Goal: Communication & Community: Answer question/provide support

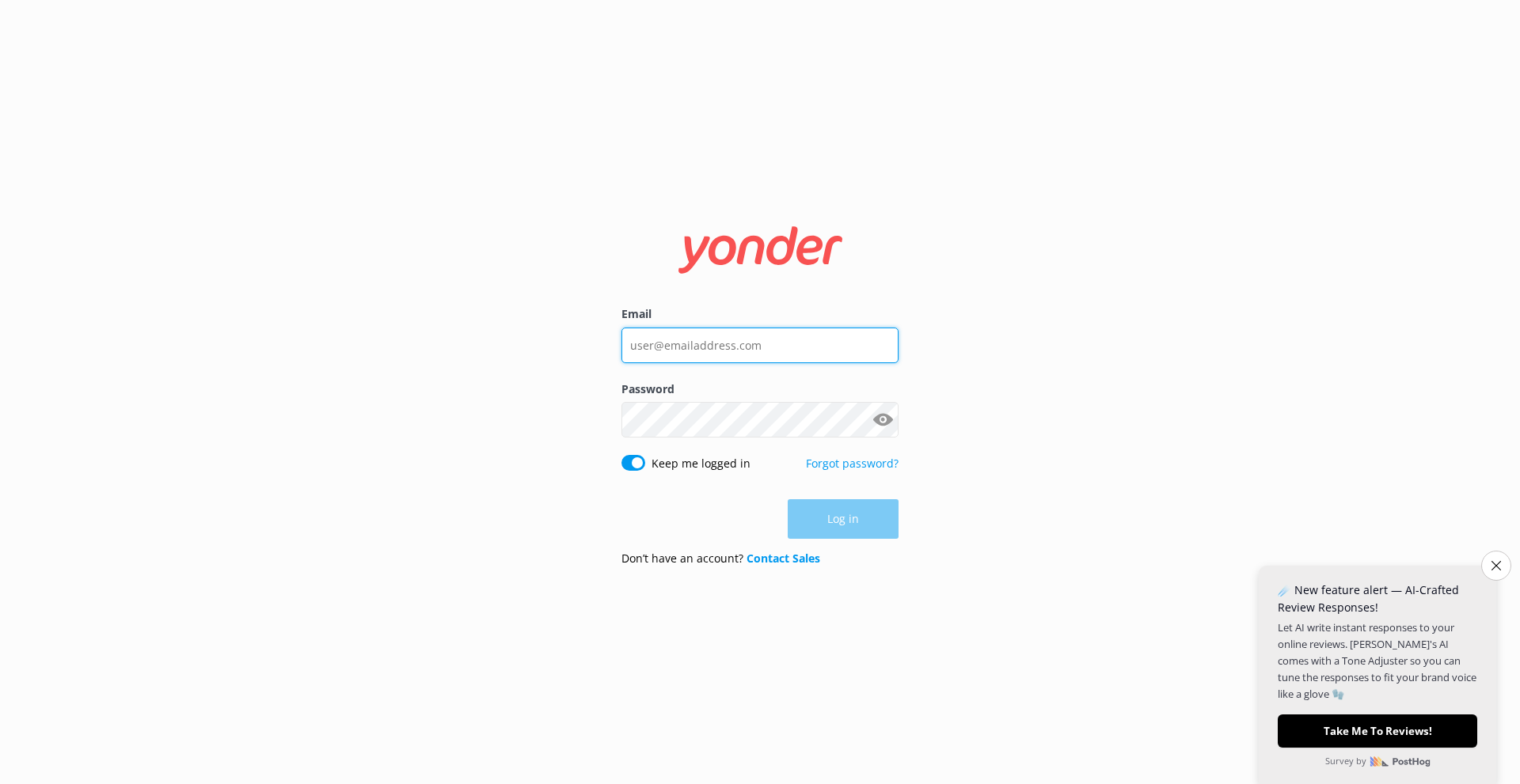
click at [721, 345] on input "Email" at bounding box center [760, 345] width 277 height 36
type input "[EMAIL_ADDRESS][DOMAIN_NAME]"
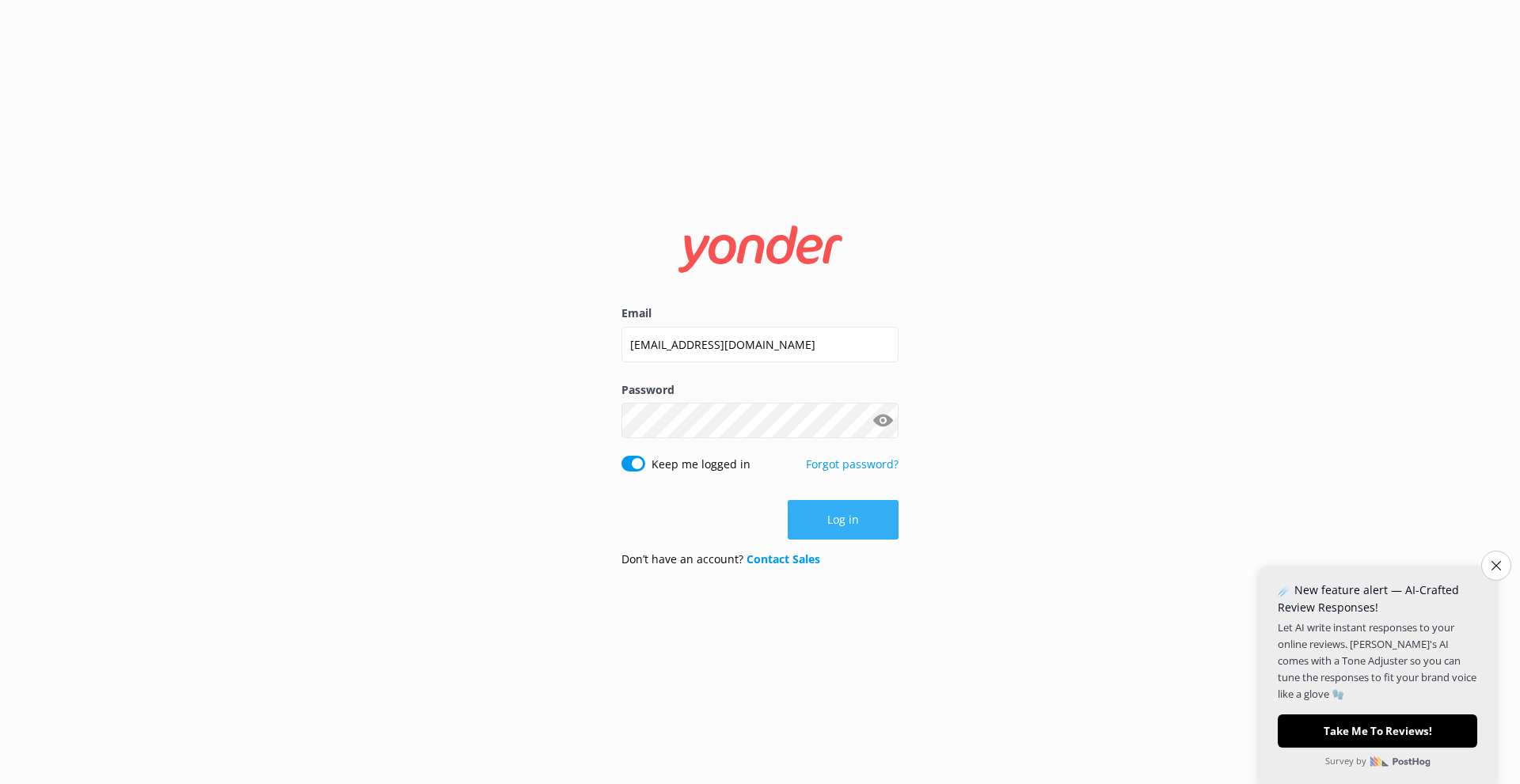
click at [832, 528] on button "Log in" at bounding box center [844, 520] width 111 height 40
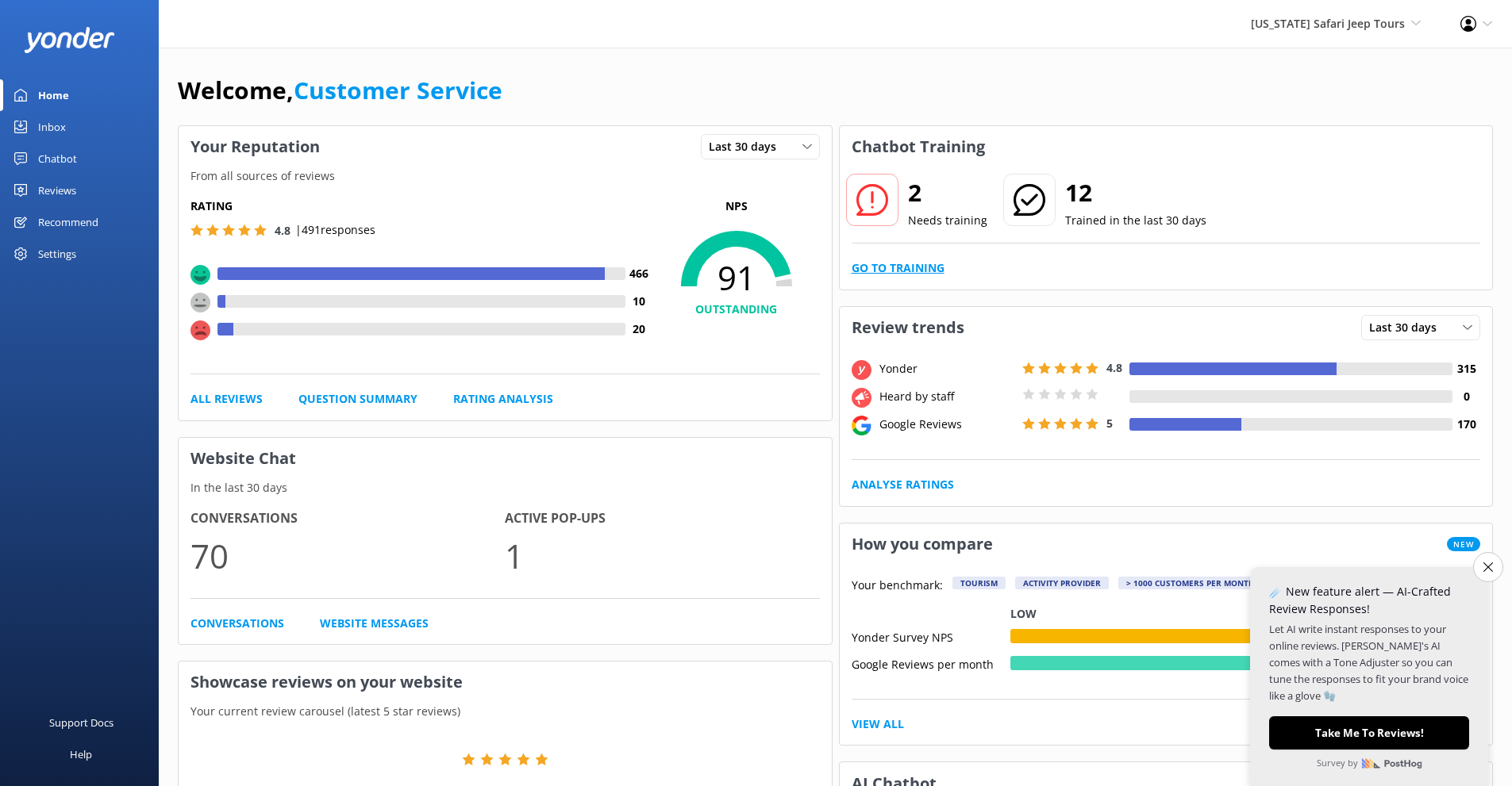
click at [889, 269] on link "Go to Training" at bounding box center [898, 269] width 93 height 18
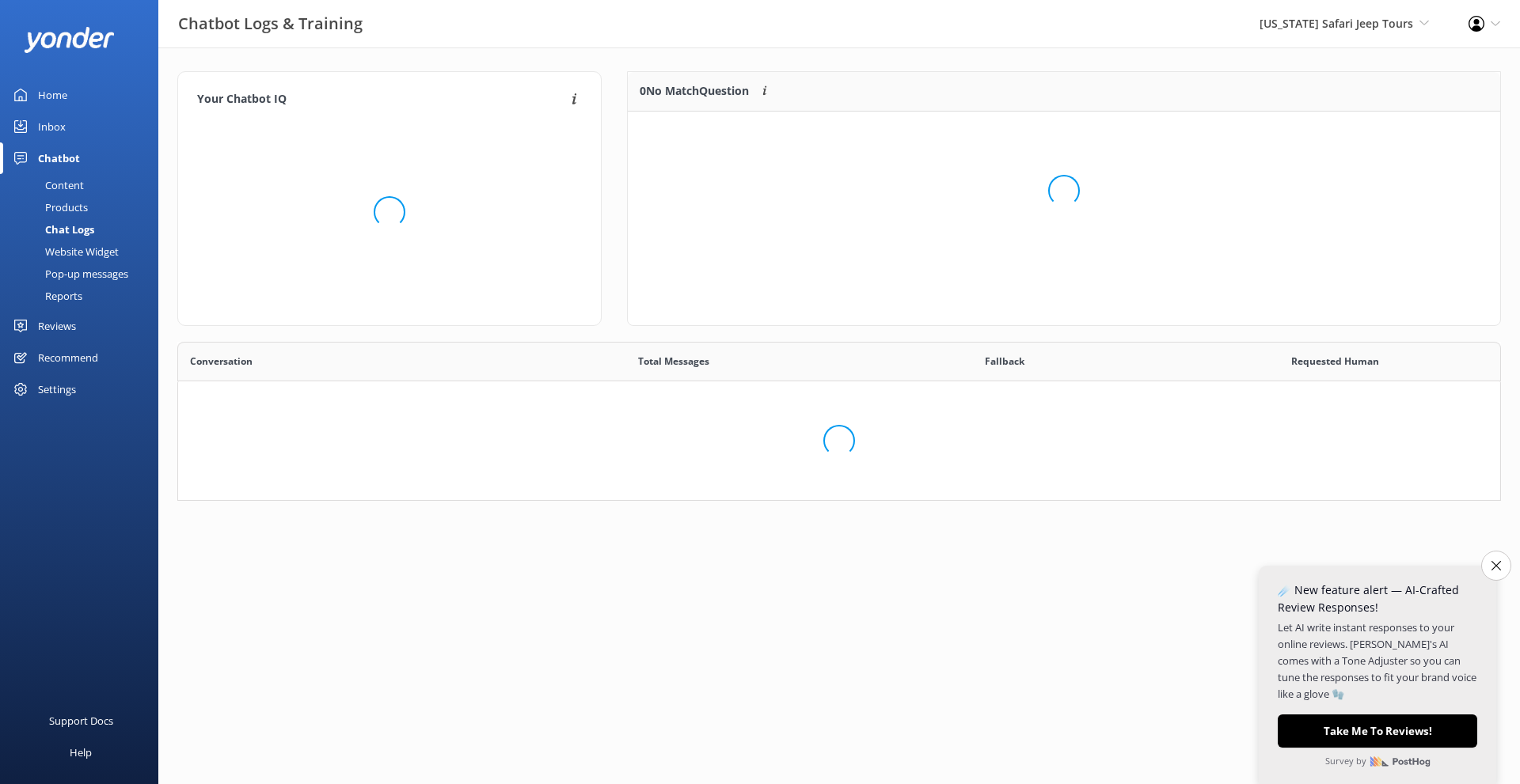
scroll to position [543, 1299]
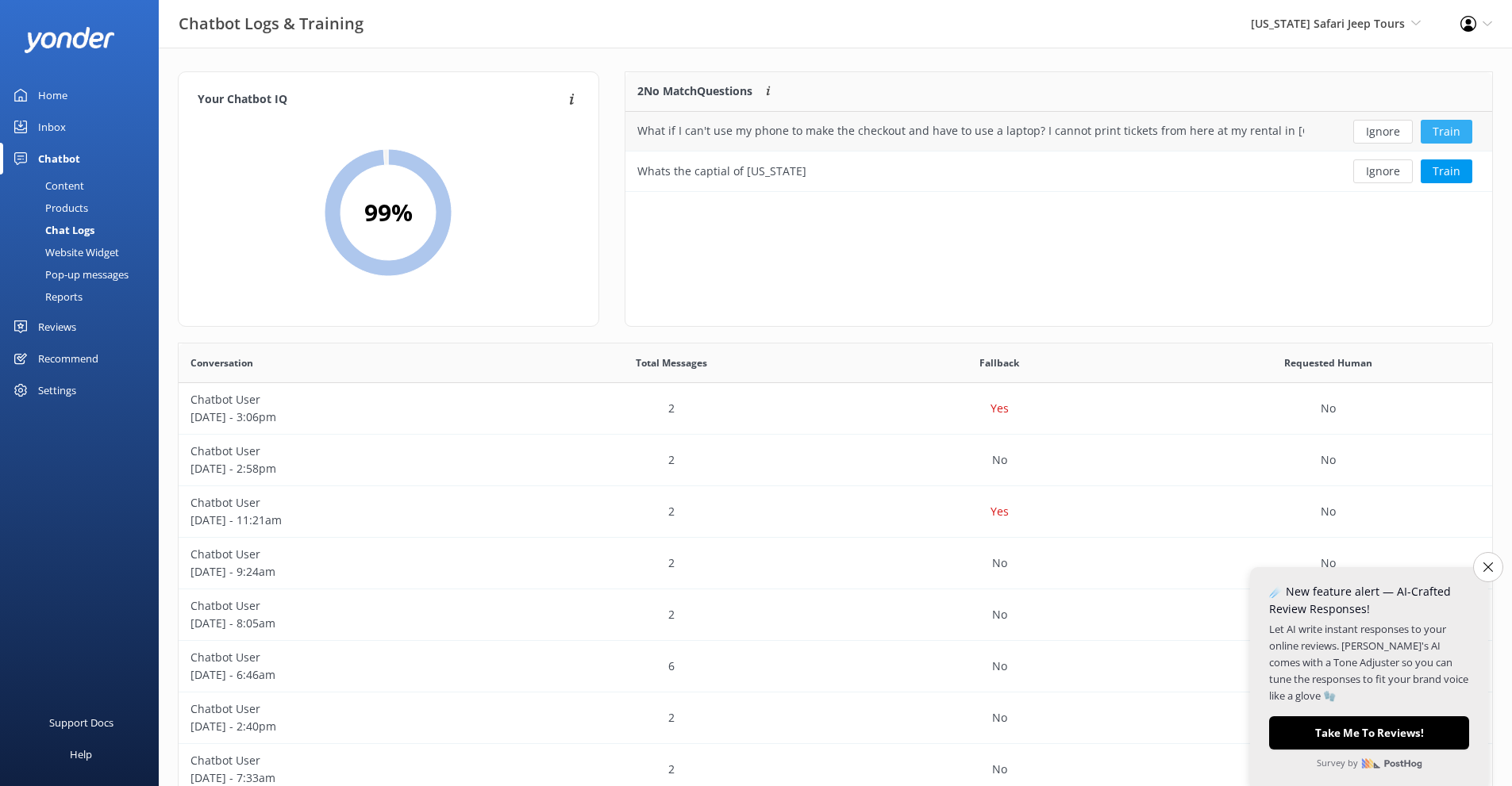
click at [1444, 136] on button "Train" at bounding box center [1447, 131] width 52 height 24
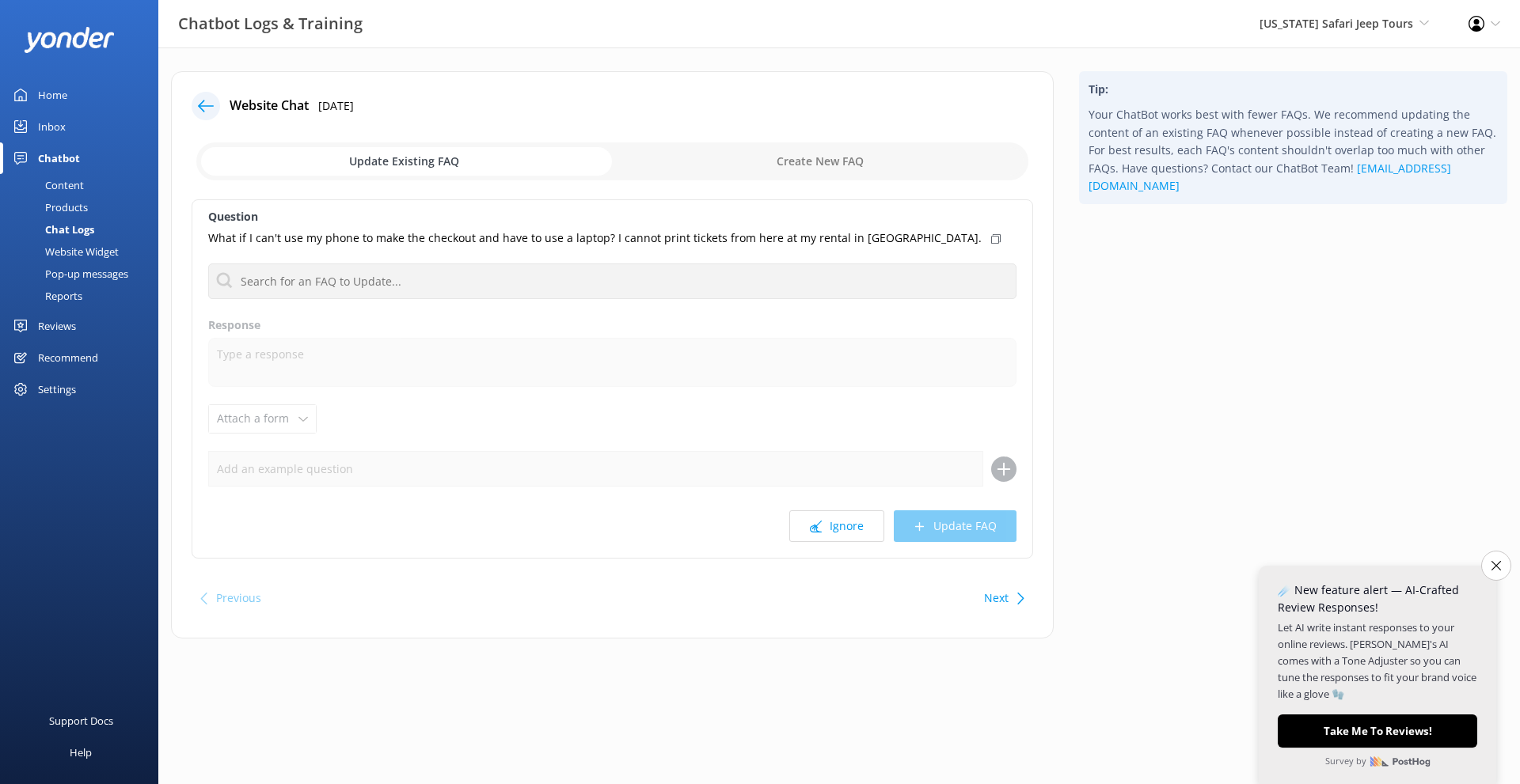
click at [834, 166] on input "checkbox" at bounding box center [613, 162] width 832 height 38
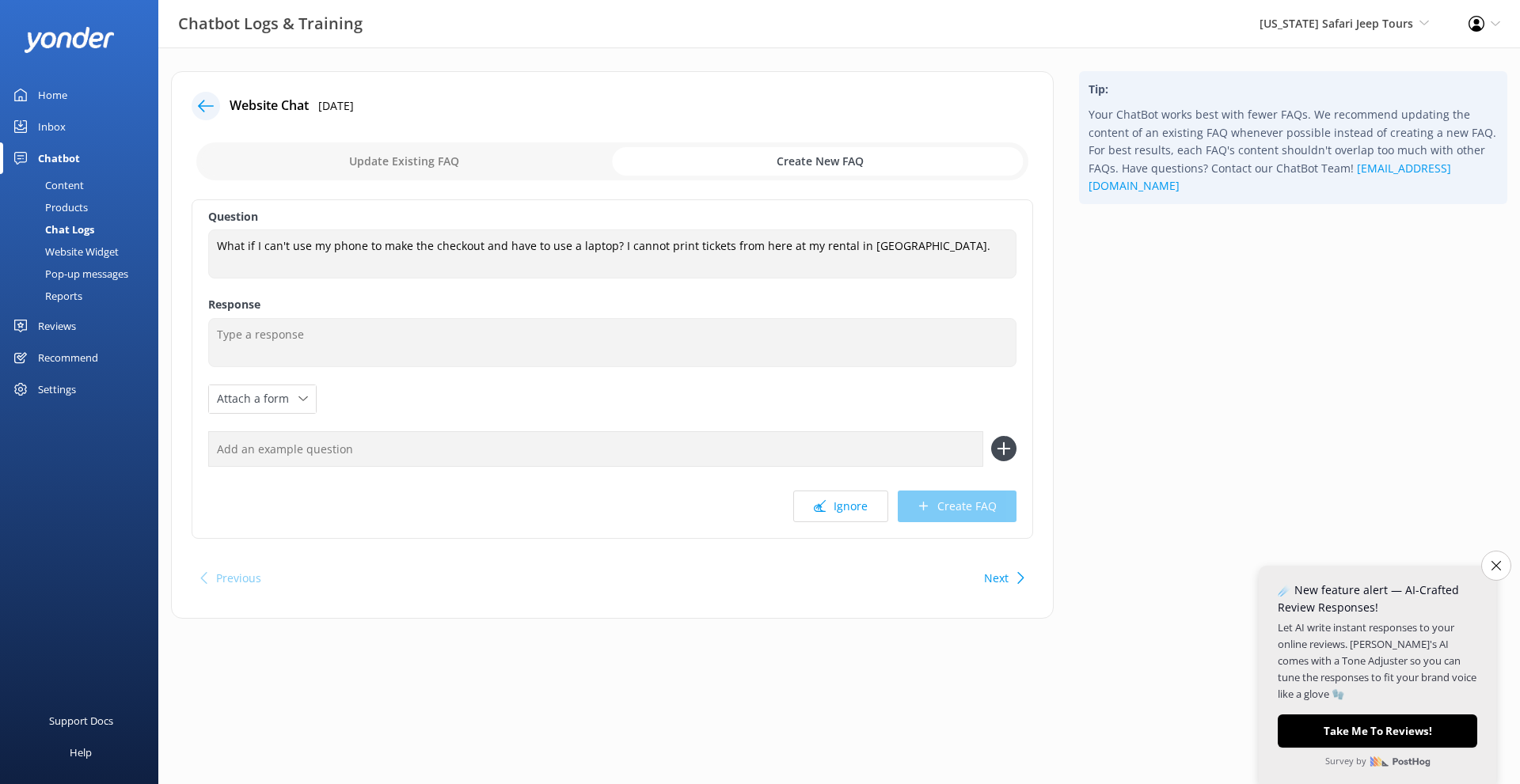
click at [498, 165] on input "checkbox" at bounding box center [613, 162] width 832 height 38
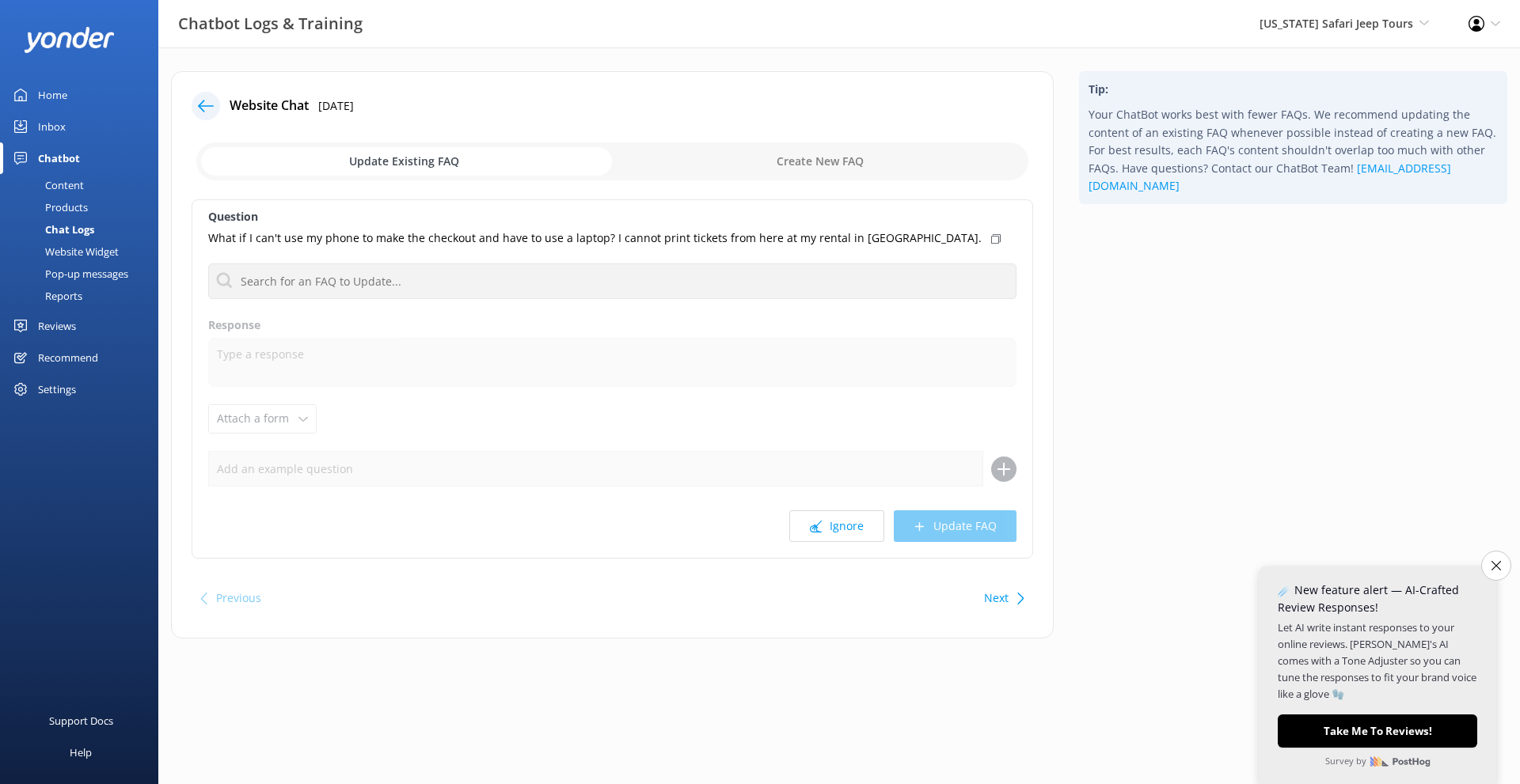
click at [787, 161] on input "checkbox" at bounding box center [613, 162] width 832 height 38
checkbox input "true"
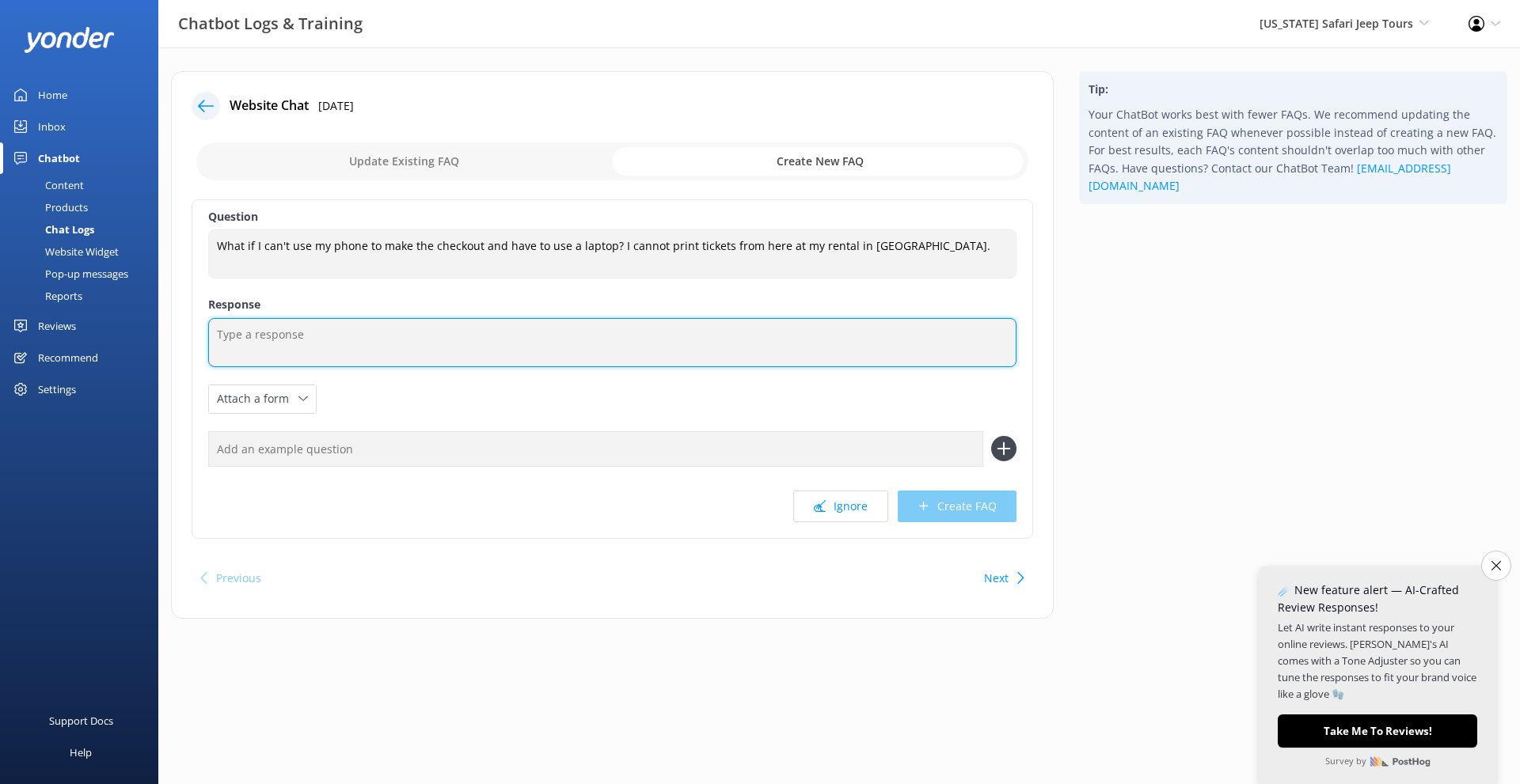
click at [614, 331] on textarea at bounding box center [613, 342] width 808 height 49
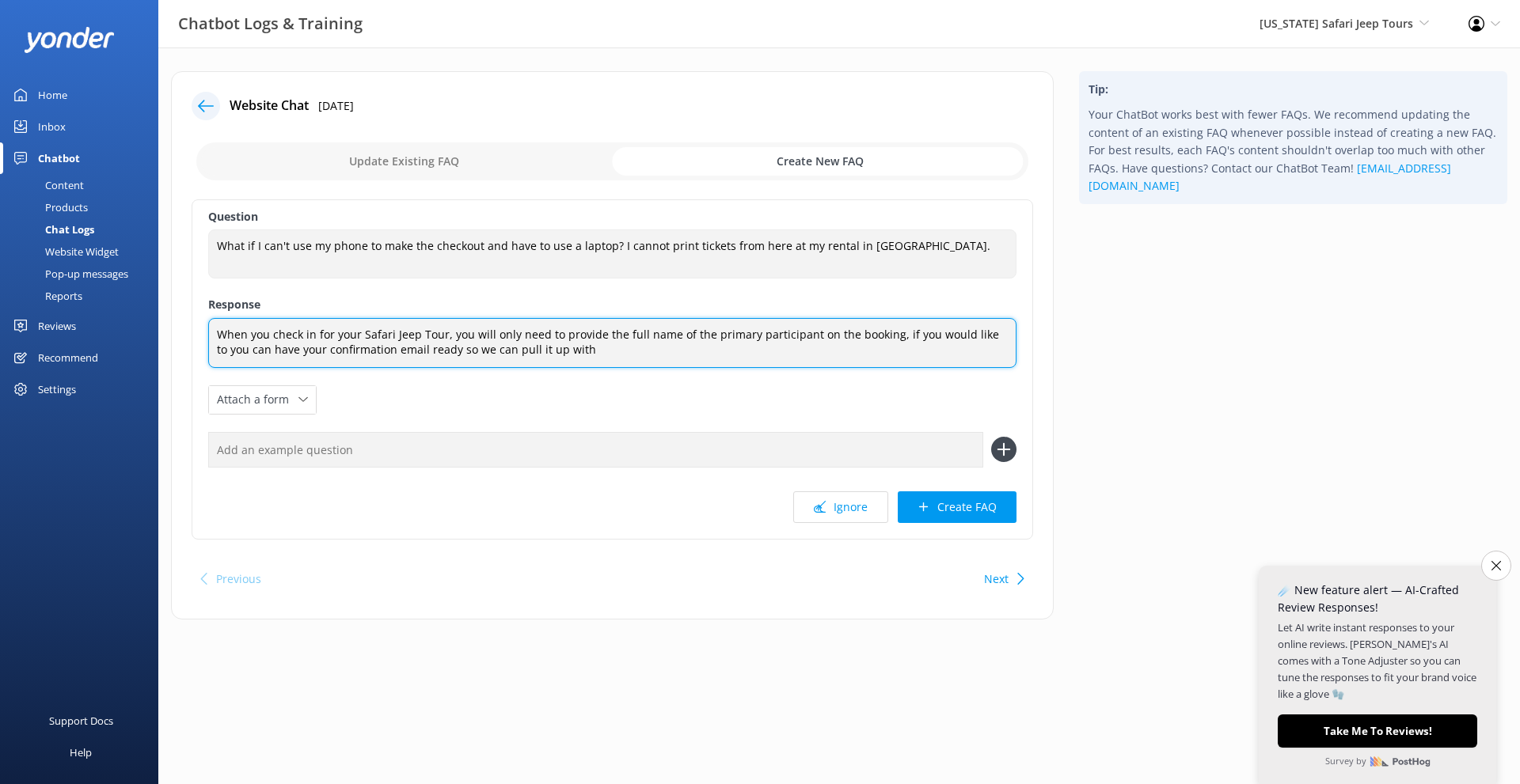
click at [522, 346] on textarea "When you check in for your Safari Jeep Tour, you will only need to provide the …" at bounding box center [613, 343] width 808 height 50
click at [538, 348] on textarea "When you check in for your Safari Jeep Tour, you will only need to provide the …" at bounding box center [613, 343] width 808 height 50
drag, startPoint x: 655, startPoint y: 348, endPoint x: 625, endPoint y: 349, distance: 30.0
click at [625, 349] on textarea "When you check in for your Safari Jeep Tour, you will only need to provide the …" at bounding box center [613, 343] width 808 height 50
click at [741, 350] on textarea "When you check in for your Safari Jeep Tour, you will only need to provide the …" at bounding box center [613, 343] width 808 height 50
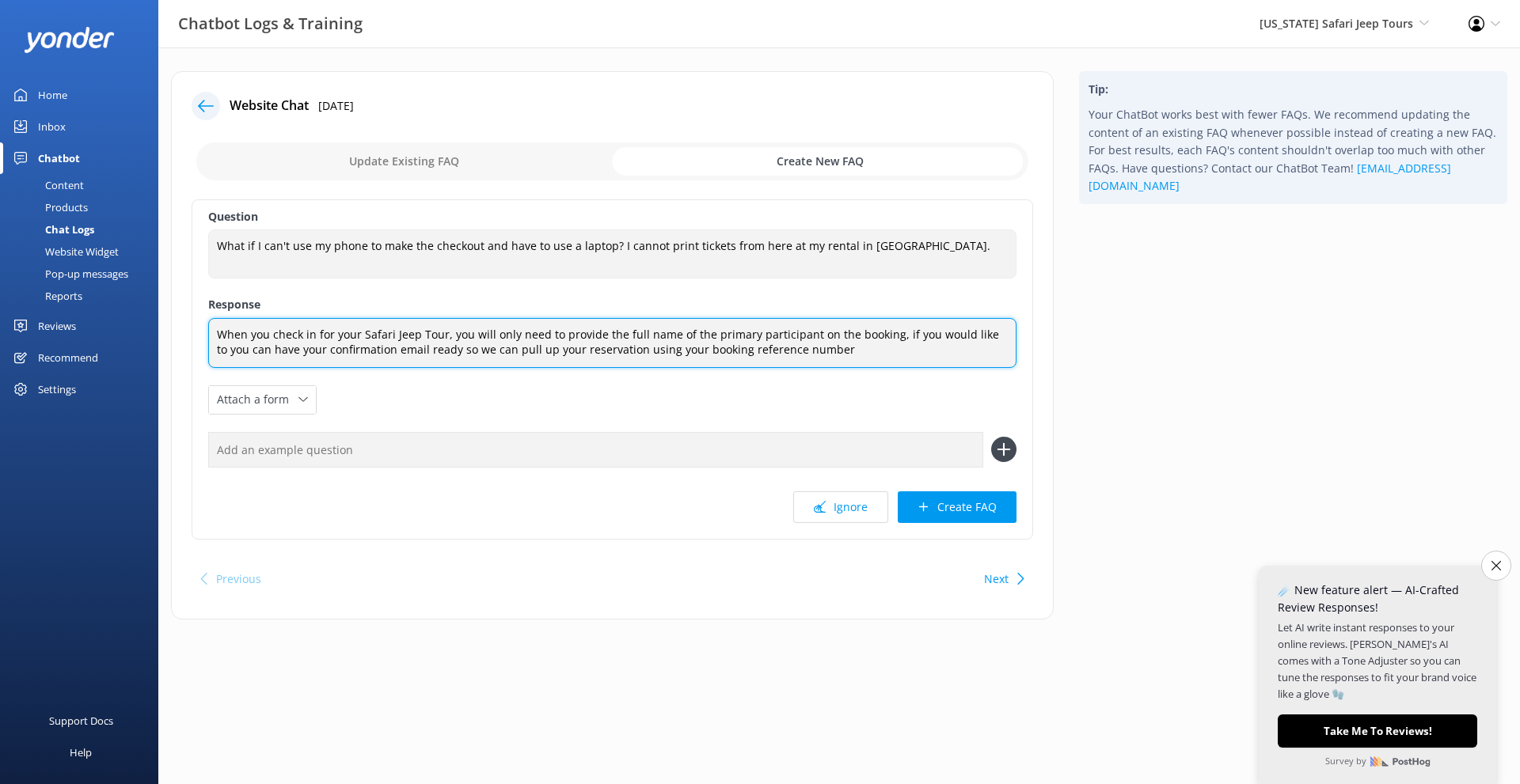
click at [824, 359] on textarea "When you check in for your Safari Jeep Tour, you will only need to provide the …" at bounding box center [613, 343] width 808 height 50
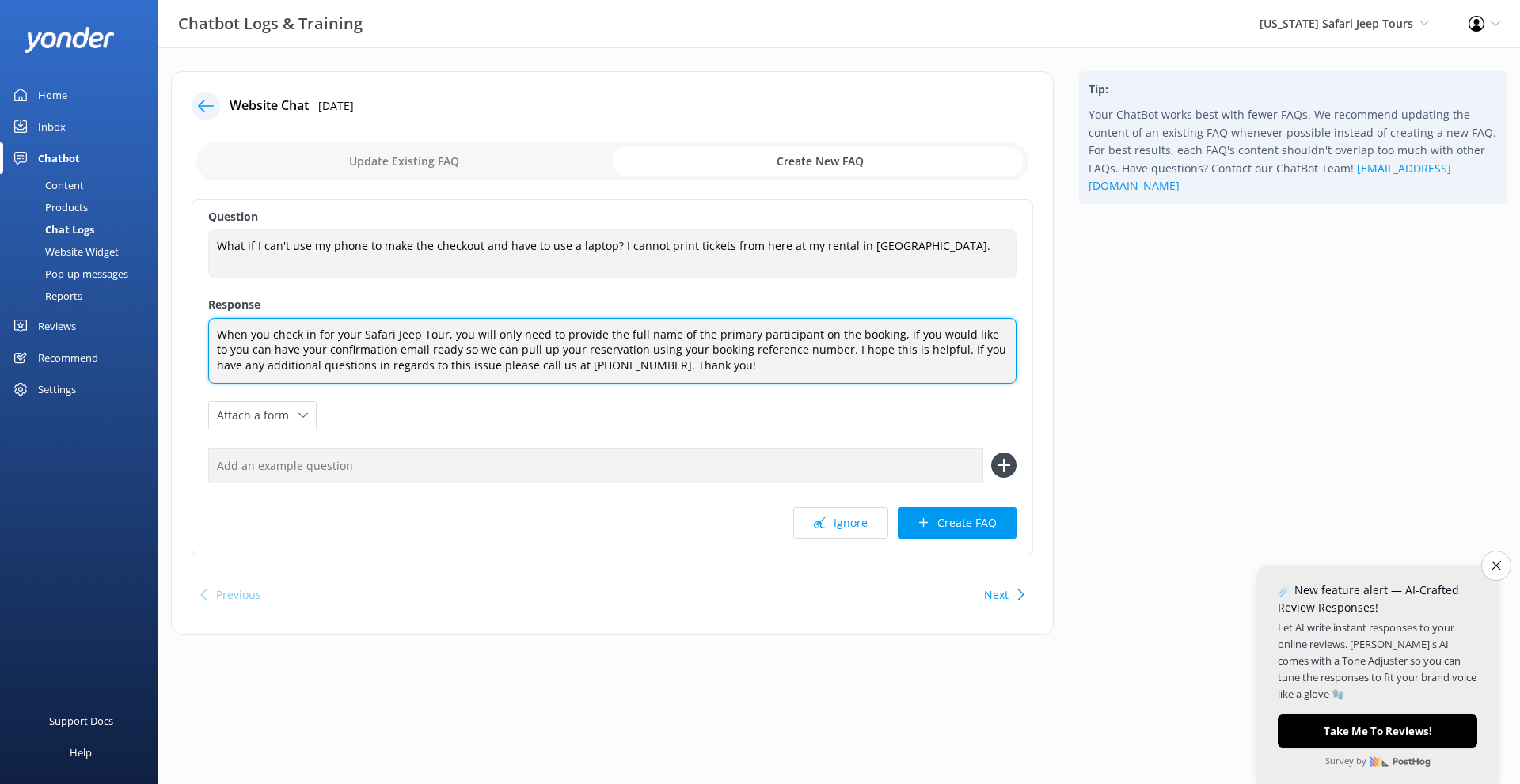
click at [889, 336] on textarea "When you check in for your Safari Jeep Tour, you will only need to provide the …" at bounding box center [613, 351] width 808 height 65
drag, startPoint x: 563, startPoint y: 352, endPoint x: 544, endPoint y: 352, distance: 19.0
click at [544, 352] on textarea "When you check in for your Safari Jeep Tour, you will only need to provide the …" at bounding box center [613, 351] width 808 height 65
click at [583, 349] on textarea "When you check in for your Safari Jeep Tour, you will only need to provide the …" at bounding box center [613, 351] width 808 height 65
click at [933, 352] on textarea "When you check in for your Safari Jeep Tour, you will only need to provide the …" at bounding box center [613, 351] width 808 height 65
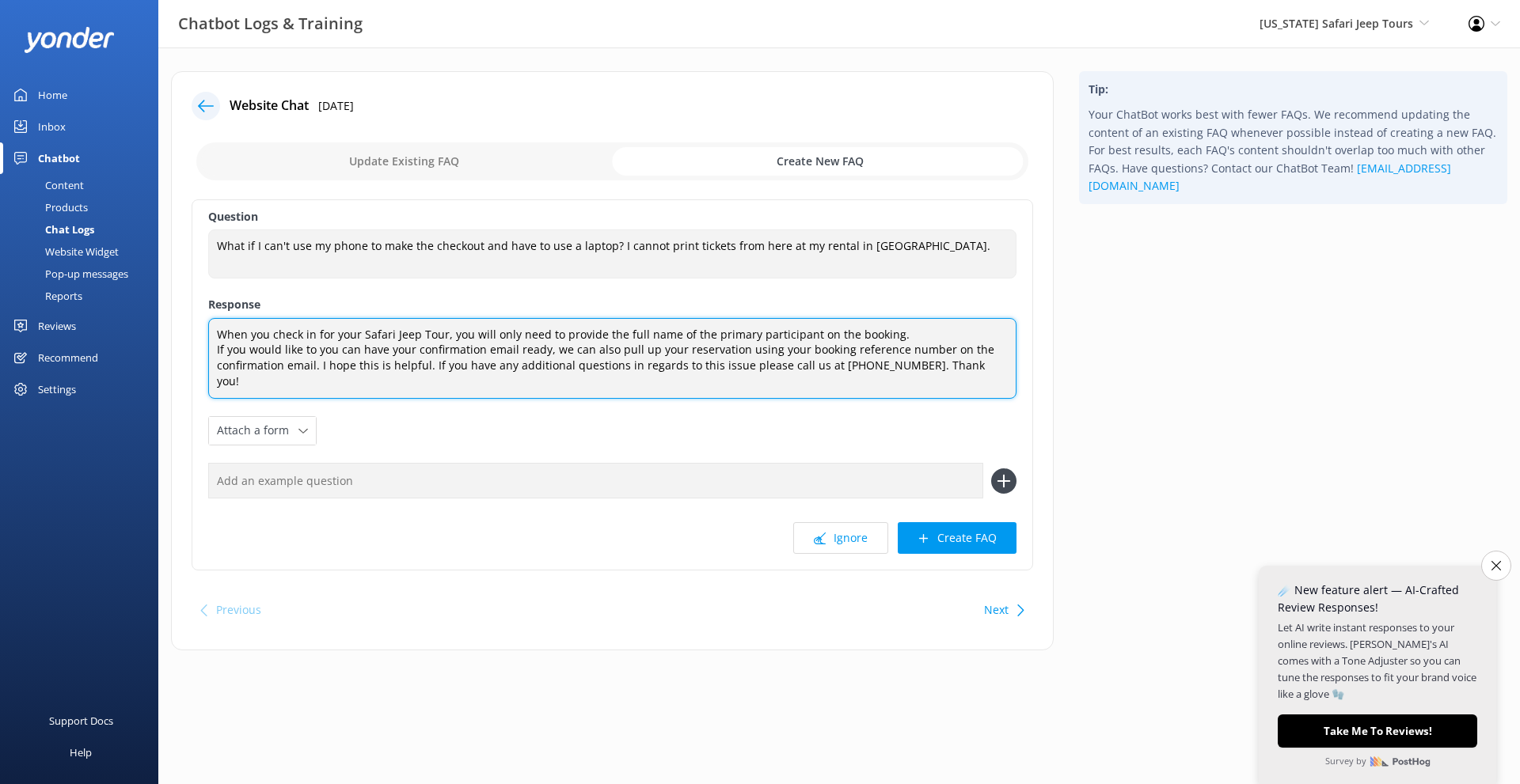
click at [572, 350] on textarea "When you check in for your Safari Jeep Tour, you will only need to provide the …" at bounding box center [613, 358] width 808 height 80
click at [955, 369] on textarea "When you check in for your Safari Jeep Tour, you will only need to provide the …" at bounding box center [613, 358] width 808 height 80
type textarea "When you check in for your Safari Jeep Tour, you will only need to provide the …"
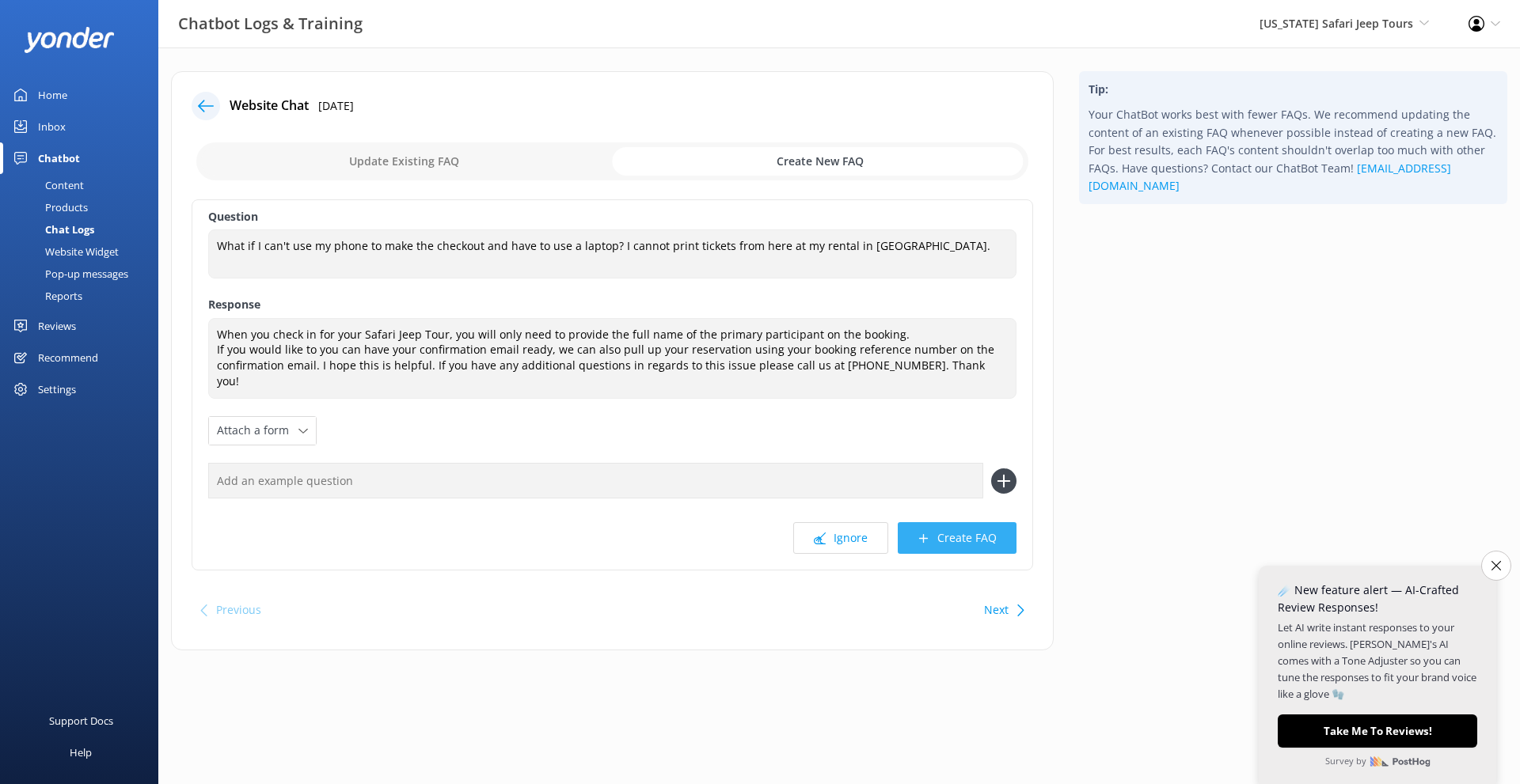
click at [939, 525] on button "Create FAQ" at bounding box center [957, 538] width 119 height 32
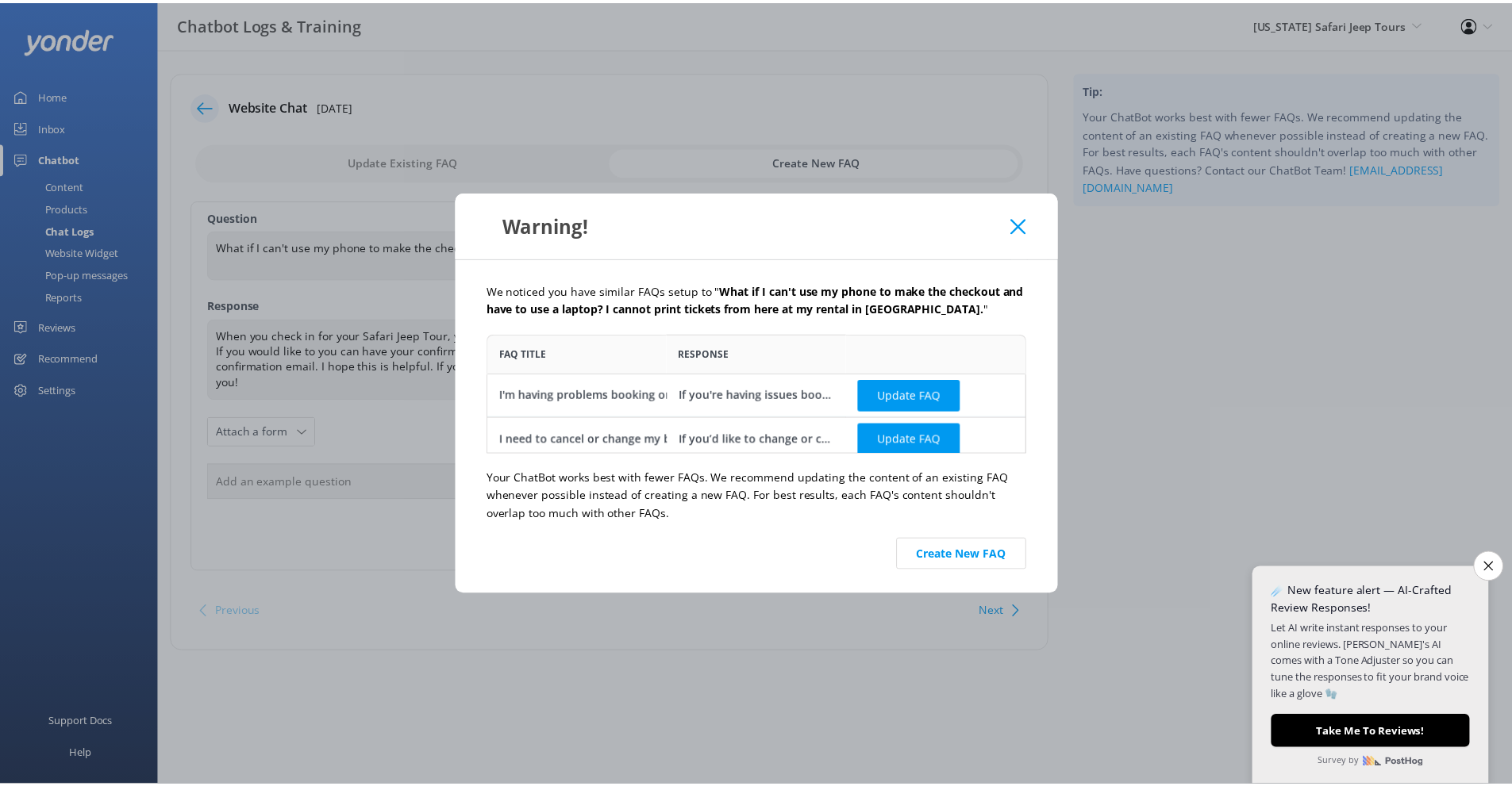
scroll to position [8, 0]
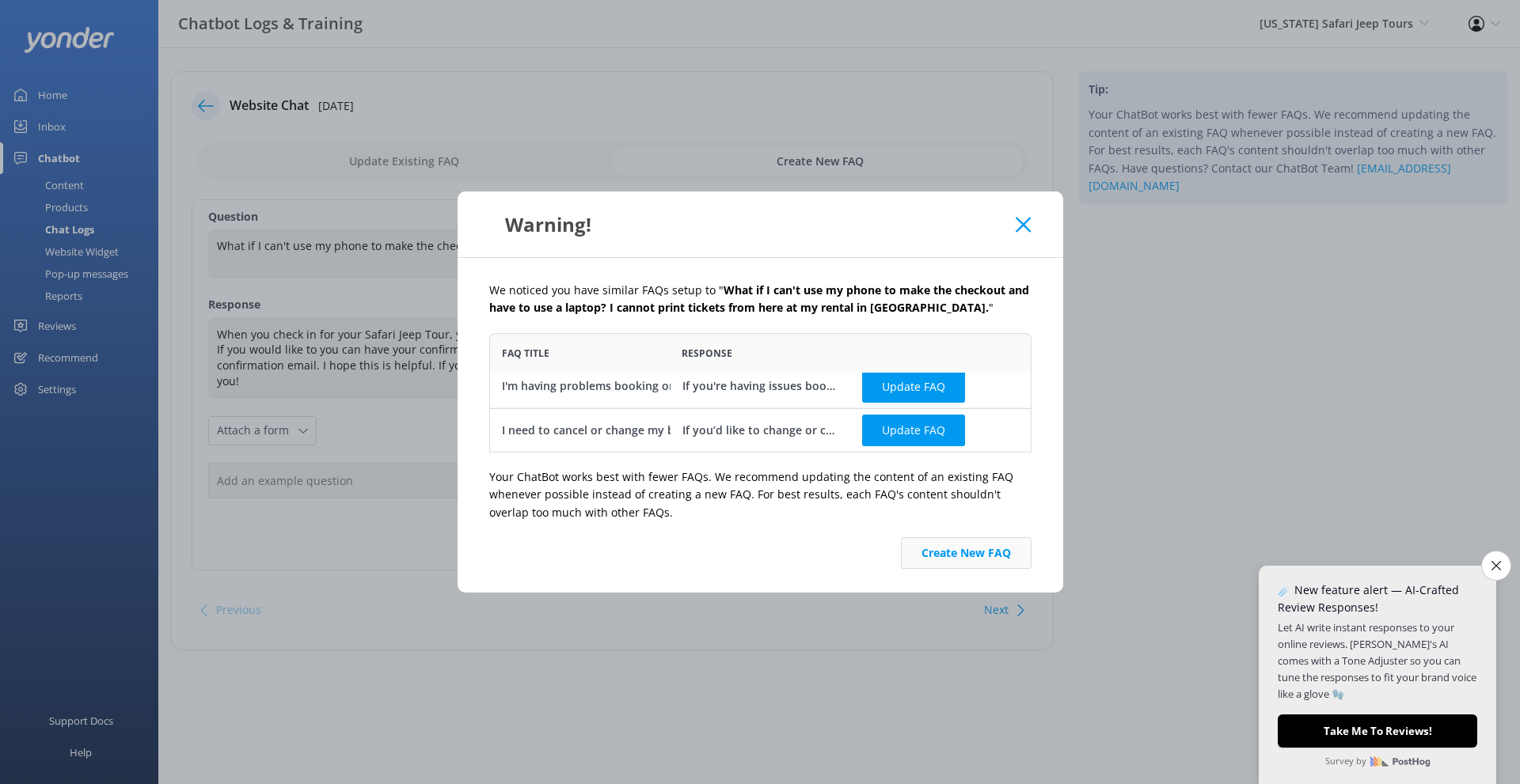
click at [950, 556] on button "Create New FAQ" at bounding box center [967, 554] width 131 height 32
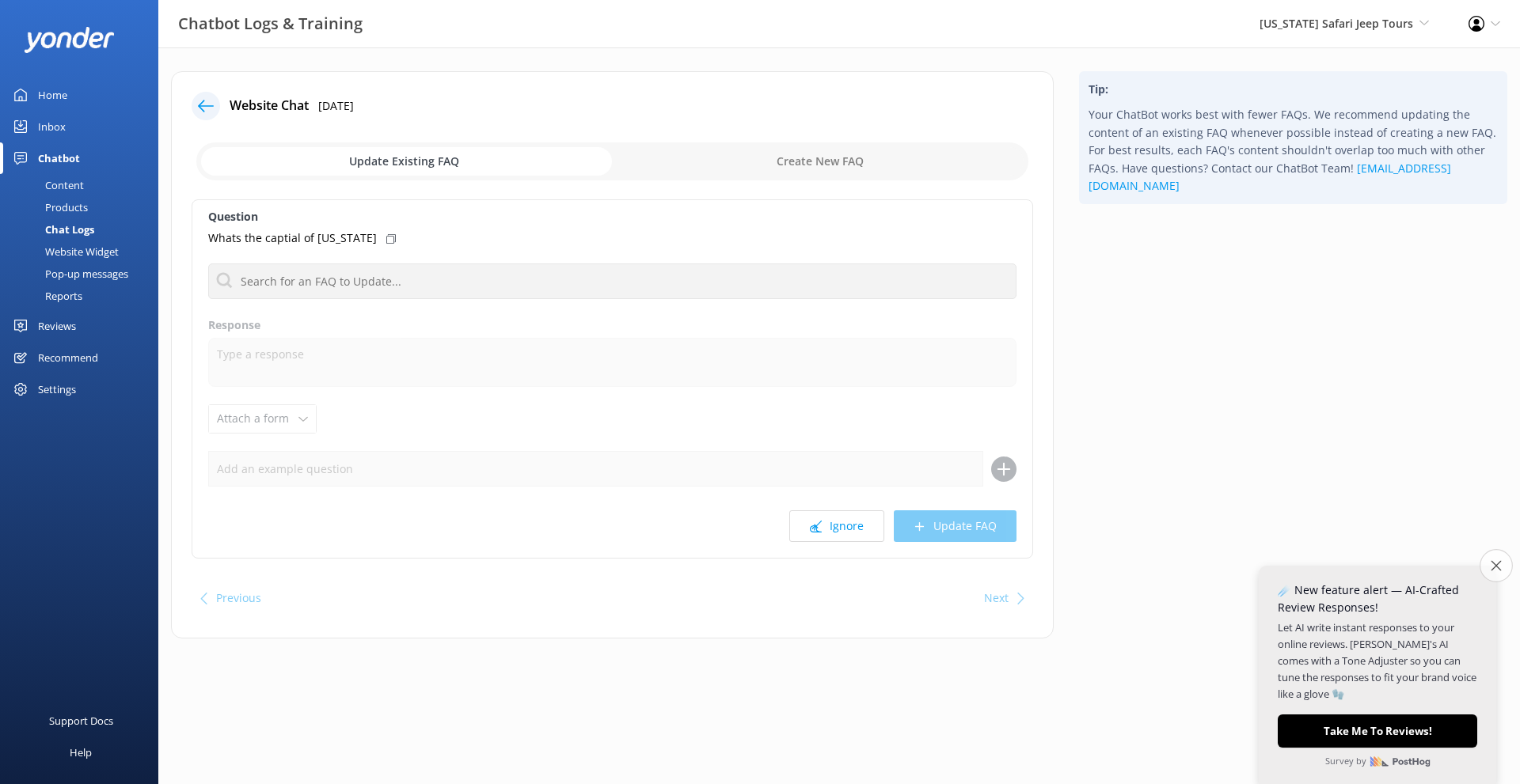
click at [1488, 566] on button "Close survey" at bounding box center [1496, 566] width 33 height 33
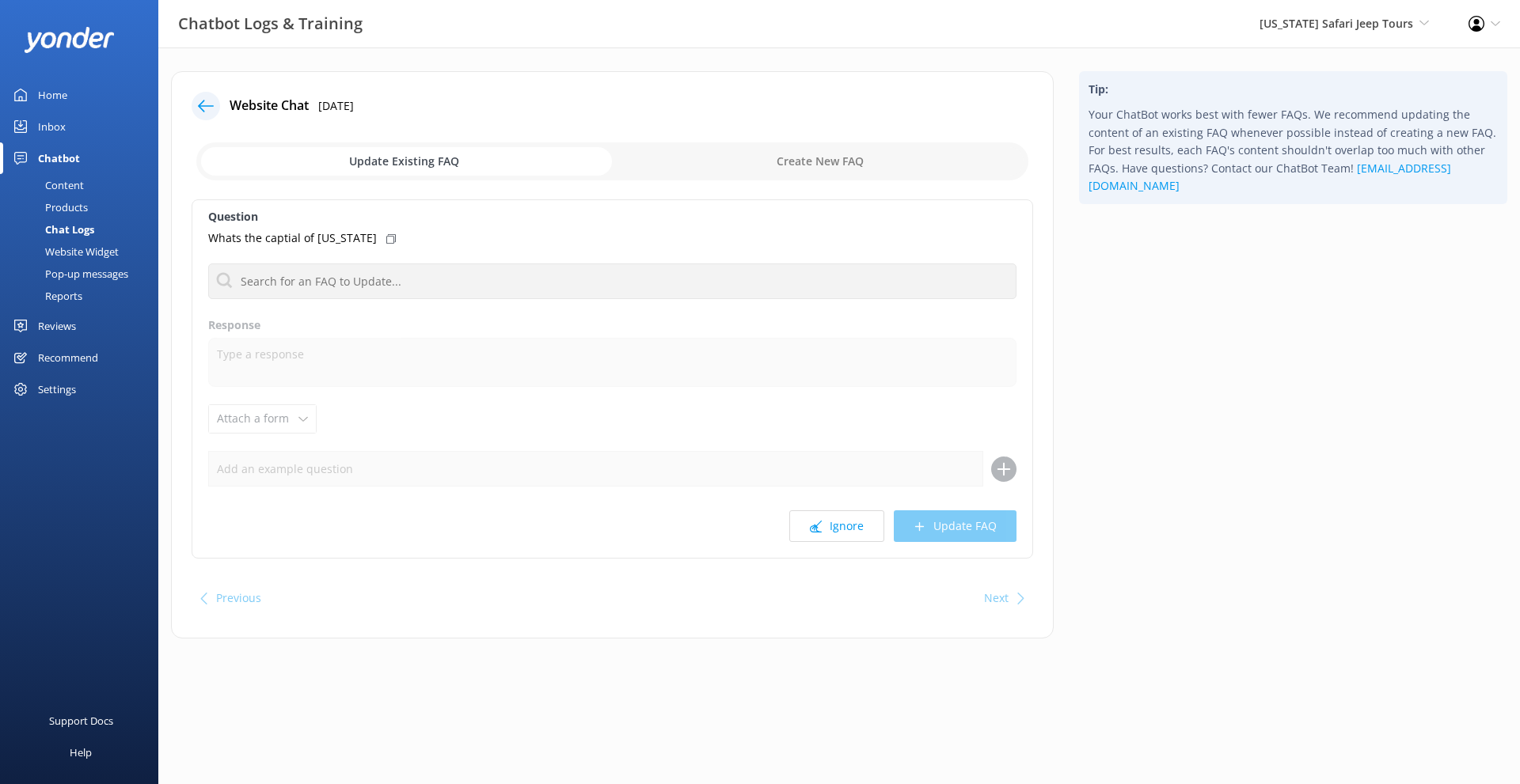
click at [46, 96] on div "Home" at bounding box center [53, 95] width 30 height 32
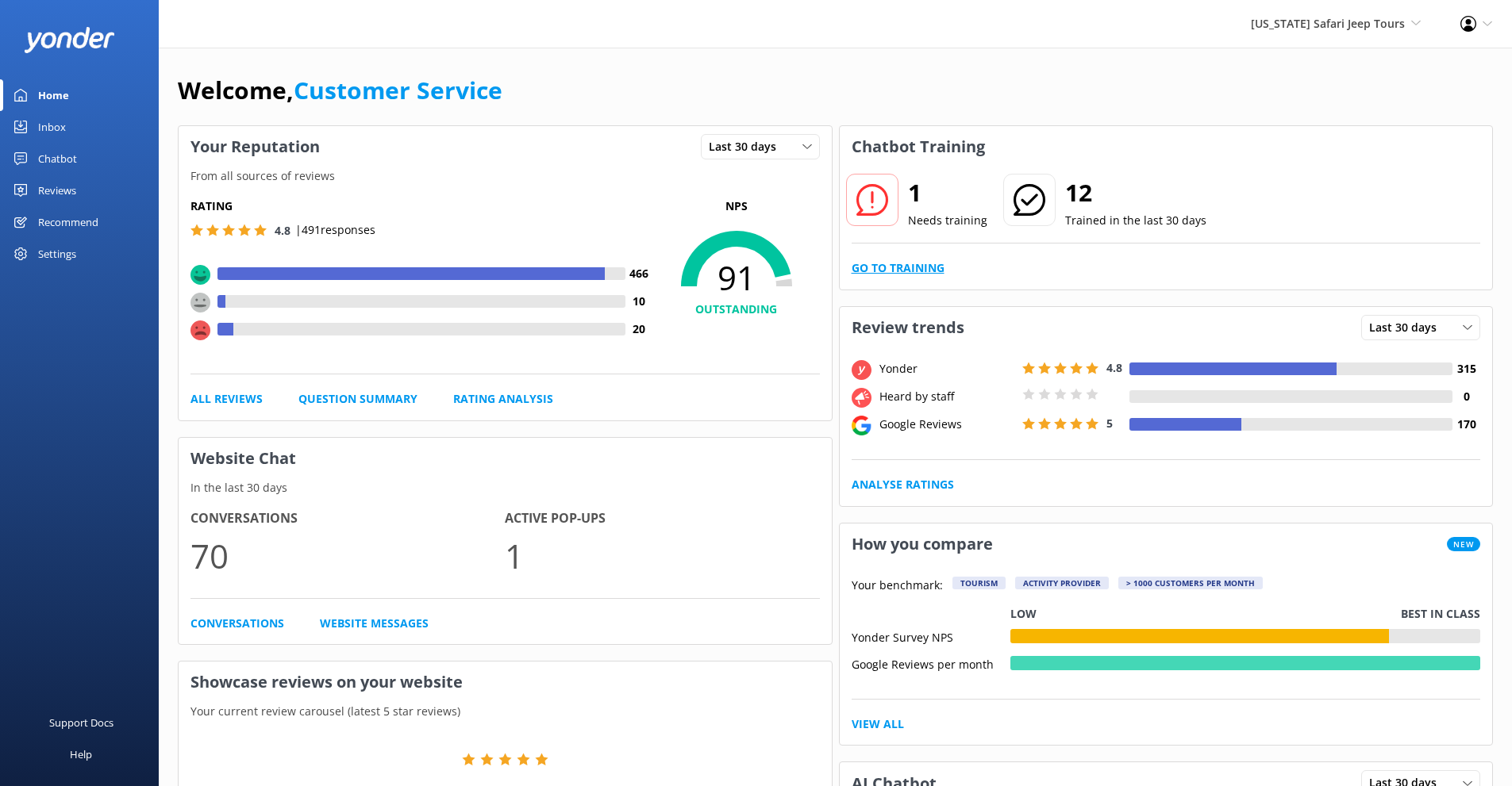
click at [887, 269] on link "Go to Training" at bounding box center [898, 269] width 93 height 18
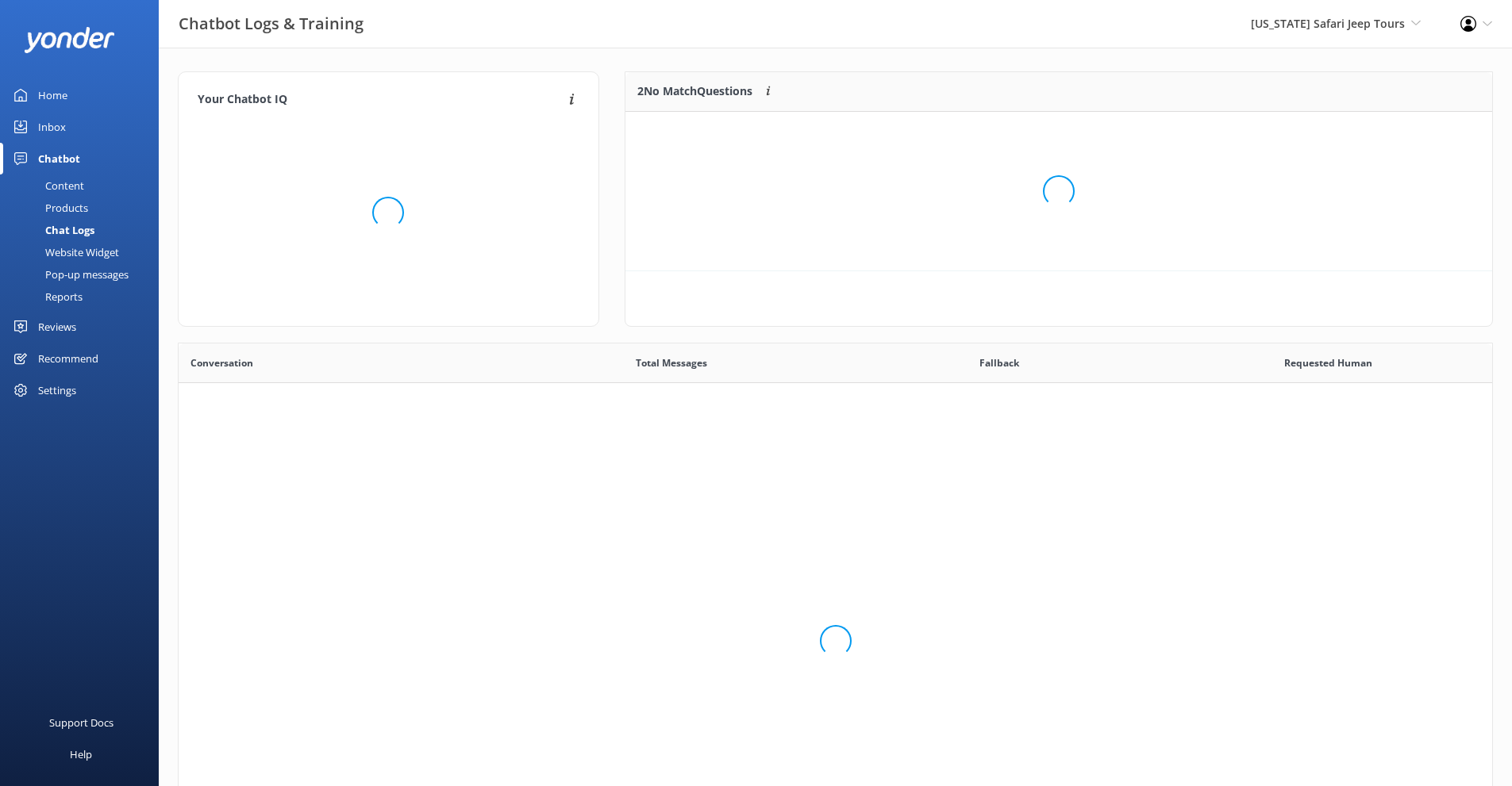
scroll to position [69, 855]
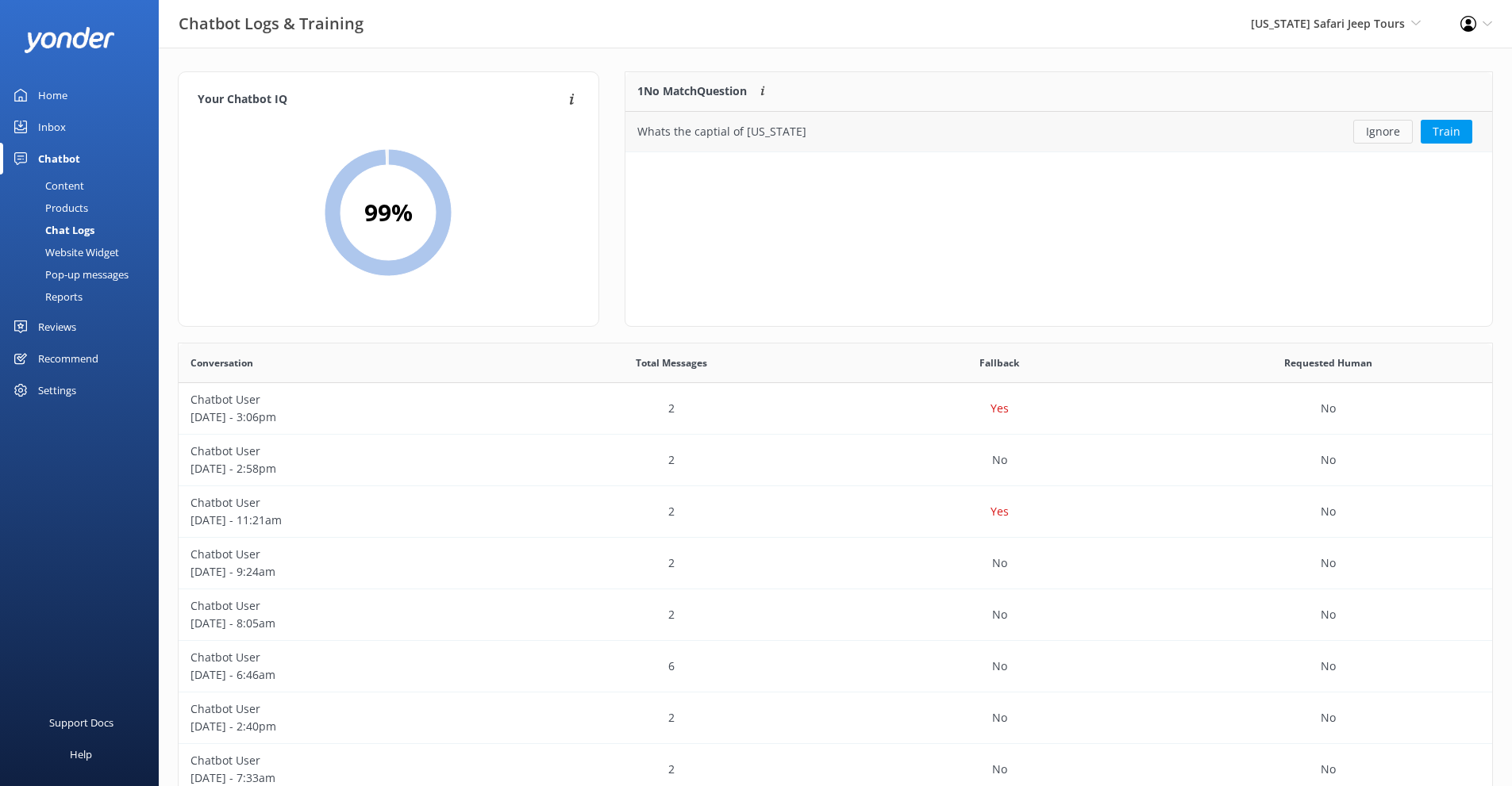
click at [1384, 129] on button "Ignore" at bounding box center [1384, 131] width 60 height 24
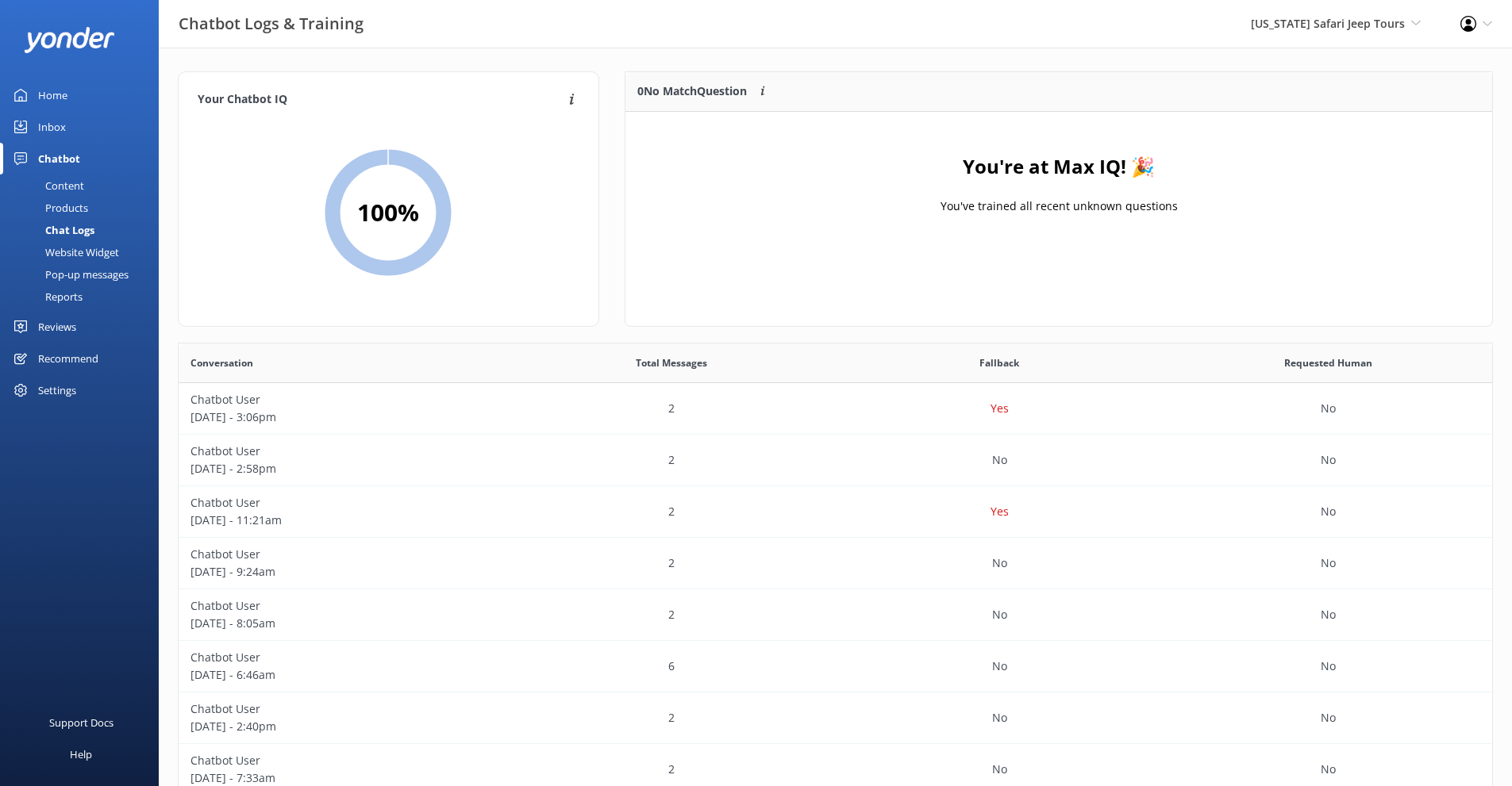
click at [67, 97] on div "Home" at bounding box center [53, 96] width 30 height 32
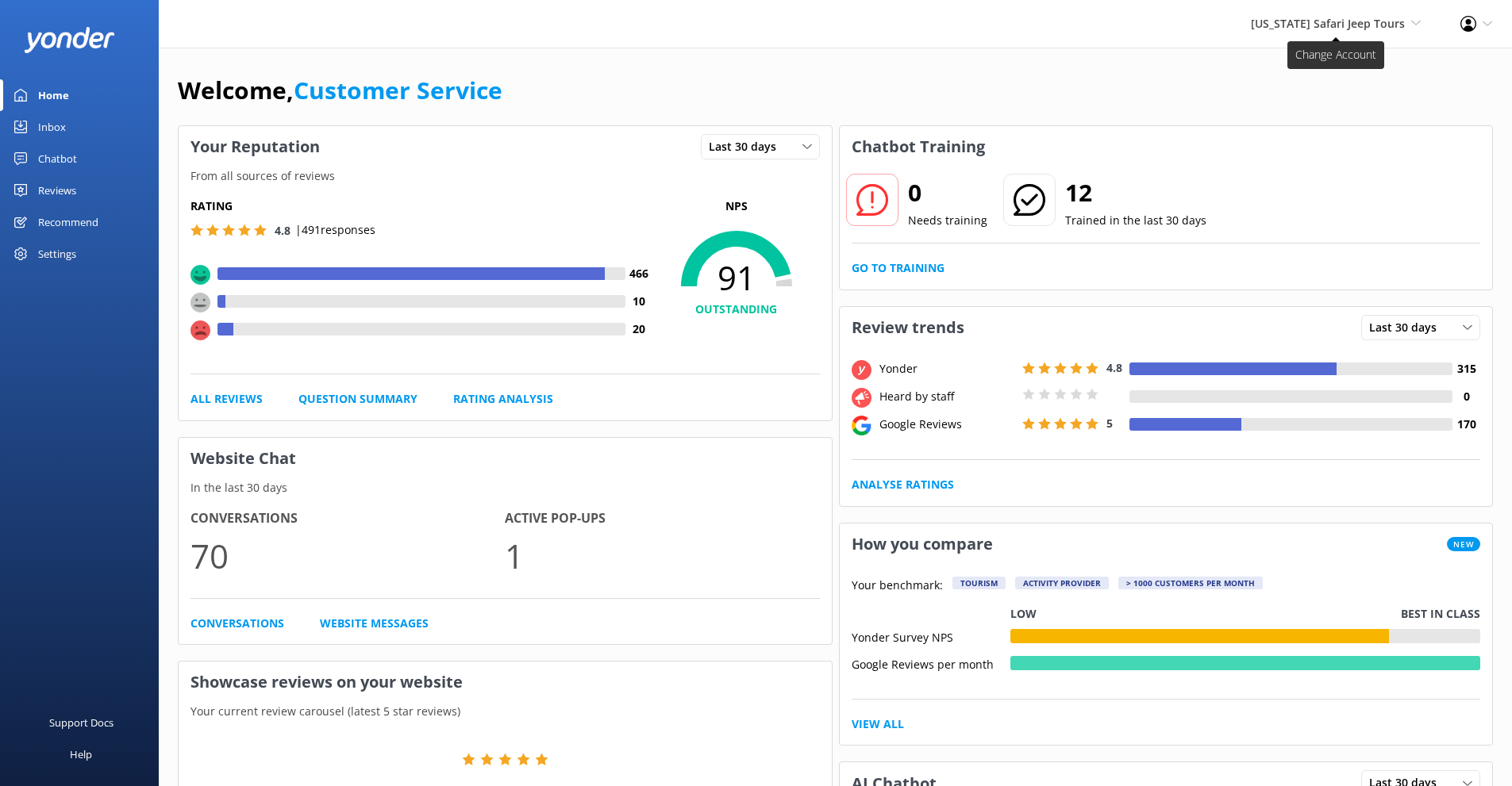
click at [1394, 24] on span "[US_STATE] Safari Jeep Tours" at bounding box center [1328, 23] width 154 height 15
click at [1352, 67] on link "[GEOGRAPHIC_DATA]" at bounding box center [1363, 68] width 159 height 38
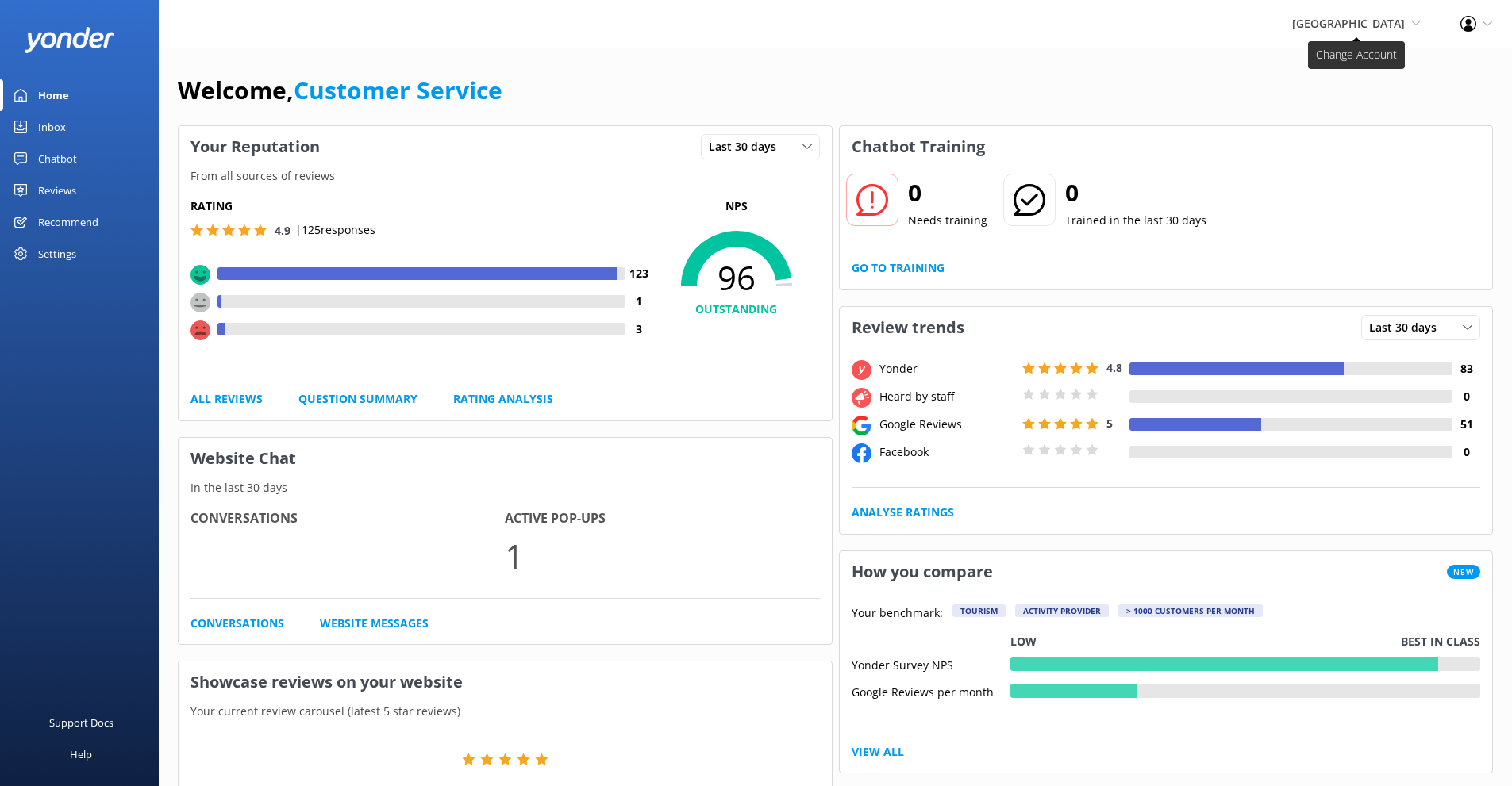
click at [1371, 26] on span "[GEOGRAPHIC_DATA]" at bounding box center [1348, 23] width 112 height 15
click at [1345, 155] on link "[US_STATE] ATV Adventures" at bounding box center [1363, 144] width 159 height 38
click at [890, 275] on link "Go to Training" at bounding box center [898, 269] width 93 height 18
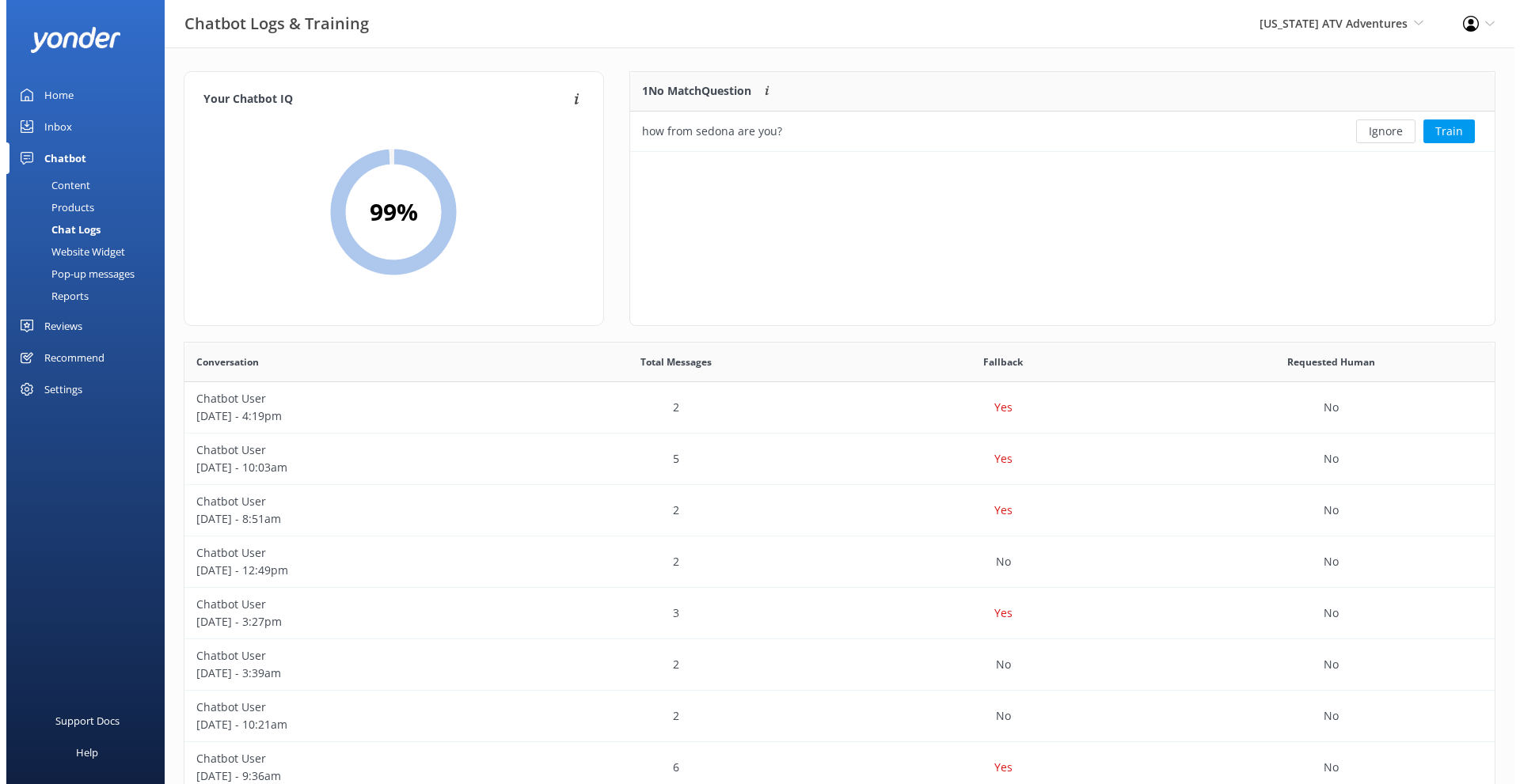
scroll to position [68, 853]
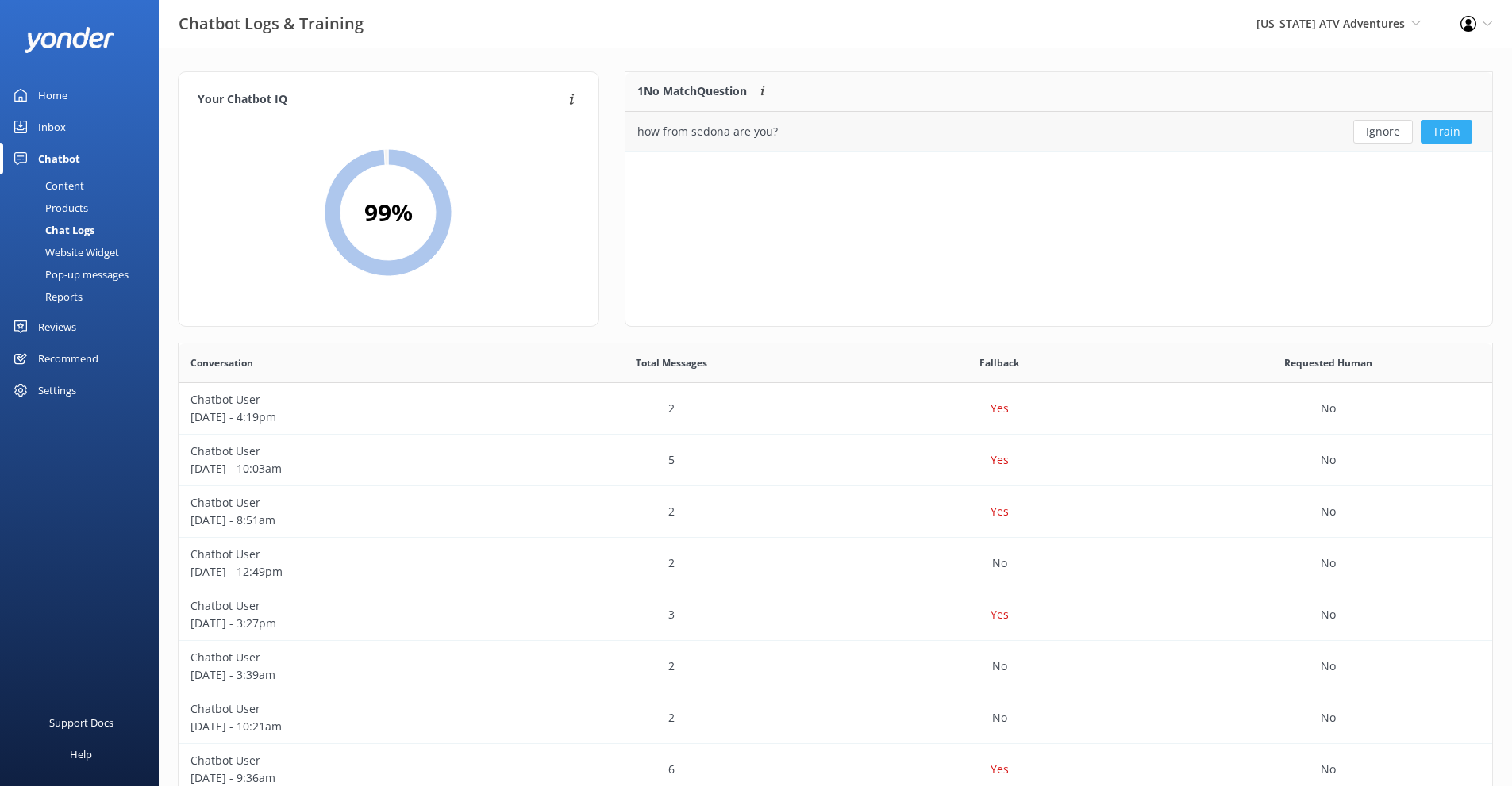
click at [1467, 134] on button "Train" at bounding box center [1447, 131] width 52 height 24
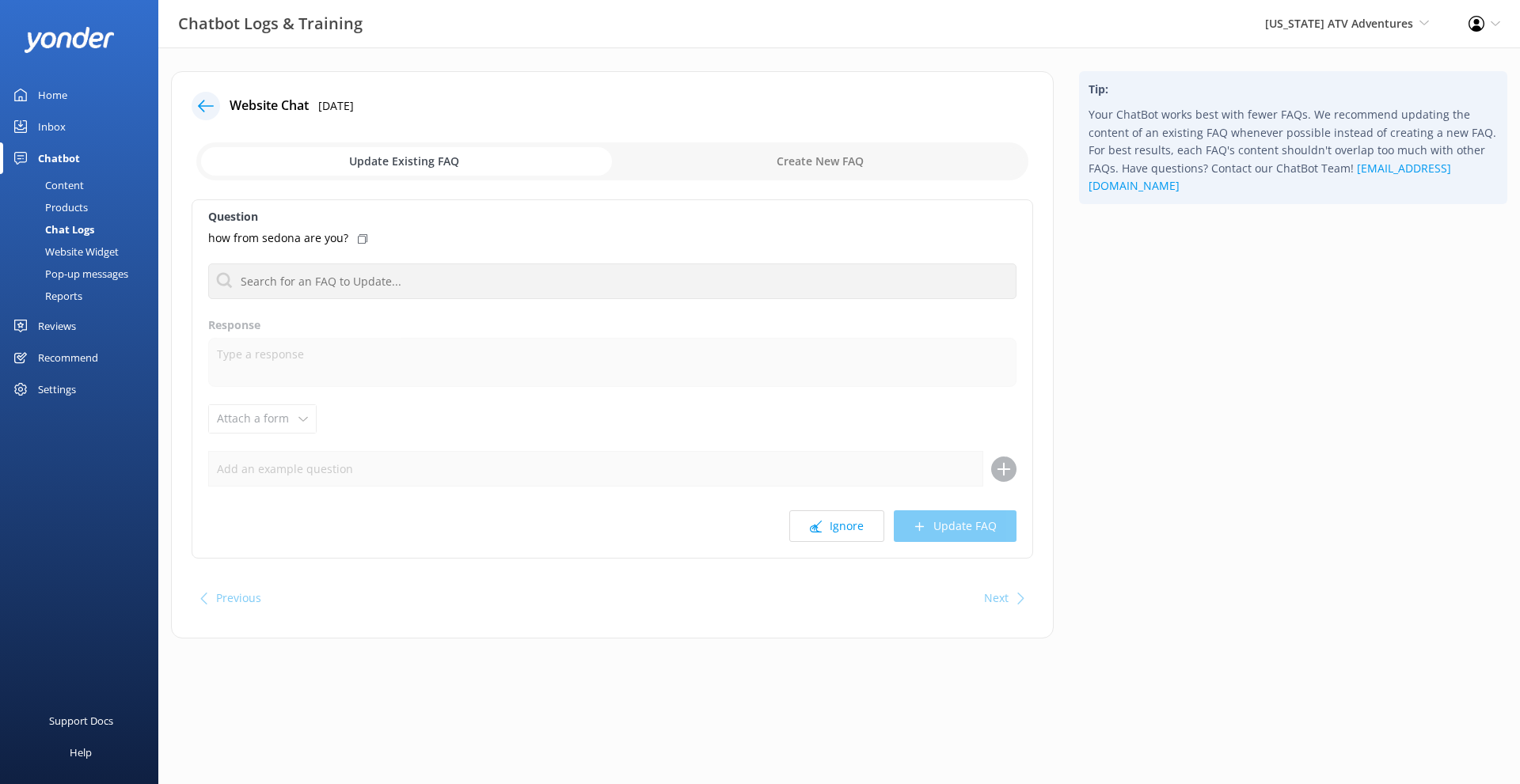
click at [710, 154] on input "checkbox" at bounding box center [613, 162] width 832 height 38
checkbox input "true"
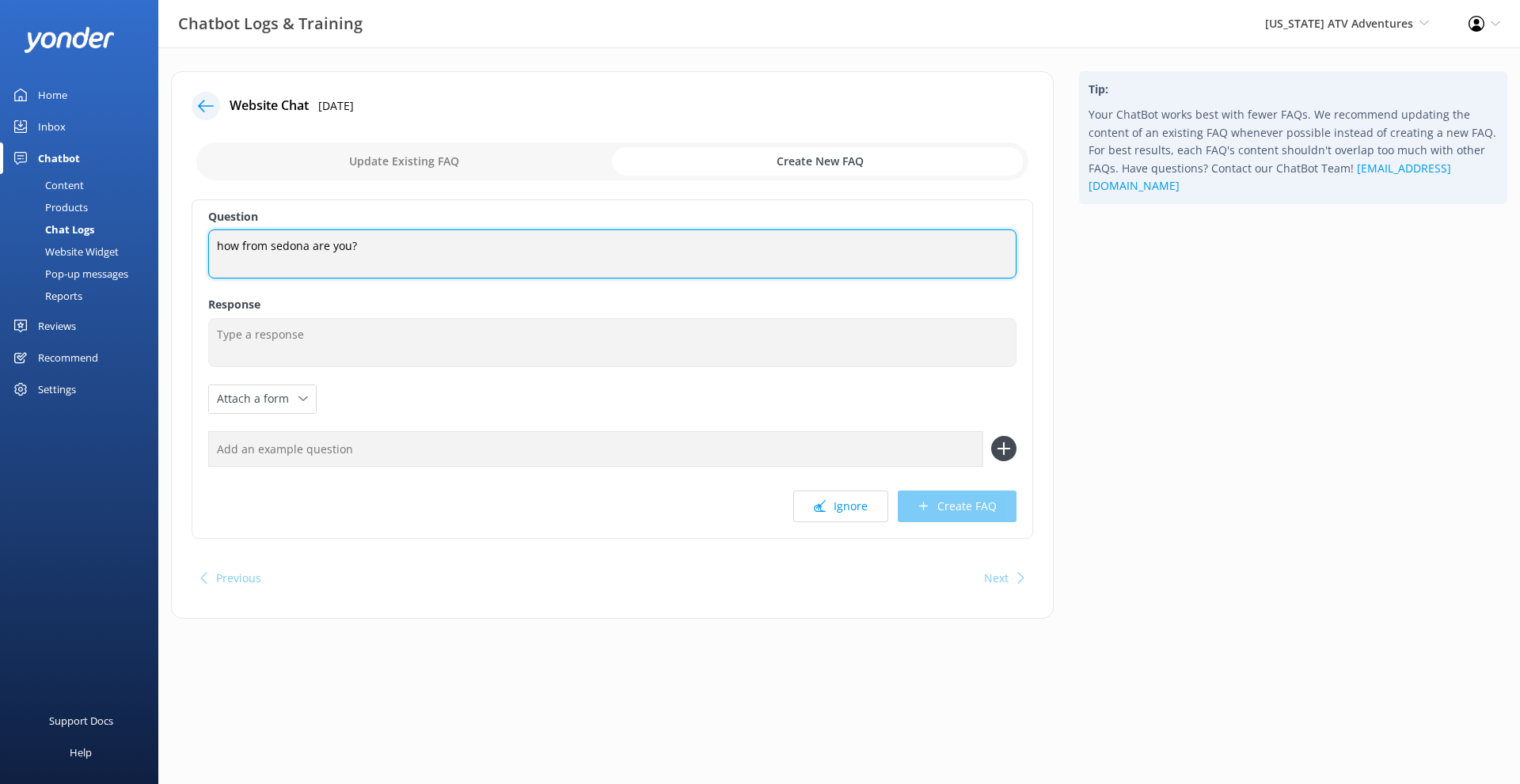
click at [240, 246] on textarea "how from sedona are you?" at bounding box center [613, 253] width 808 height 49
click at [315, 241] on textarea "how far from sedona are you?" at bounding box center [613, 253] width 808 height 49
type textarea "how far from Sedona are you?"
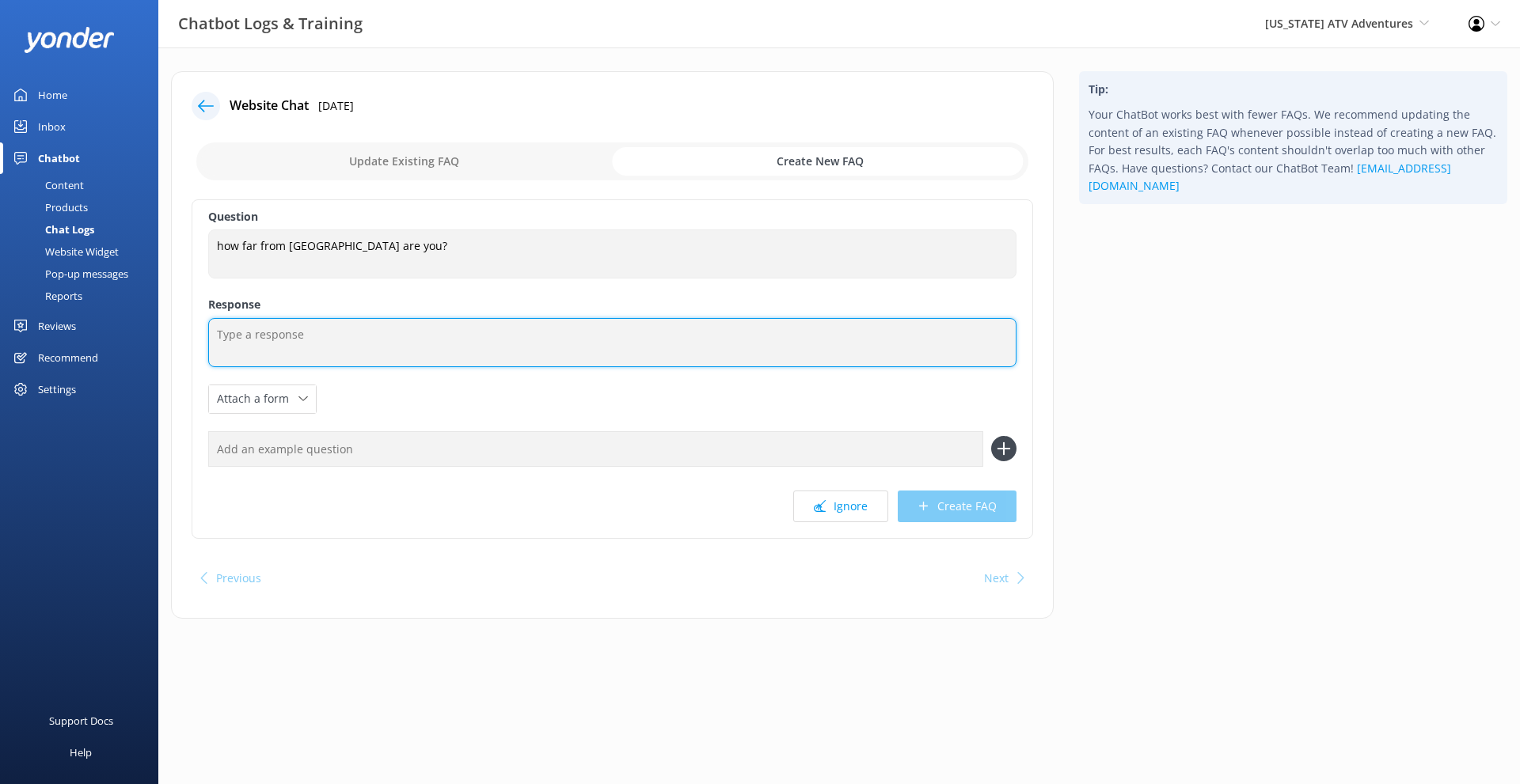
click at [338, 327] on textarea at bounding box center [613, 342] width 808 height 49
click at [296, 332] on textarea "We are located at 3075 W. State Route 89A." at bounding box center [613, 342] width 808 height 49
click at [385, 334] on textarea "We are located in west Sedona at 3075 W. State Route 89A." at bounding box center [613, 342] width 808 height 49
click at [549, 343] on textarea "We are located in west Sedona at: 3075 W. State Route 89A." at bounding box center [613, 342] width 808 height 49
click at [254, 346] on textarea "We are located in west Sedona at: 3075 W. State Route 89A. If your having troub…" at bounding box center [613, 343] width 808 height 50
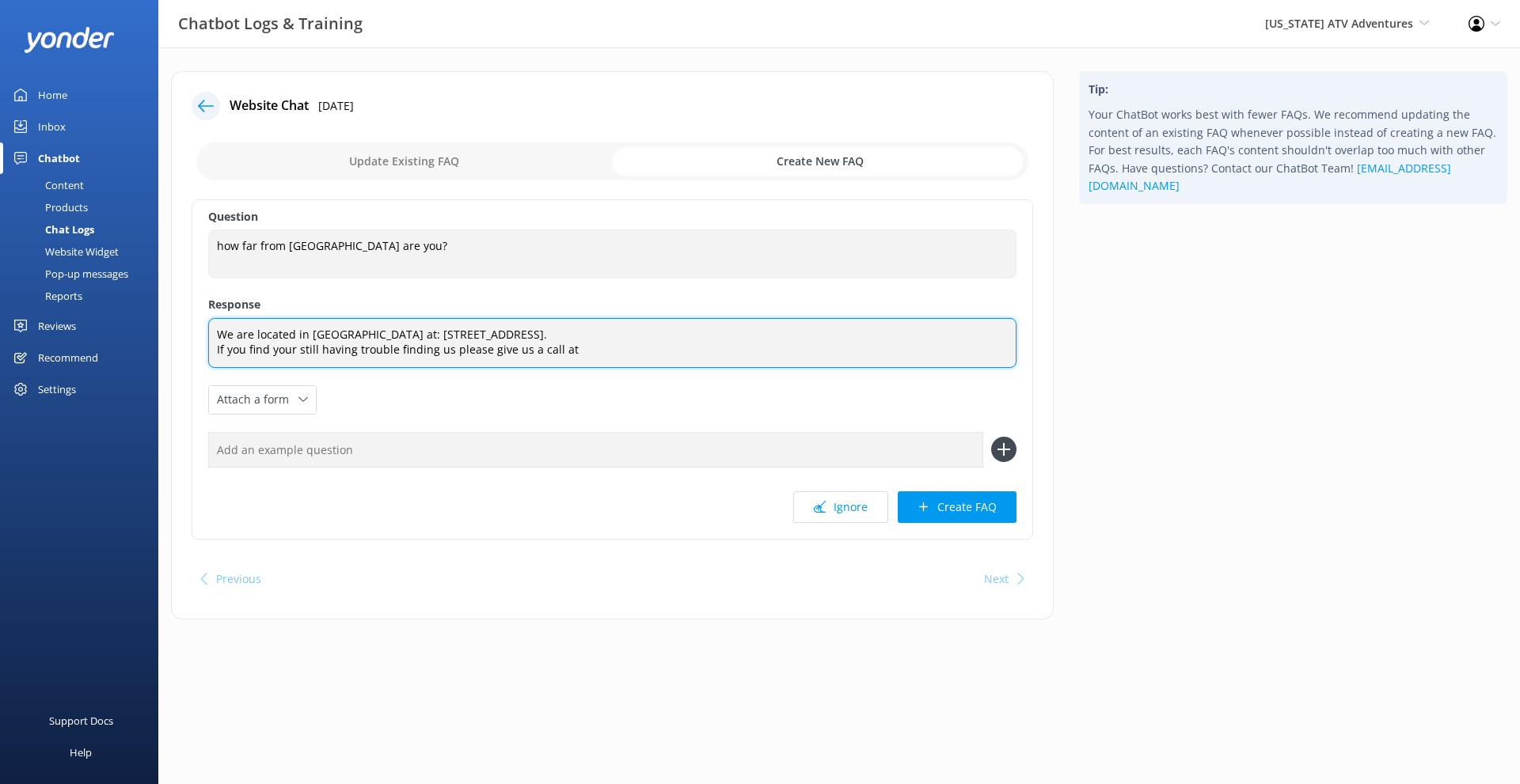
click at [589, 353] on textarea "We are located in west Sedona at: 3075 W. State Route 89A. If you find your sti…" at bounding box center [613, 343] width 808 height 50
drag, startPoint x: 589, startPoint y: 353, endPoint x: 191, endPoint y: 367, distance: 398.2
click at [191, 367] on div "Website Chat 6th Oct 2025 Update Existing FAQ Create New FAQ Question how far f…" at bounding box center [612, 345] width 883 height 549
type textarea "We are located in west Sedona at: 3075 W. State Route 89A"
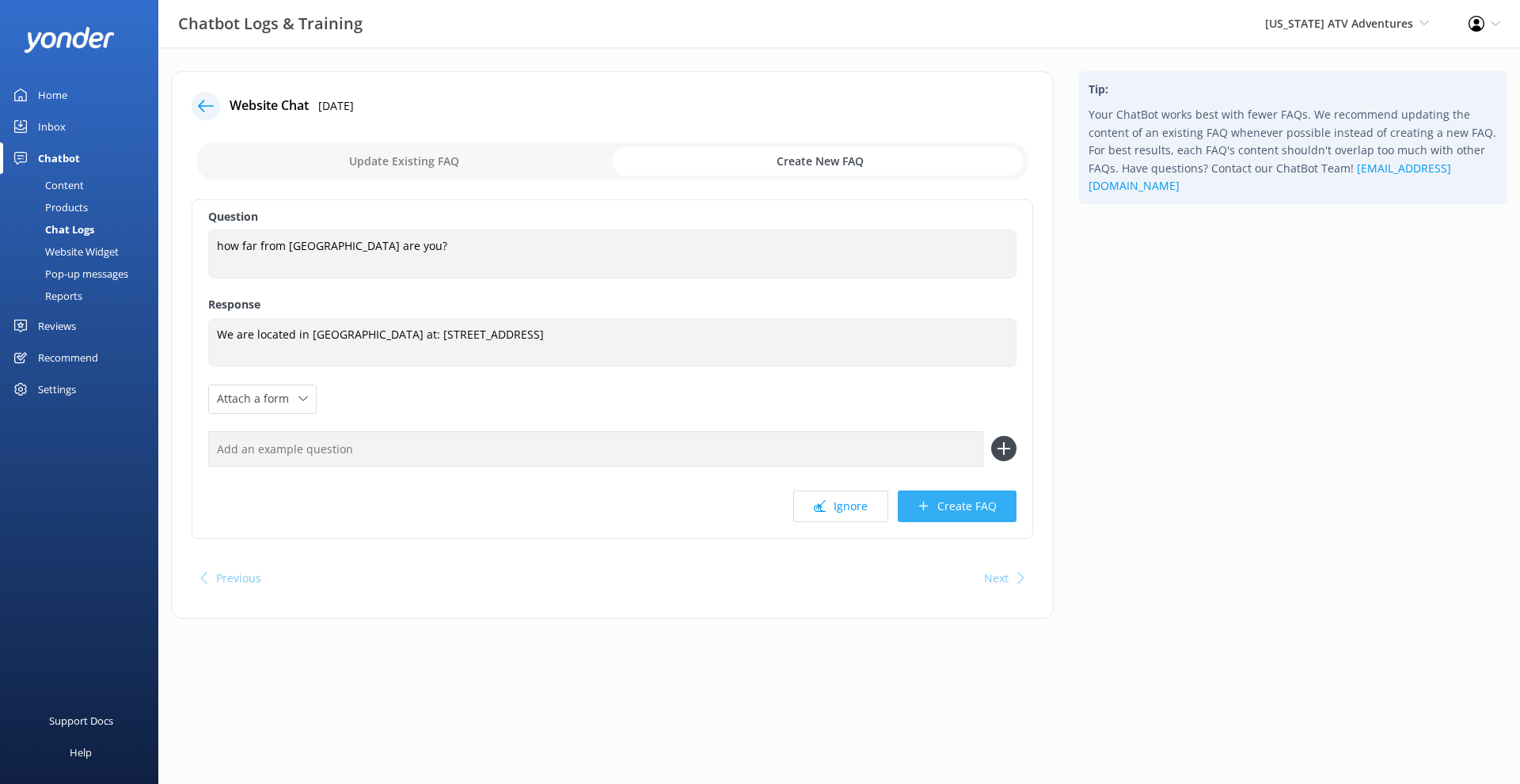
click at [981, 514] on button "Create FAQ" at bounding box center [957, 507] width 119 height 32
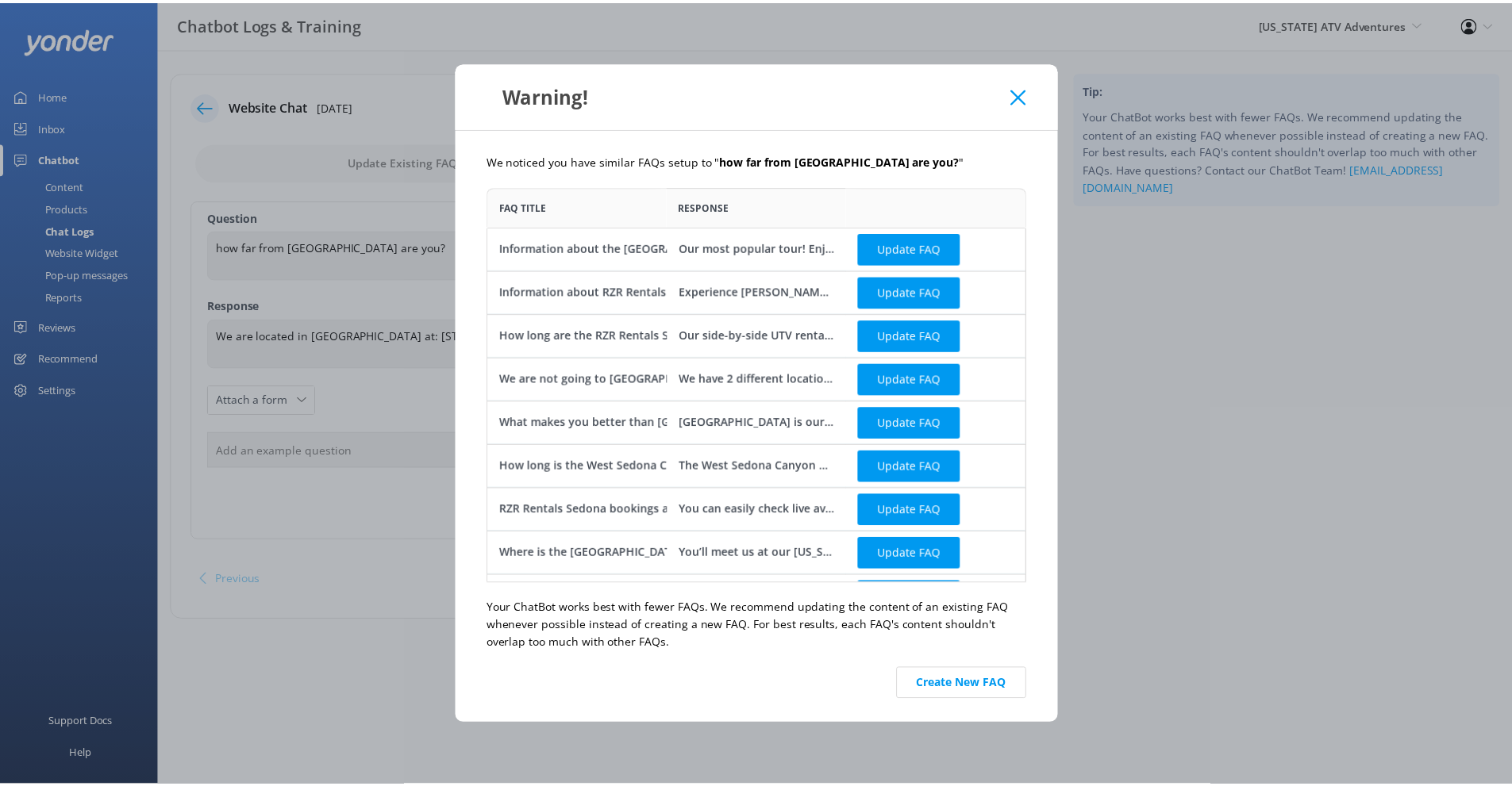
scroll to position [36, 0]
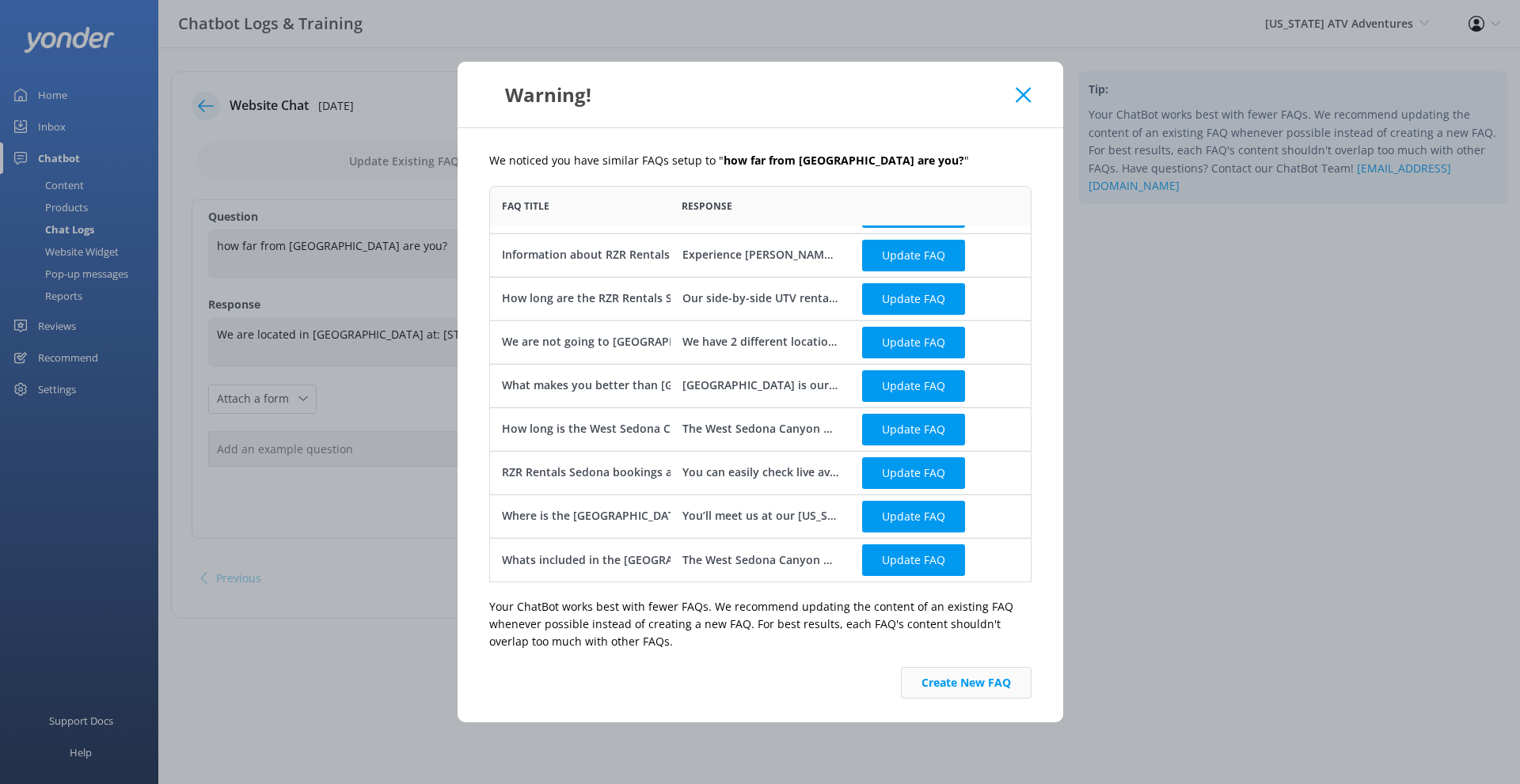
click at [965, 683] on button "Create New FAQ" at bounding box center [967, 683] width 131 height 32
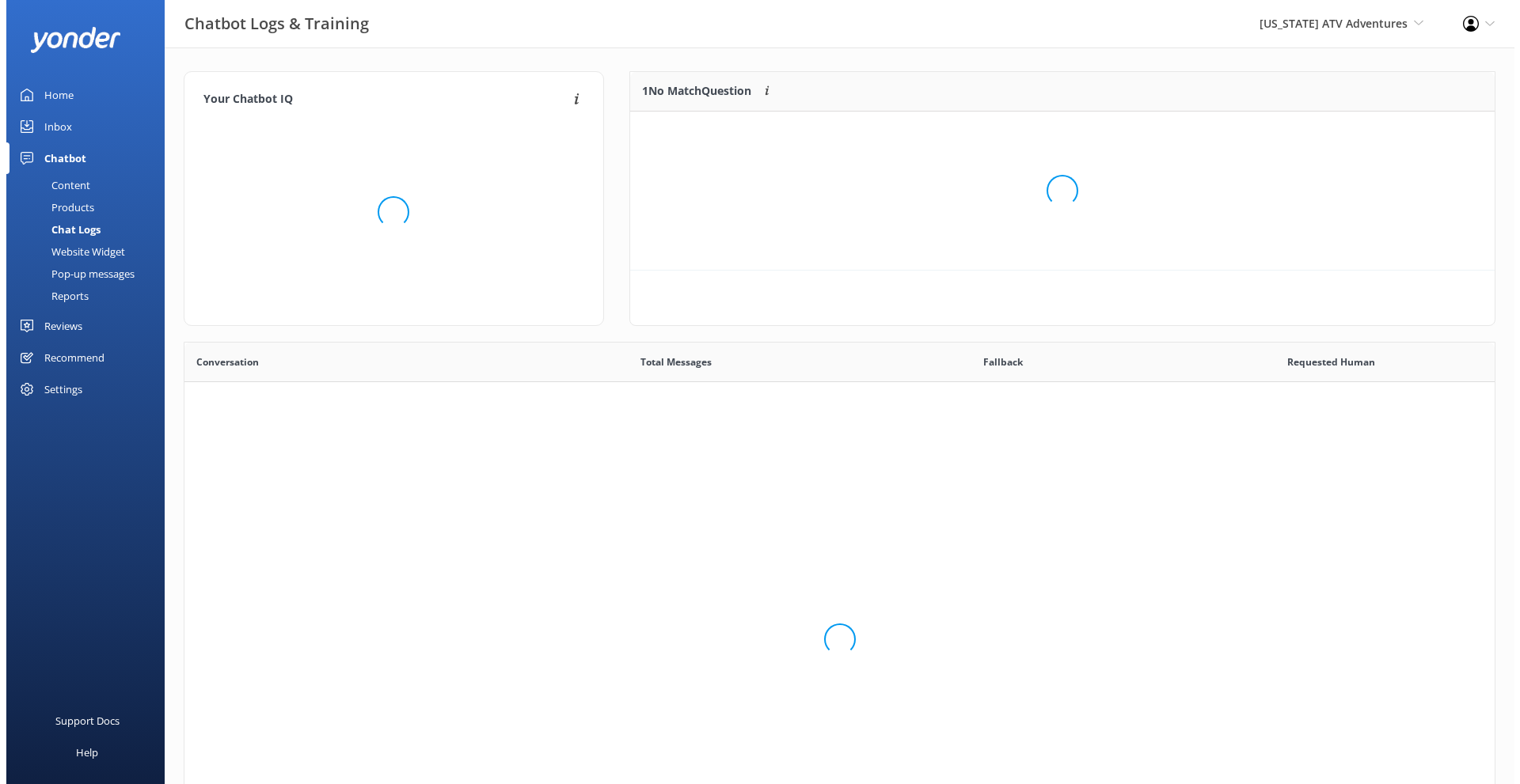
scroll to position [543, 1299]
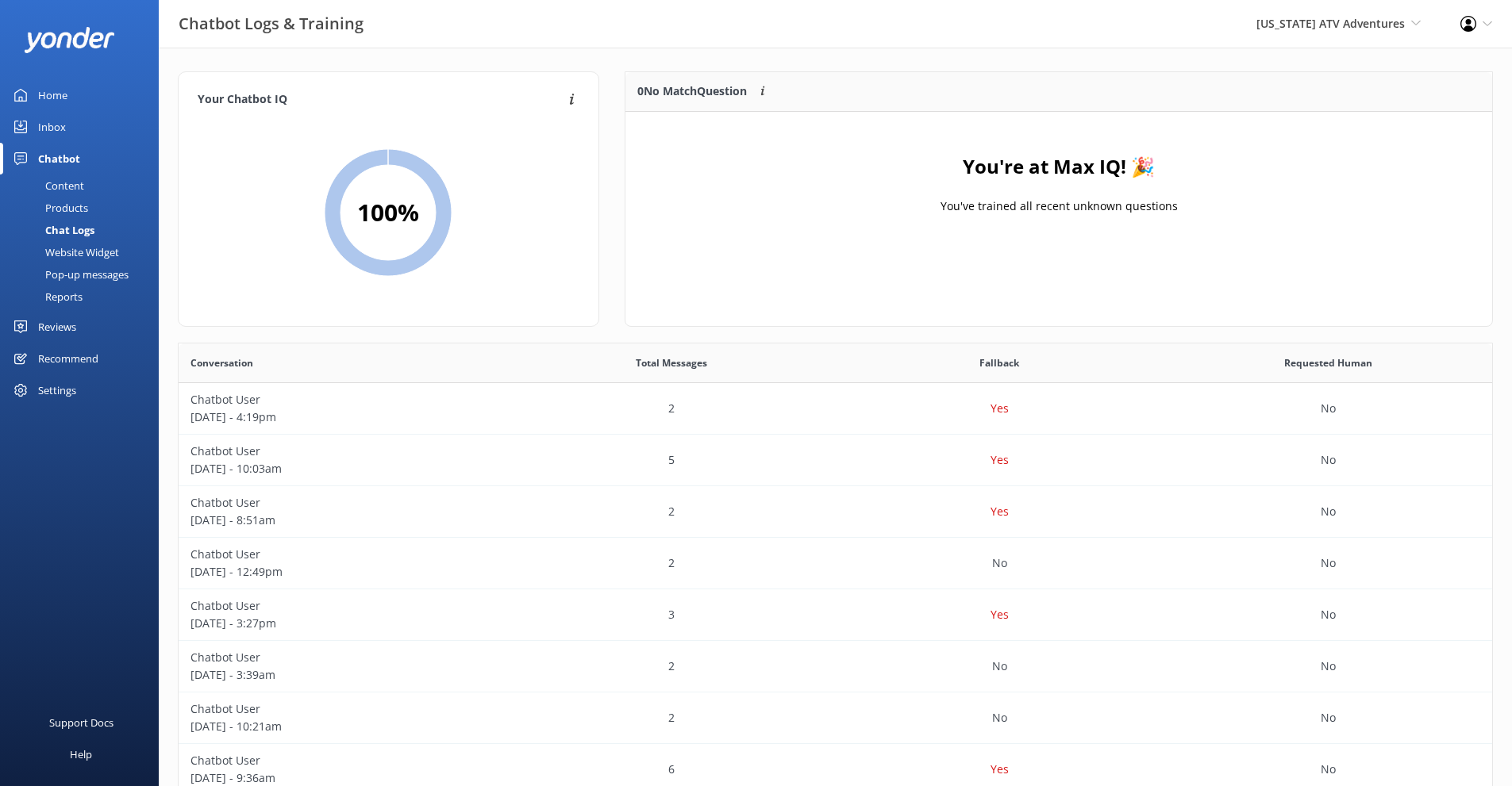
click at [56, 103] on div "Home" at bounding box center [53, 96] width 30 height 32
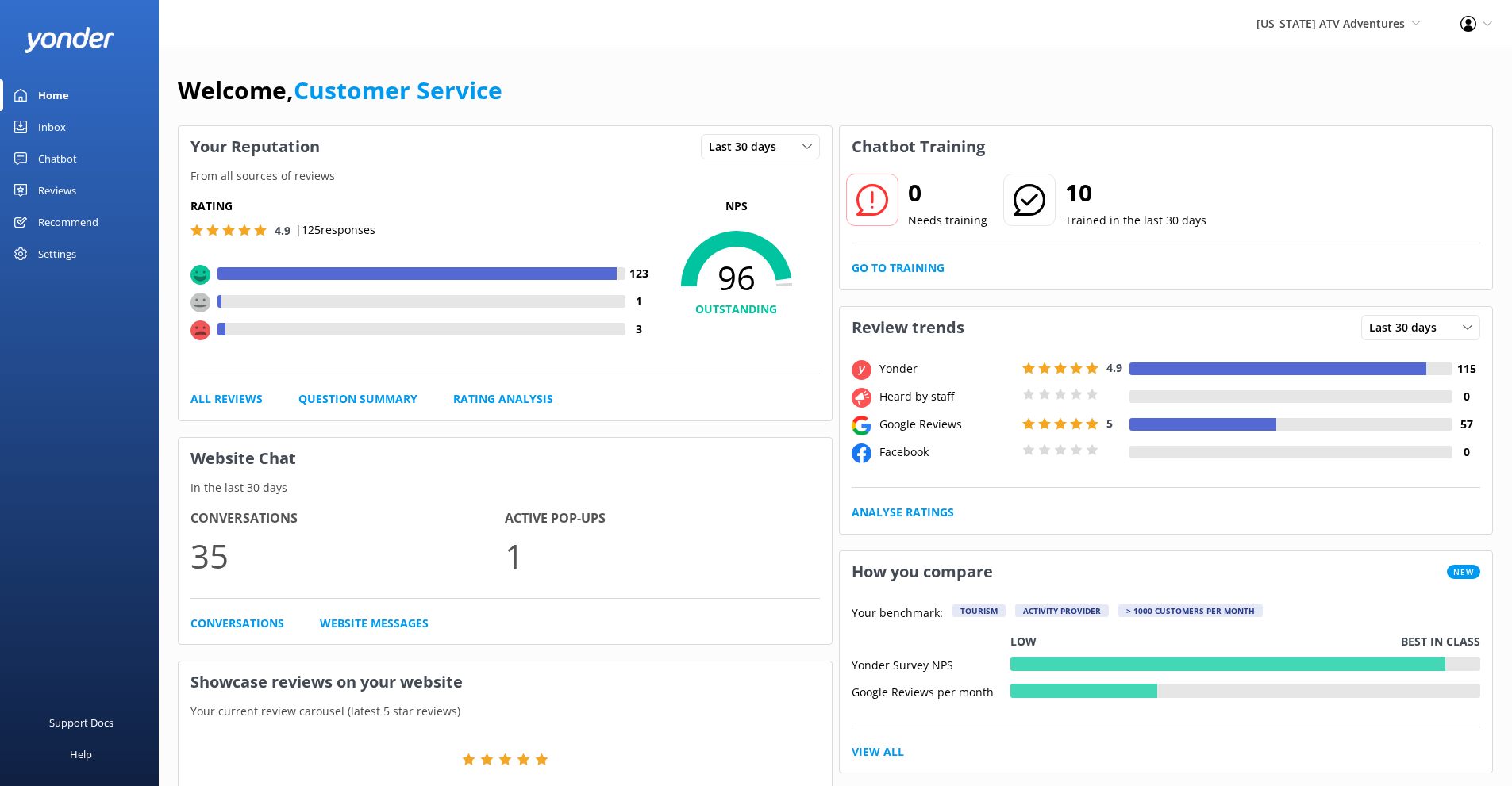
click at [65, 123] on div "Inbox" at bounding box center [52, 127] width 28 height 32
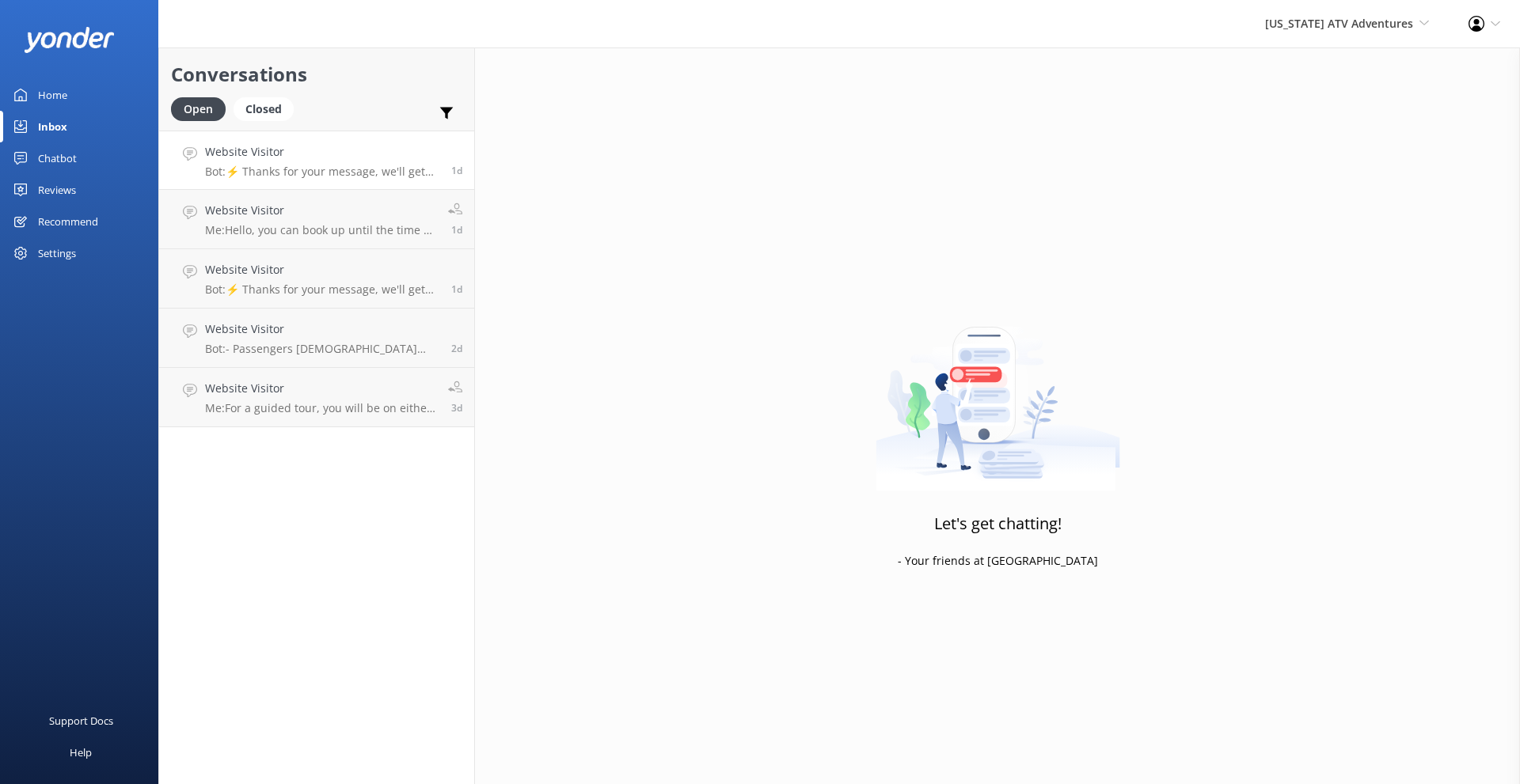
click at [372, 159] on h4 "Website Visitor" at bounding box center [323, 152] width 234 height 18
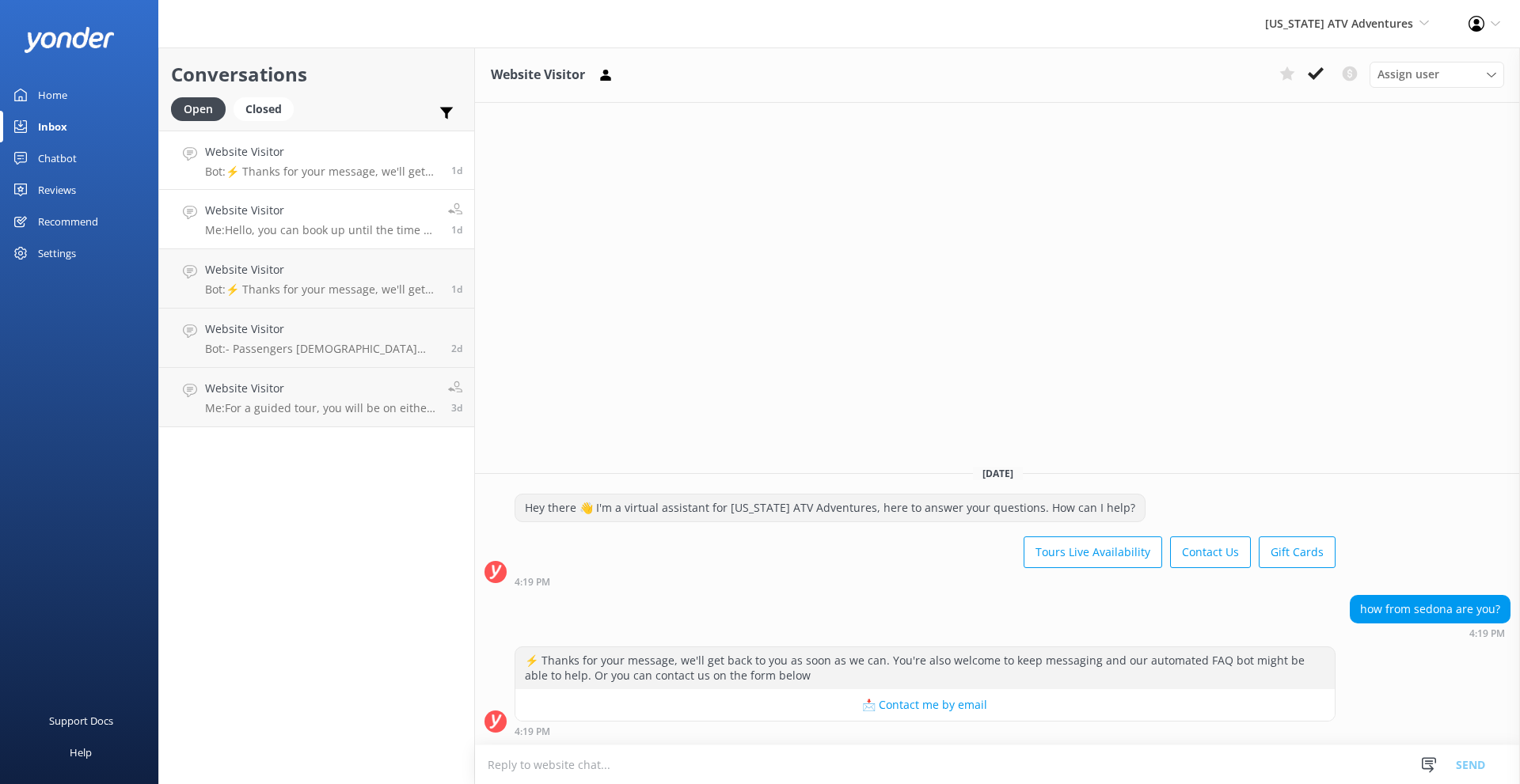
click at [362, 209] on h4 "Website Visitor" at bounding box center [321, 210] width 231 height 18
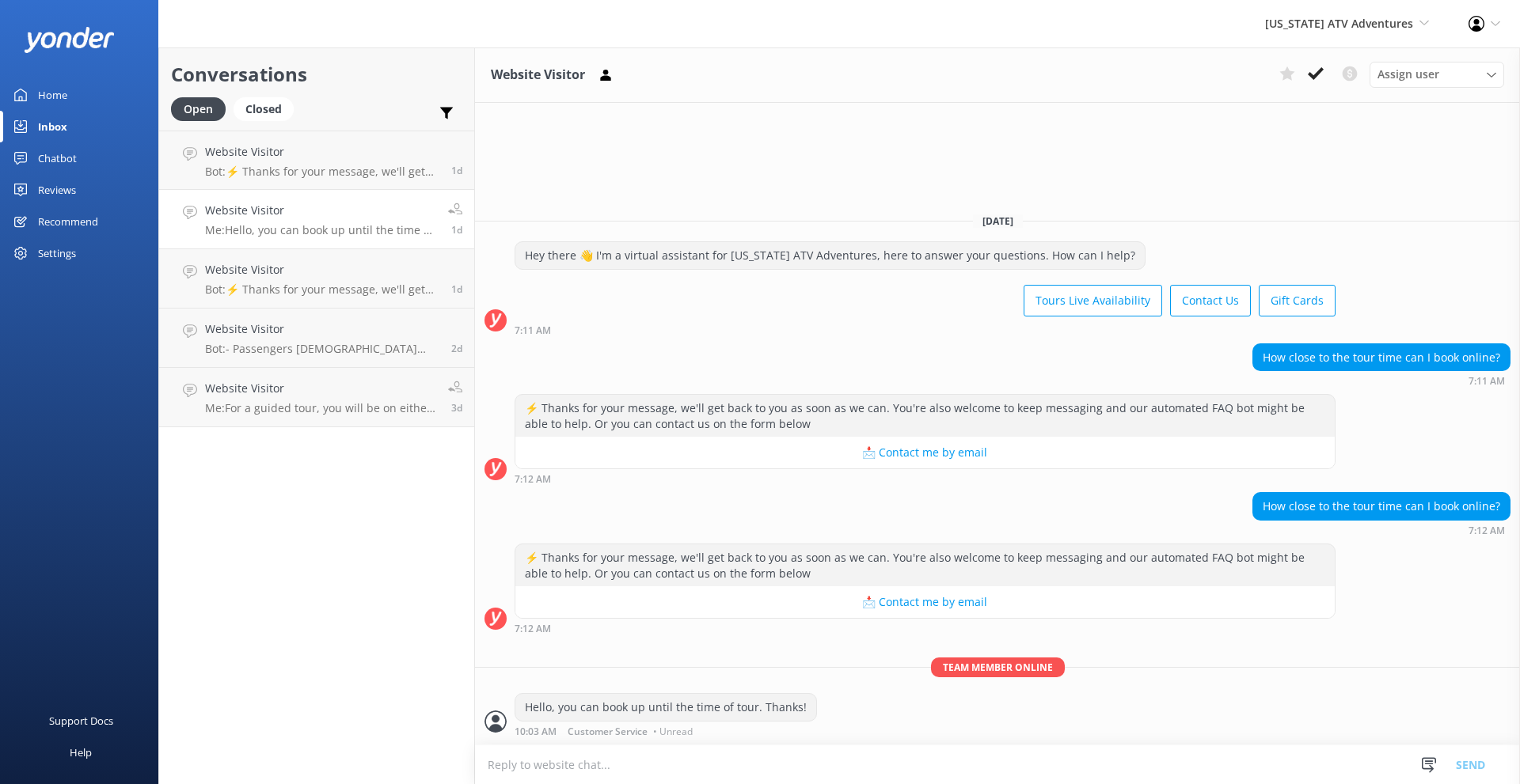
click at [964, 760] on textarea at bounding box center [998, 764] width 1045 height 39
drag, startPoint x: 897, startPoint y: 708, endPoint x: 936, endPoint y: 697, distance: 40.5
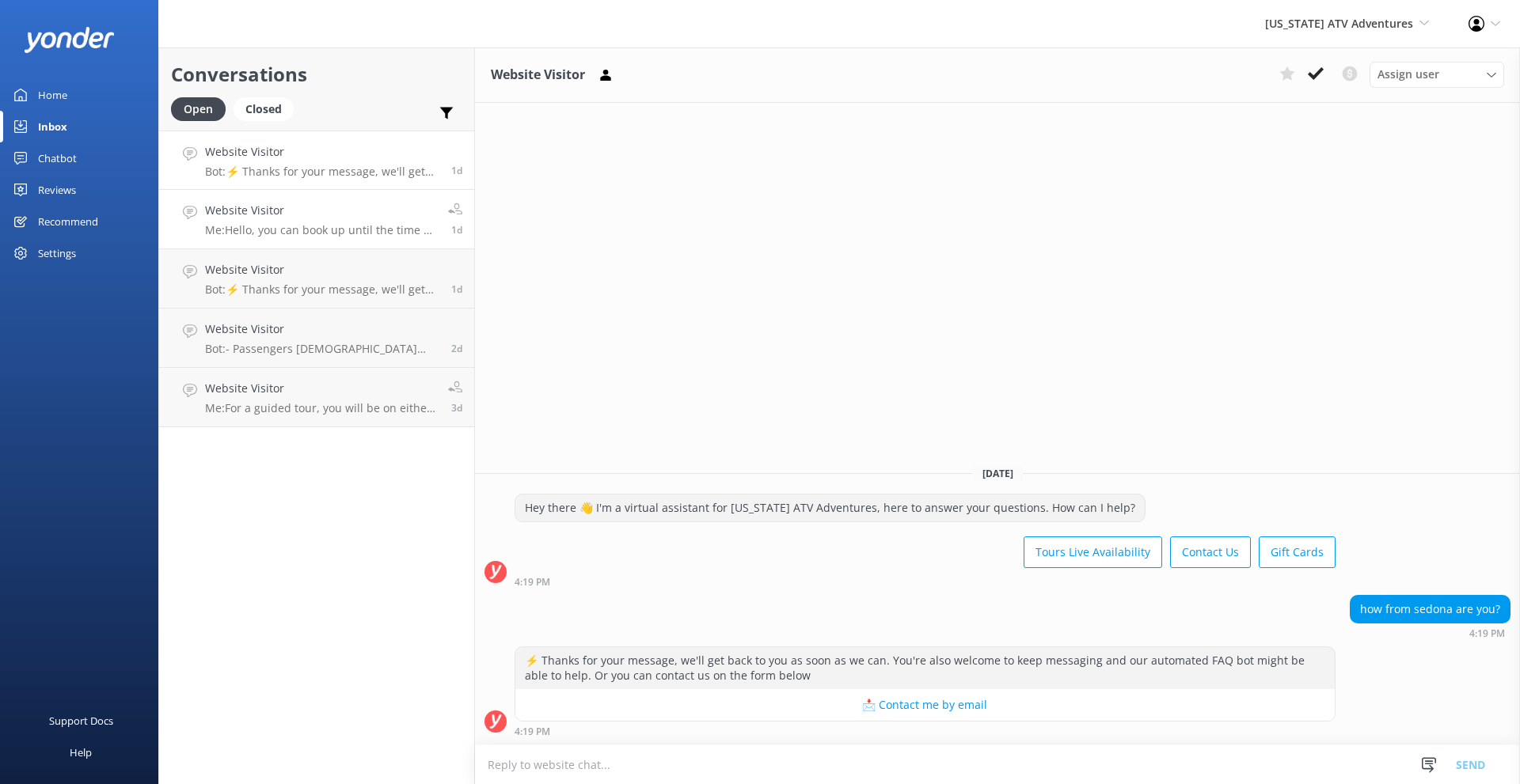
click at [346, 222] on div "Website Visitor Me: Hello, you can book up until the time of tour. Thanks!" at bounding box center [321, 218] width 231 height 35
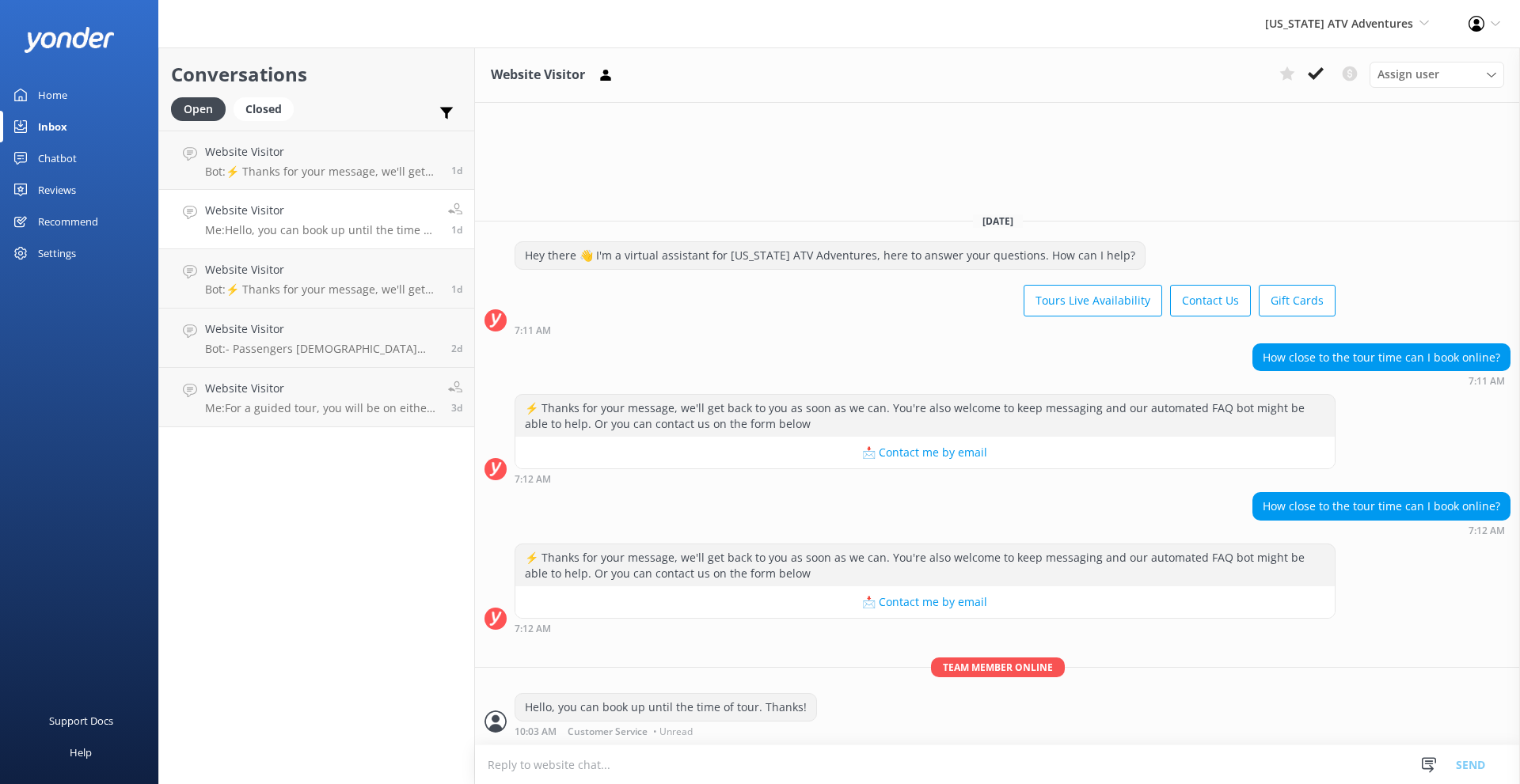
click at [704, 760] on textarea at bounding box center [998, 764] width 1045 height 39
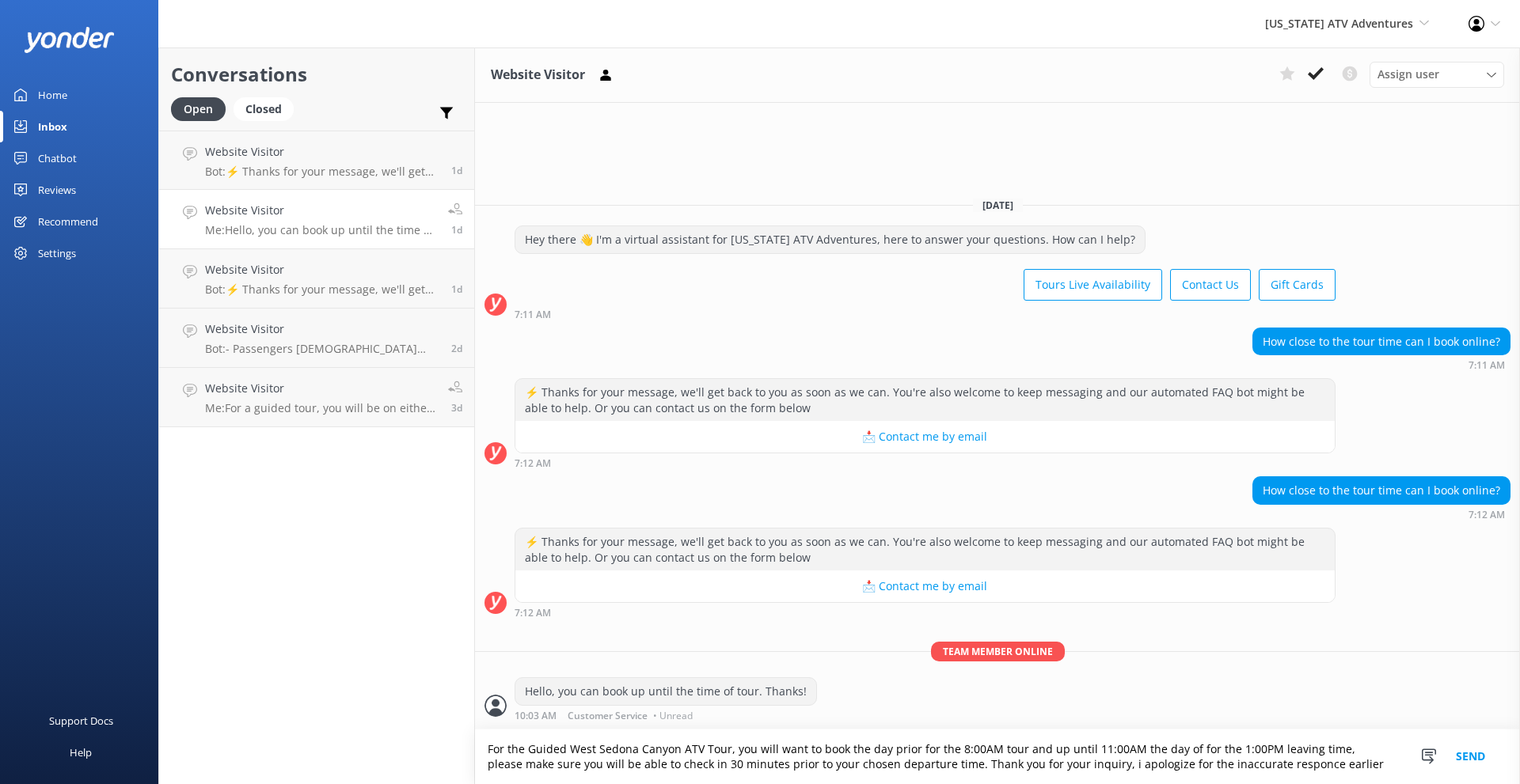
click at [1268, 768] on textarea "For the Guided West Sedona Canyon ATV Tour, you will want to book the day prior…" at bounding box center [998, 756] width 1045 height 55
click at [1324, 764] on textarea "For the Guided West Sedona Canyon ATV Tour, you will want to book the day prior…" at bounding box center [998, 756] width 1045 height 55
click at [1082, 764] on textarea "For the Guided West Sedona Canyon ATV Tour, you will want to book the day prior…" at bounding box center [998, 756] width 1045 height 55
click at [1339, 763] on textarea "For the Guided West Sedona Canyon ATV Tour, you will want to book the day prior…" at bounding box center [998, 756] width 1045 height 55
click at [1288, 767] on textarea "For the Guided West Sedona Canyon ATV Tour, you will want to book the day prior…" at bounding box center [998, 756] width 1045 height 55
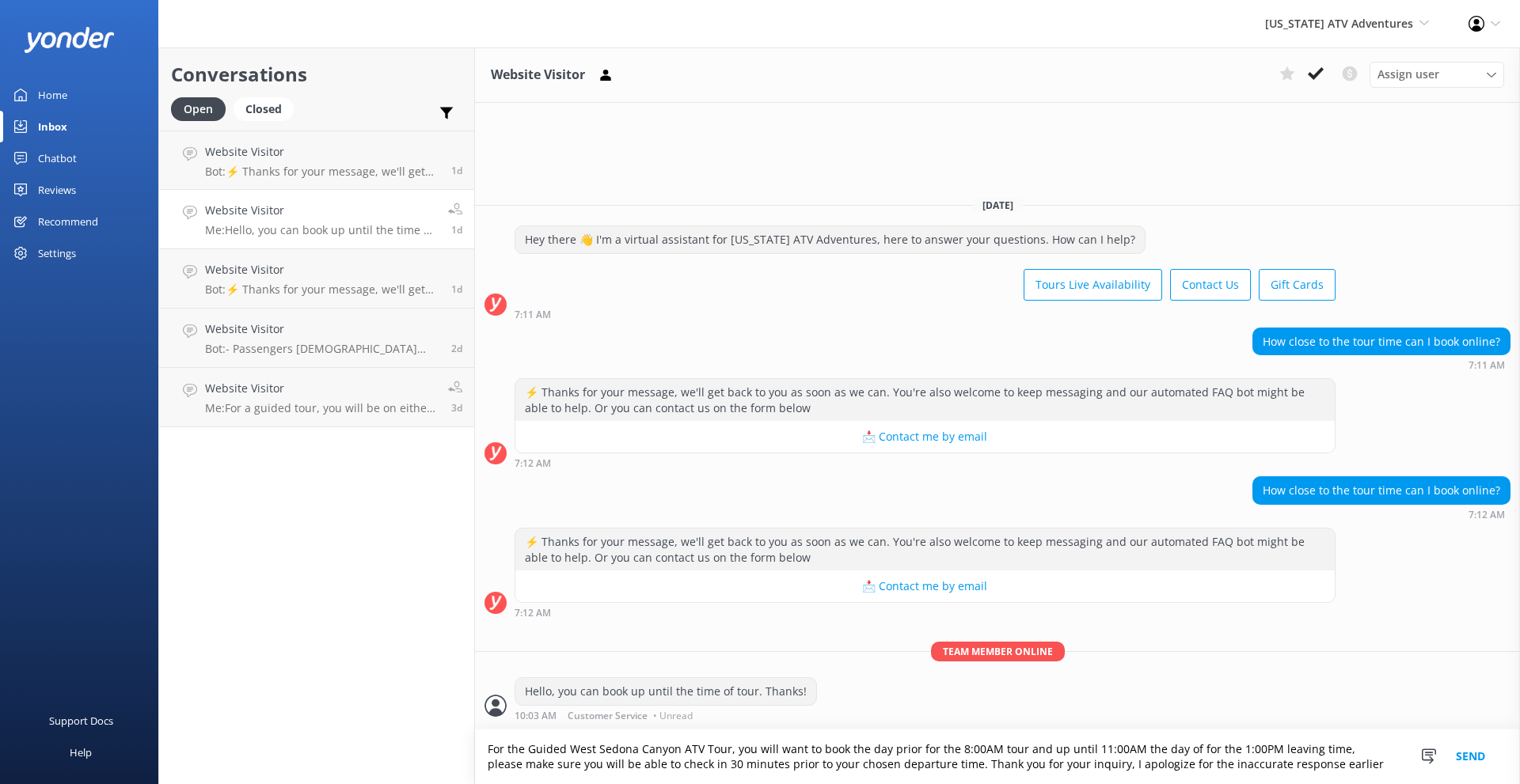
click at [1286, 765] on textarea "For the Guided West Sedona Canyon ATV Tour, you will want to book the day prior…" at bounding box center [998, 756] width 1045 height 55
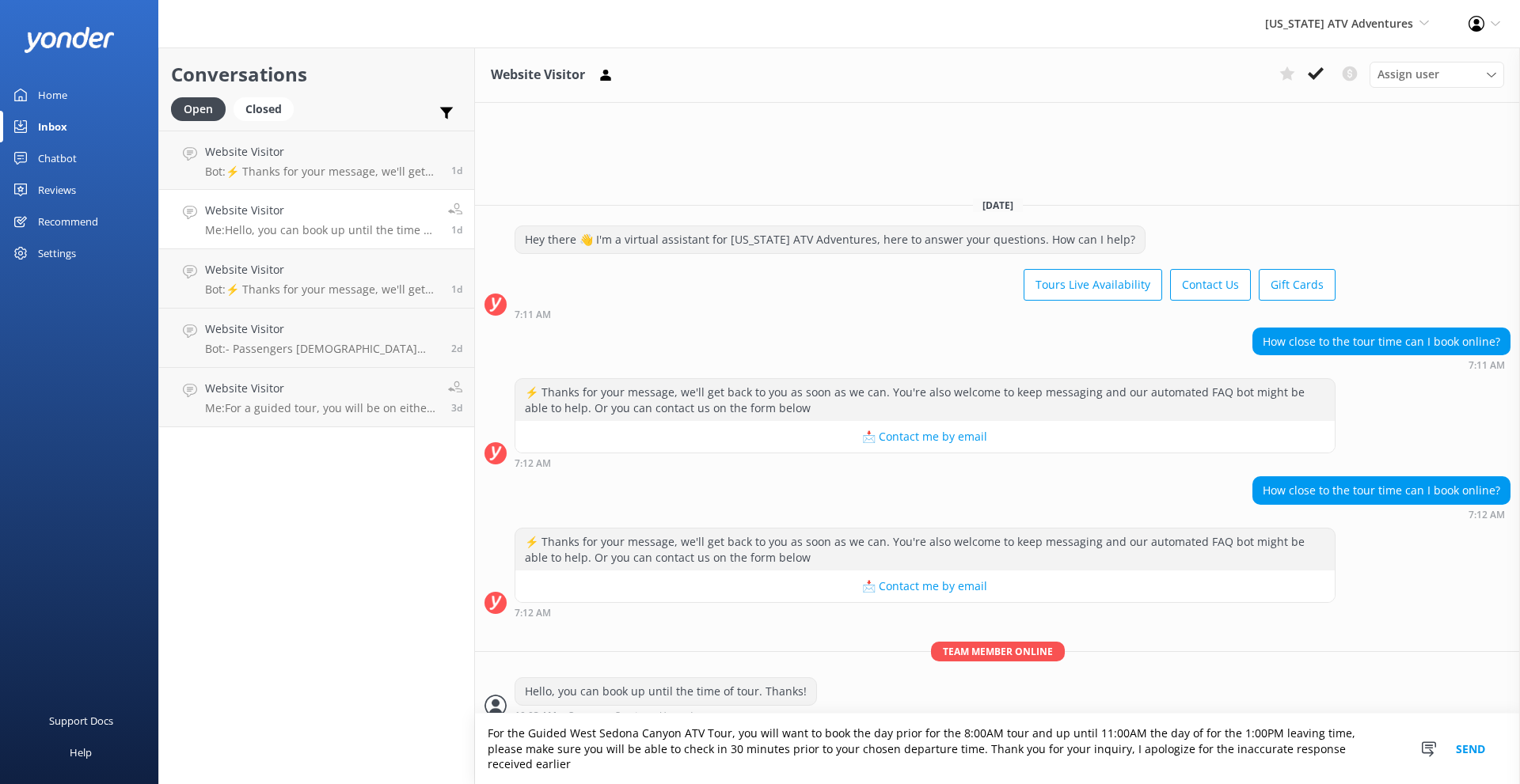
click at [1372, 767] on textarea "For the Guided West Sedona Canyon ATV Tour, you will want to book the day prior…" at bounding box center [998, 748] width 1045 height 70
click at [1375, 765] on textarea "For the Guided West Sedona Canyon ATV Tour, you will want to book the day prior…" at bounding box center [998, 748] width 1045 height 70
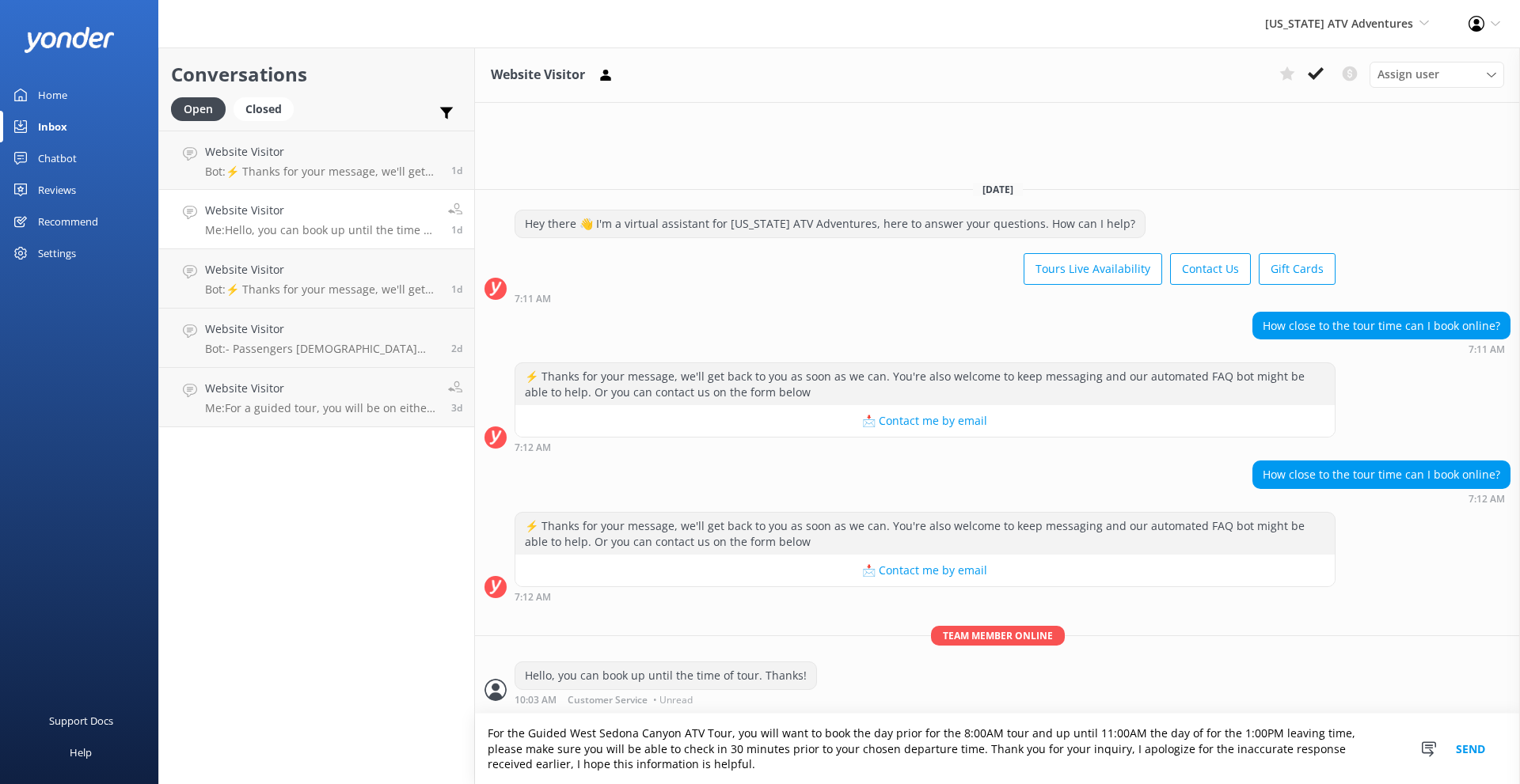
drag, startPoint x: 935, startPoint y: 751, endPoint x: 486, endPoint y: 722, distance: 449.9
click at [486, 722] on textarea "For the Guided West Sedona Canyon ATV Tour, you will want to book the day prior…" at bounding box center [998, 748] width 1045 height 70
click at [976, 780] on textarea "For the Guided West Sedona Canyon ATV Tour, you will want to book the day prior…" at bounding box center [998, 748] width 1045 height 70
type textarea "For the Guided West Sedona Canyon ATV Tour, you will want to book the day prior…"
click at [1476, 754] on button "Send" at bounding box center [1471, 748] width 60 height 70
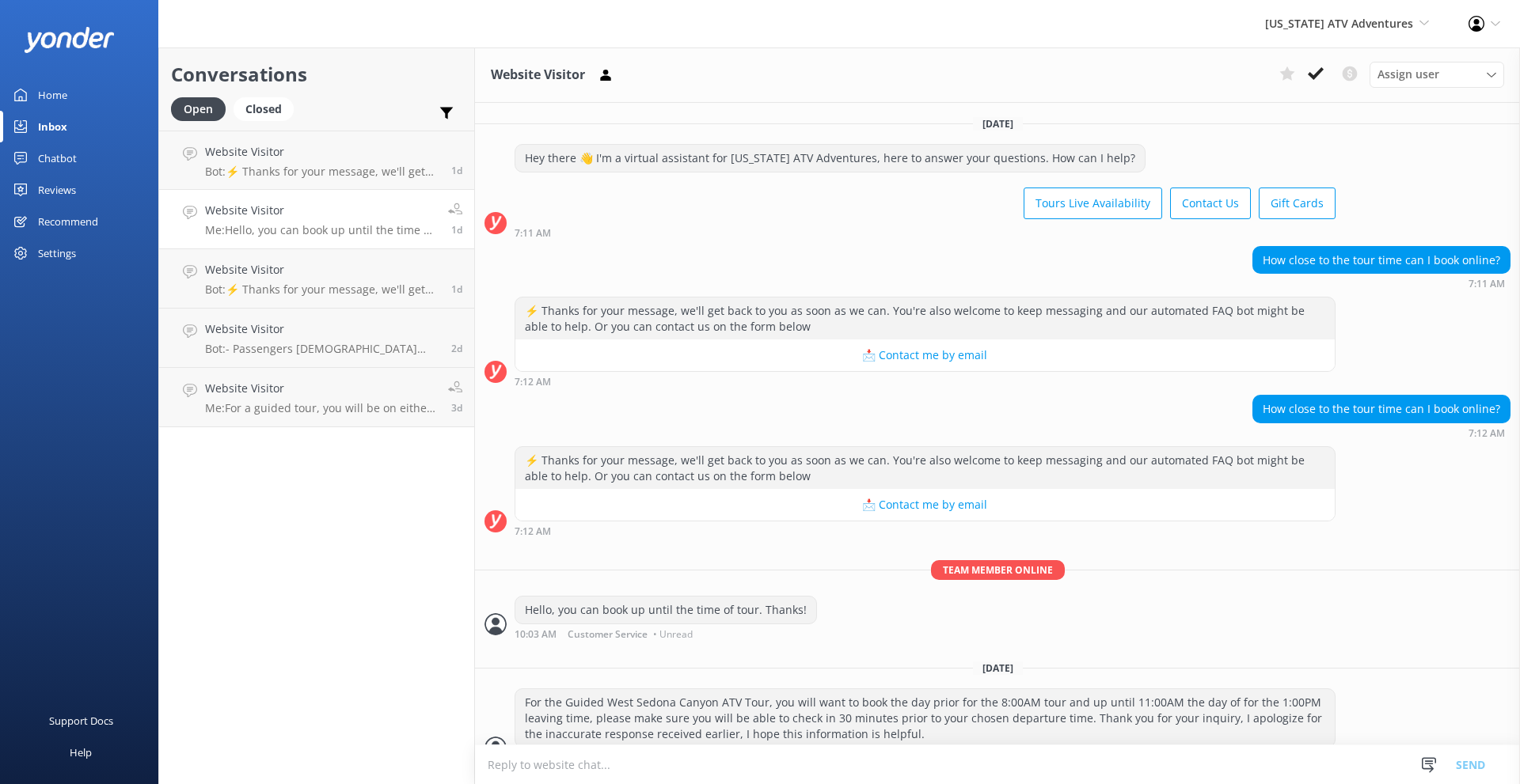
scroll to position [26, 0]
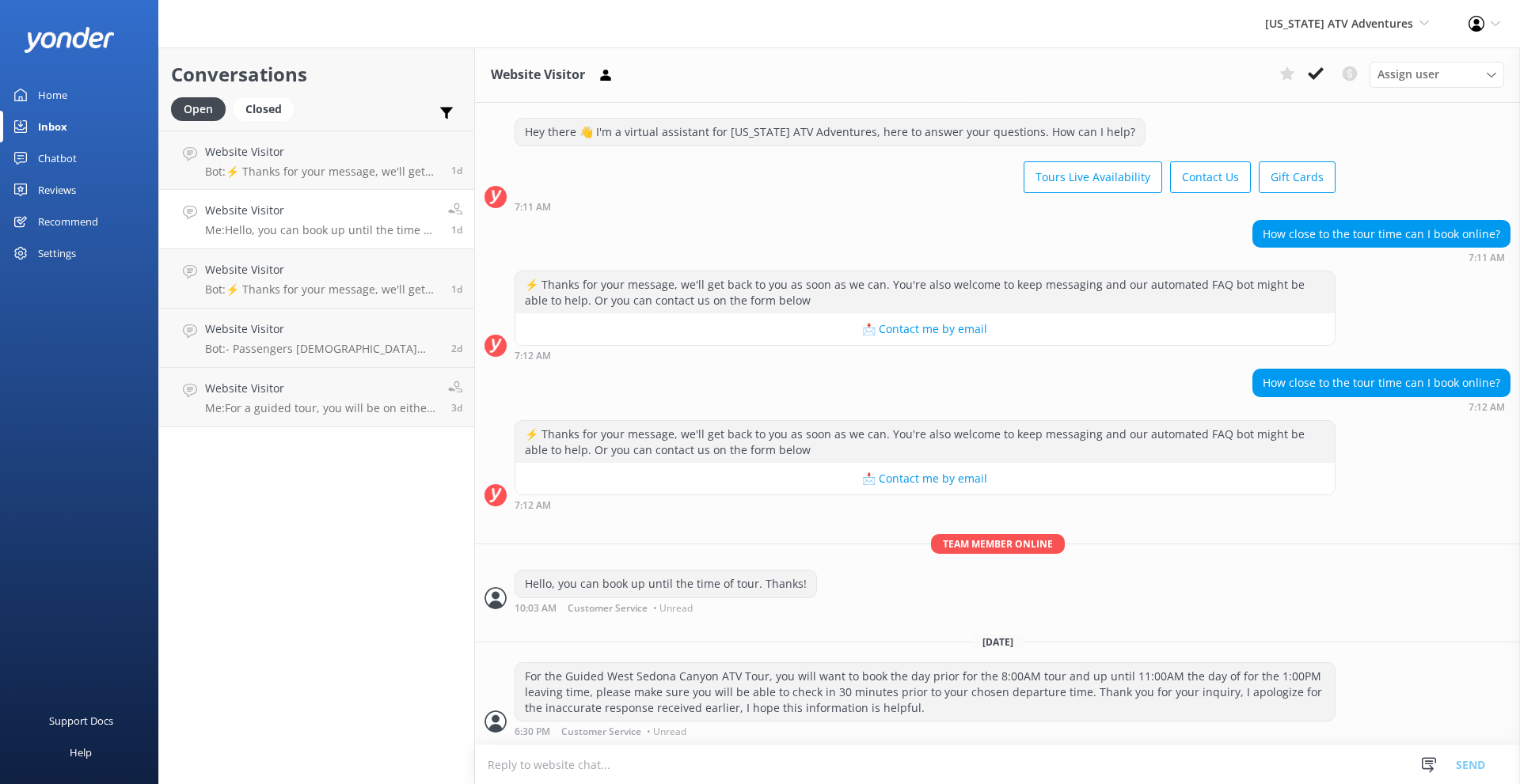
click at [273, 221] on div "Website Visitor Me: Hello, you can book up until the time of tour. Thanks!" at bounding box center [321, 218] width 231 height 35
click at [287, 272] on h4 "Website Visitor" at bounding box center [323, 270] width 234 height 18
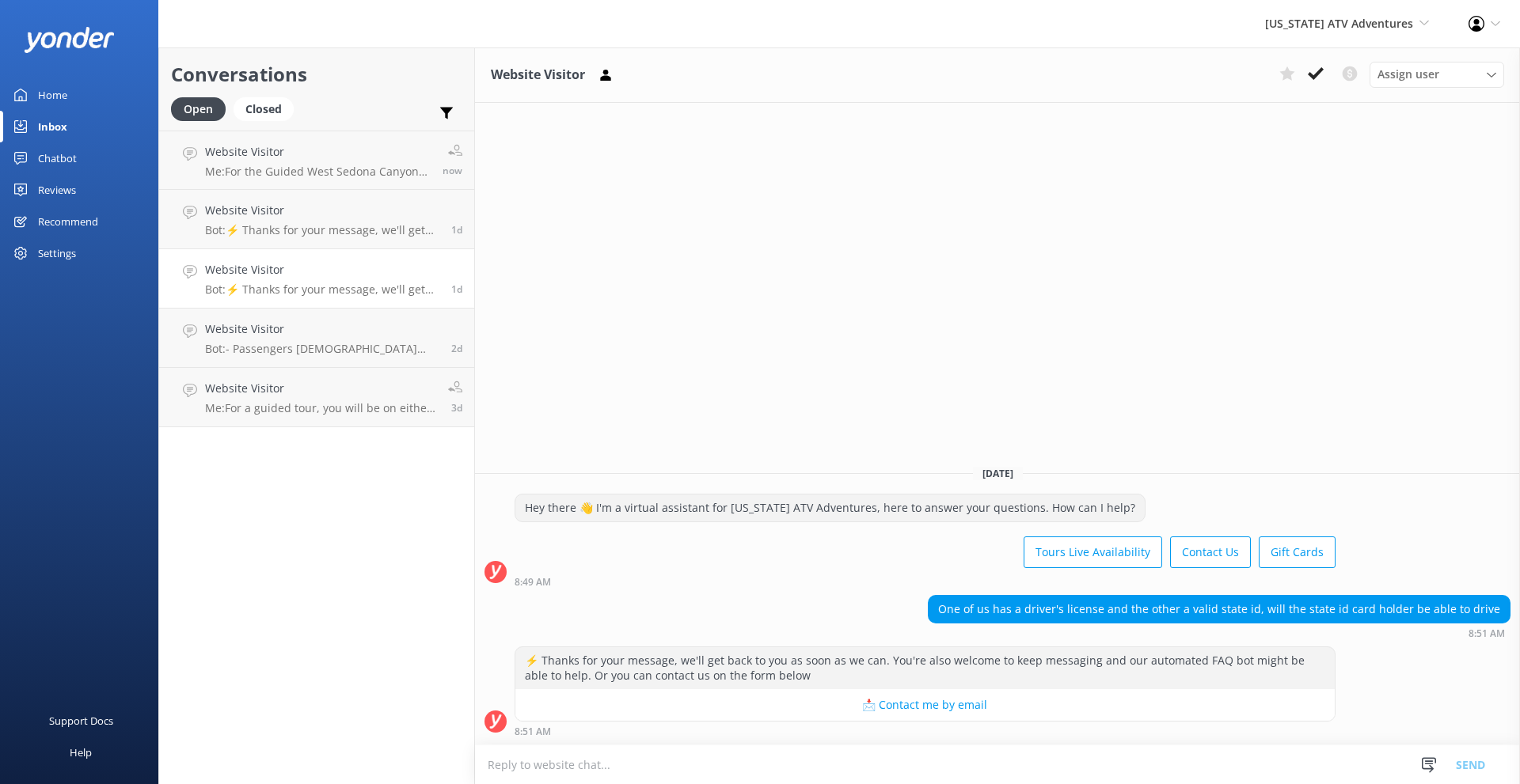
click at [627, 760] on textarea at bounding box center [998, 764] width 1045 height 39
type textarea "H"
click at [534, 760] on textarea "Unfortunatly" at bounding box center [998, 765] width 1045 height 40
click at [798, 768] on textarea "Unfortunately only licensed drivers can oporate during our guided ATV Tours." at bounding box center [998, 765] width 1045 height 40
click at [724, 764] on textarea "Unfortunately only licensed drivers can oporate during our Guided ATV Tours." at bounding box center [998, 765] width 1045 height 40
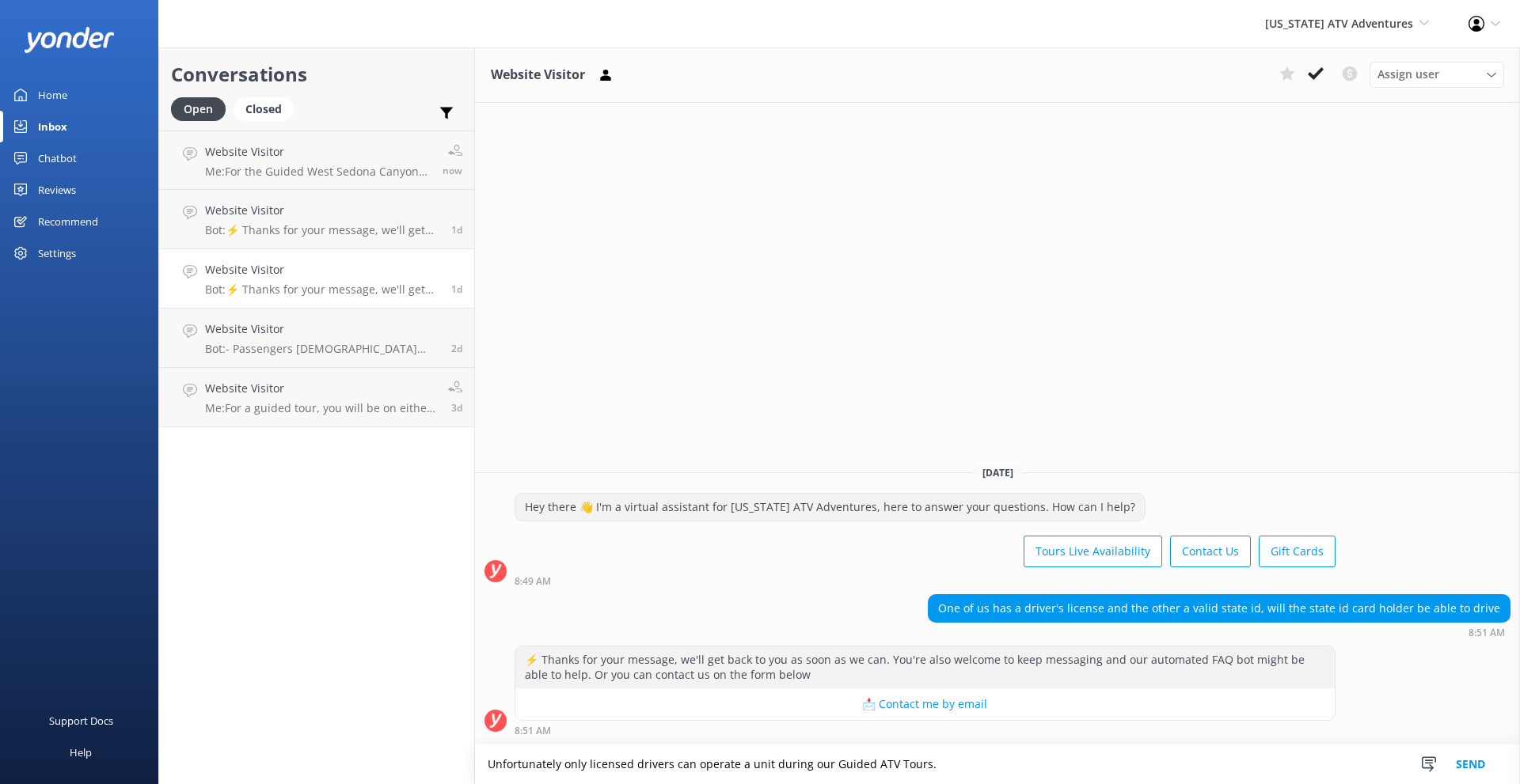
click at [964, 777] on textarea "Unfortunately only licensed drivers can operate a unit during our Guided ATV To…" at bounding box center [998, 765] width 1045 height 40
type textarea "Unfortunately only licensed drivers can operate a unit during our Guided ATV To…"
click at [1468, 765] on button "Send" at bounding box center [1471, 765] width 60 height 40
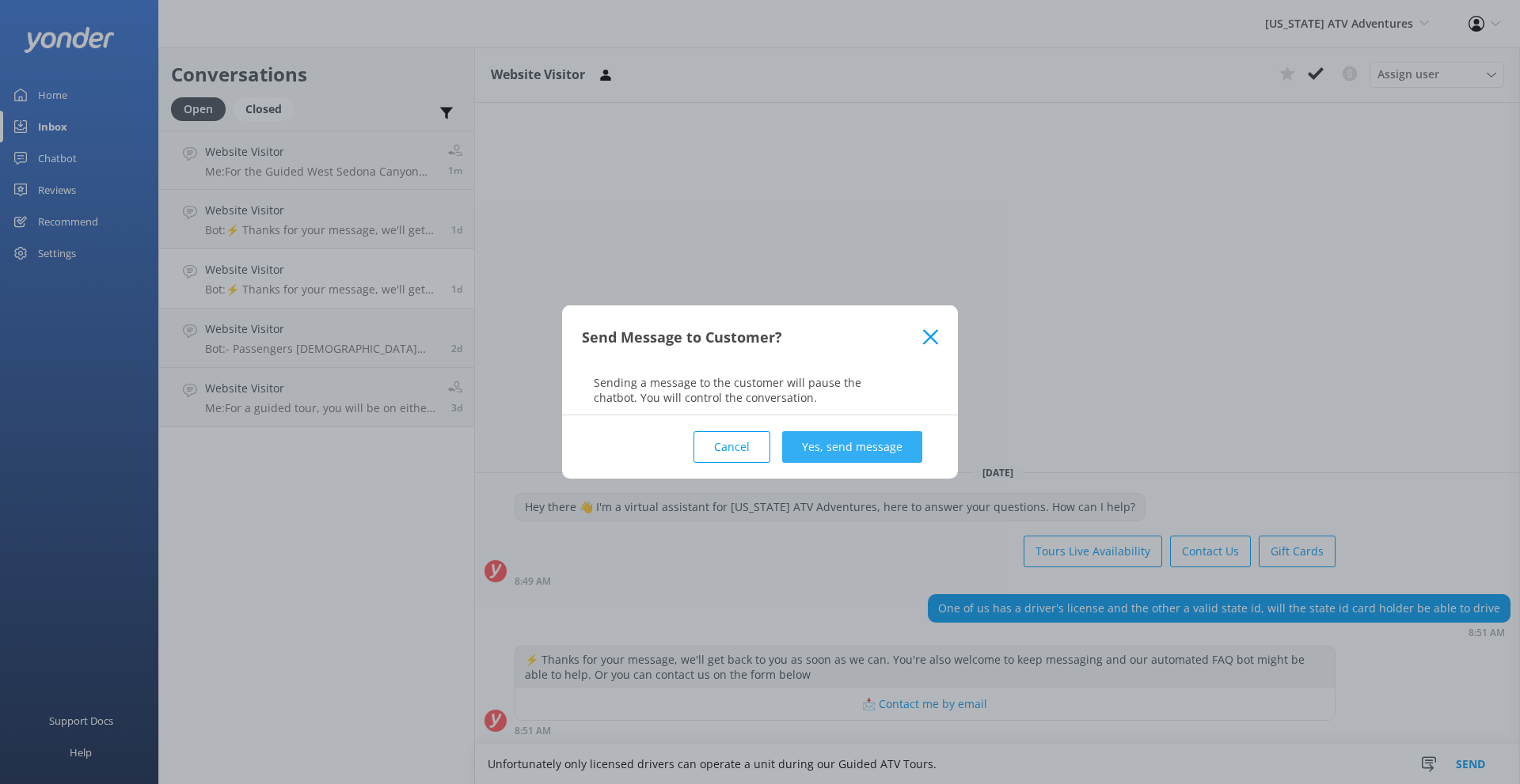
click at [844, 452] on button "Yes, send message" at bounding box center [852, 448] width 140 height 32
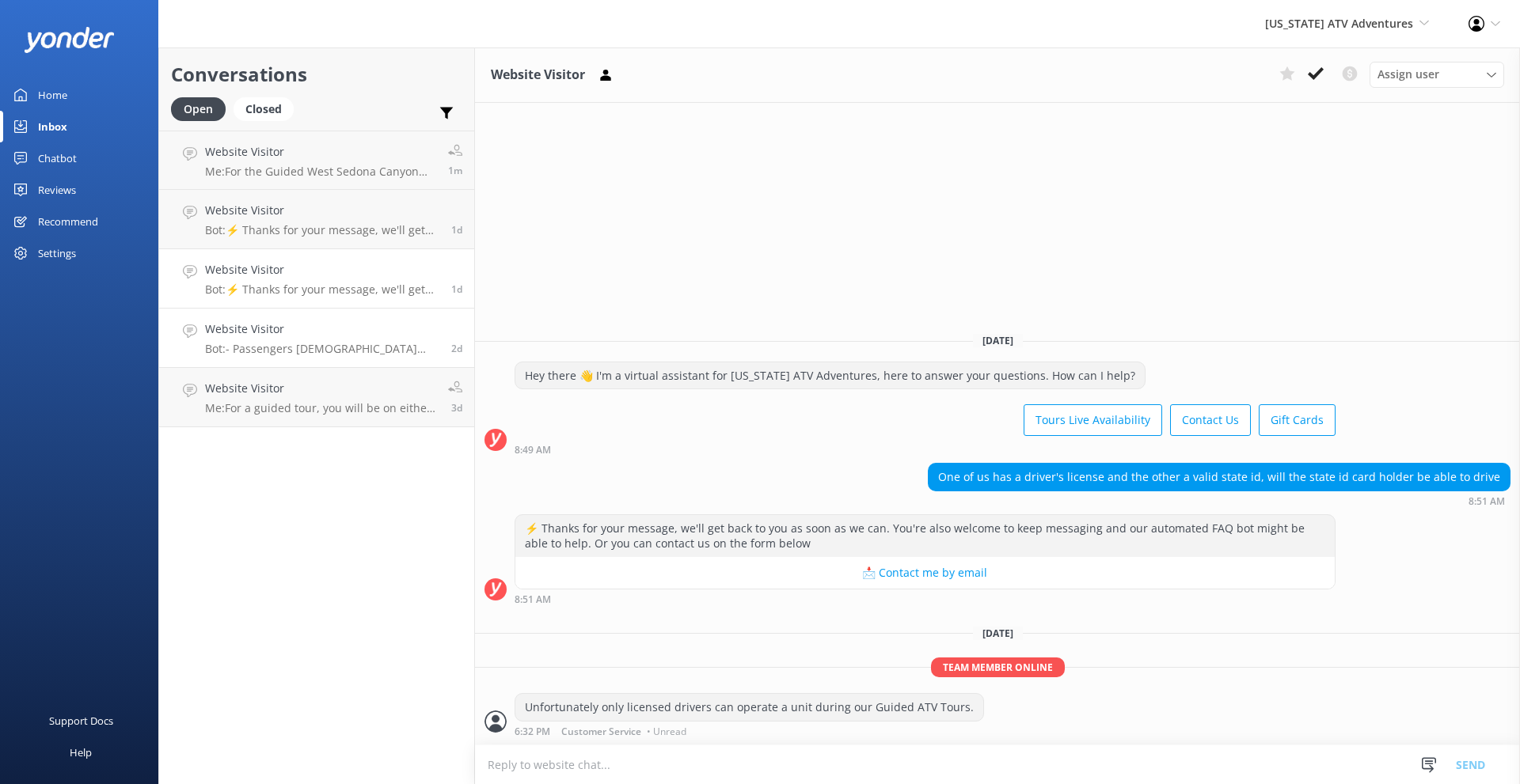
click at [303, 338] on div "Website Visitor Bot: - Passengers 18 years old and under must wear a helmet at …" at bounding box center [323, 337] width 234 height 35
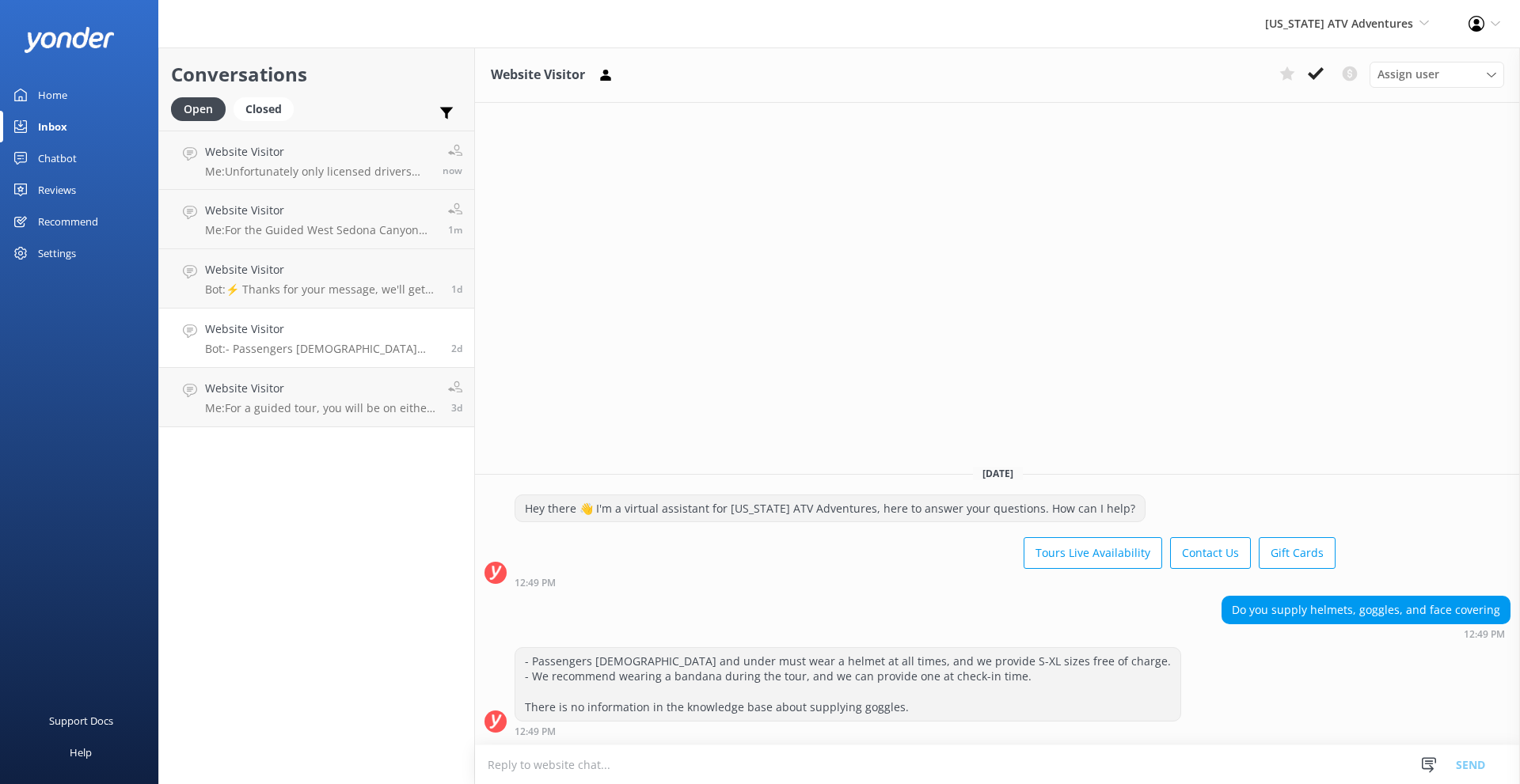
click at [831, 764] on textarea at bounding box center [998, 764] width 1045 height 39
type textarea "We do supply helmets, goggles, and a bandana for face covering on our Guided AT…"
click at [1467, 764] on button "Send" at bounding box center [1471, 765] width 60 height 40
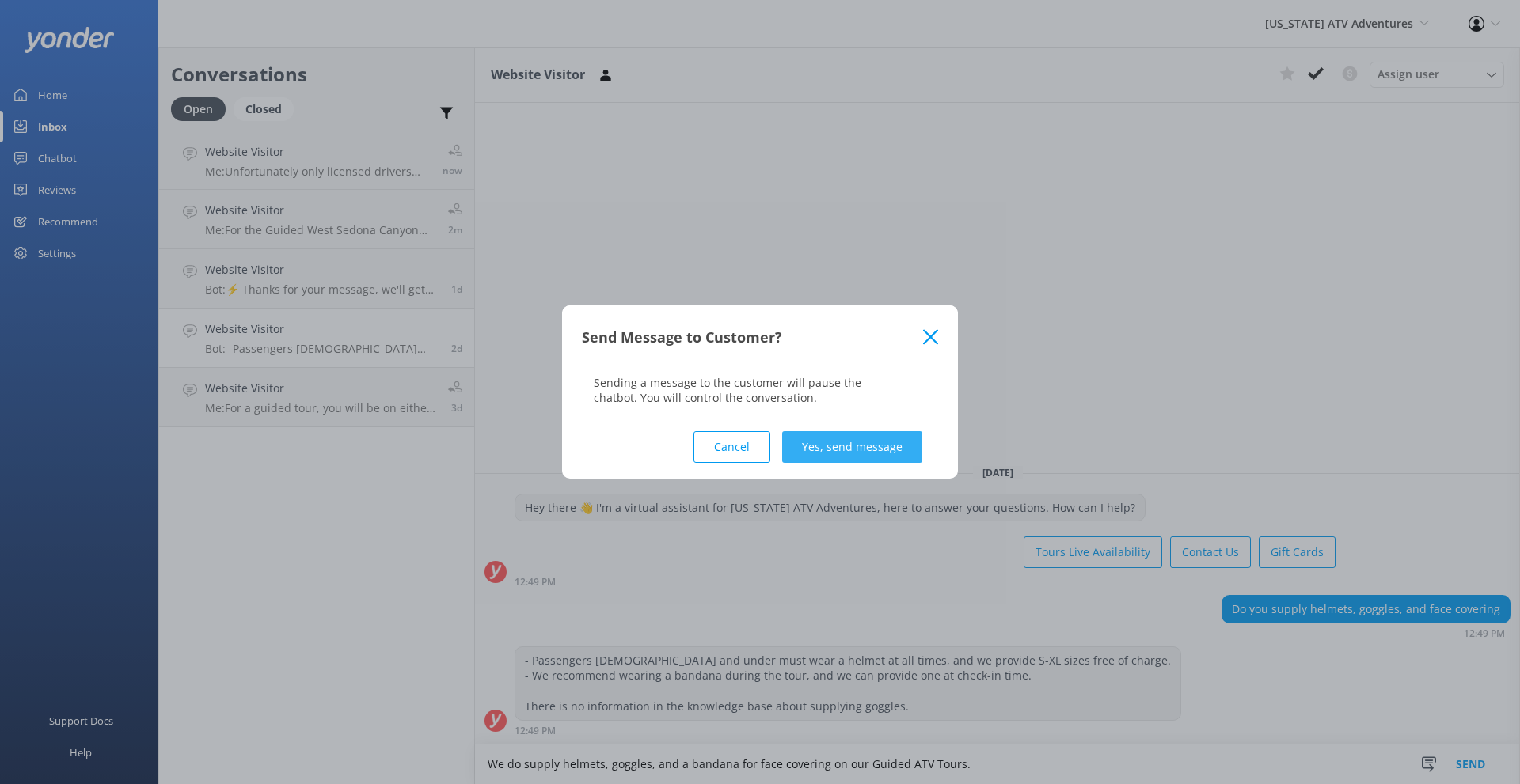
click at [891, 456] on button "Yes, send message" at bounding box center [852, 448] width 140 height 32
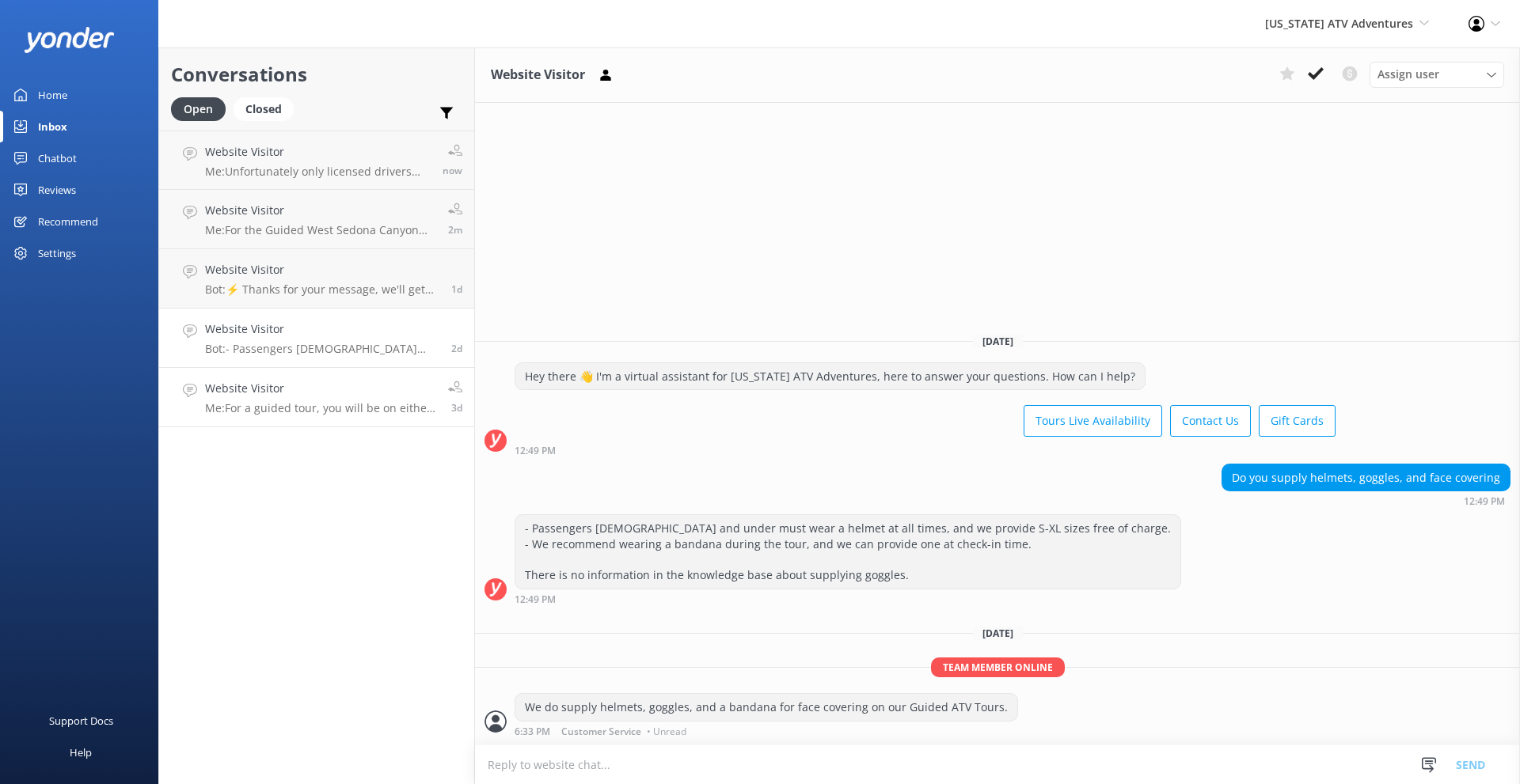
click at [371, 410] on p "Me: For a guided tour, you will be on either a single ATV or a double, dependin…" at bounding box center [321, 408] width 231 height 14
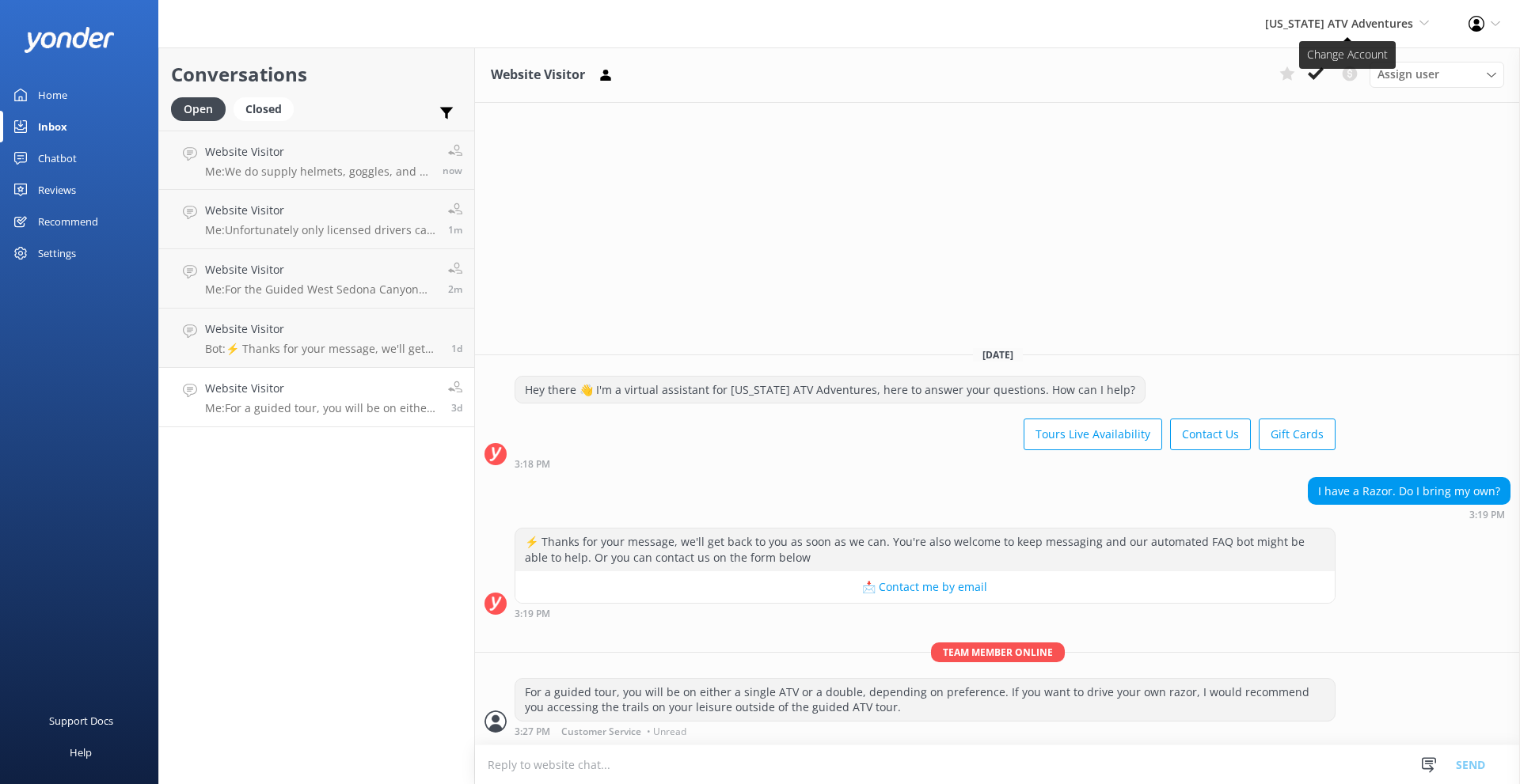
click at [1419, 31] on span "Arizona ATV Adventures Sedona Off-Road Center Arizona Safari Jeep Tours Arizona…" at bounding box center [1347, 24] width 164 height 18
click at [1359, 69] on link "[GEOGRAPHIC_DATA]" at bounding box center [1371, 67] width 159 height 38
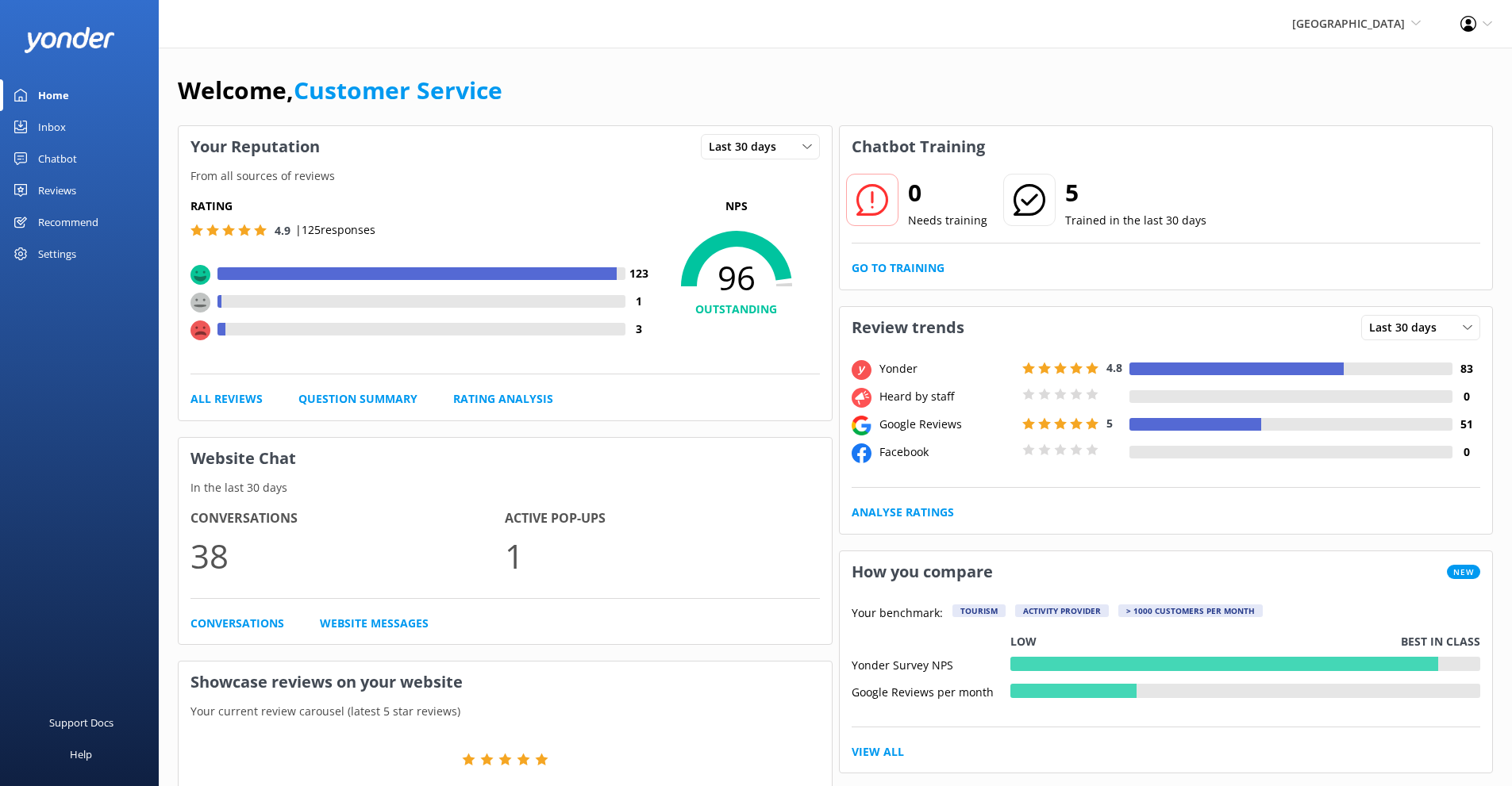
click at [59, 135] on div "Inbox" at bounding box center [52, 127] width 28 height 32
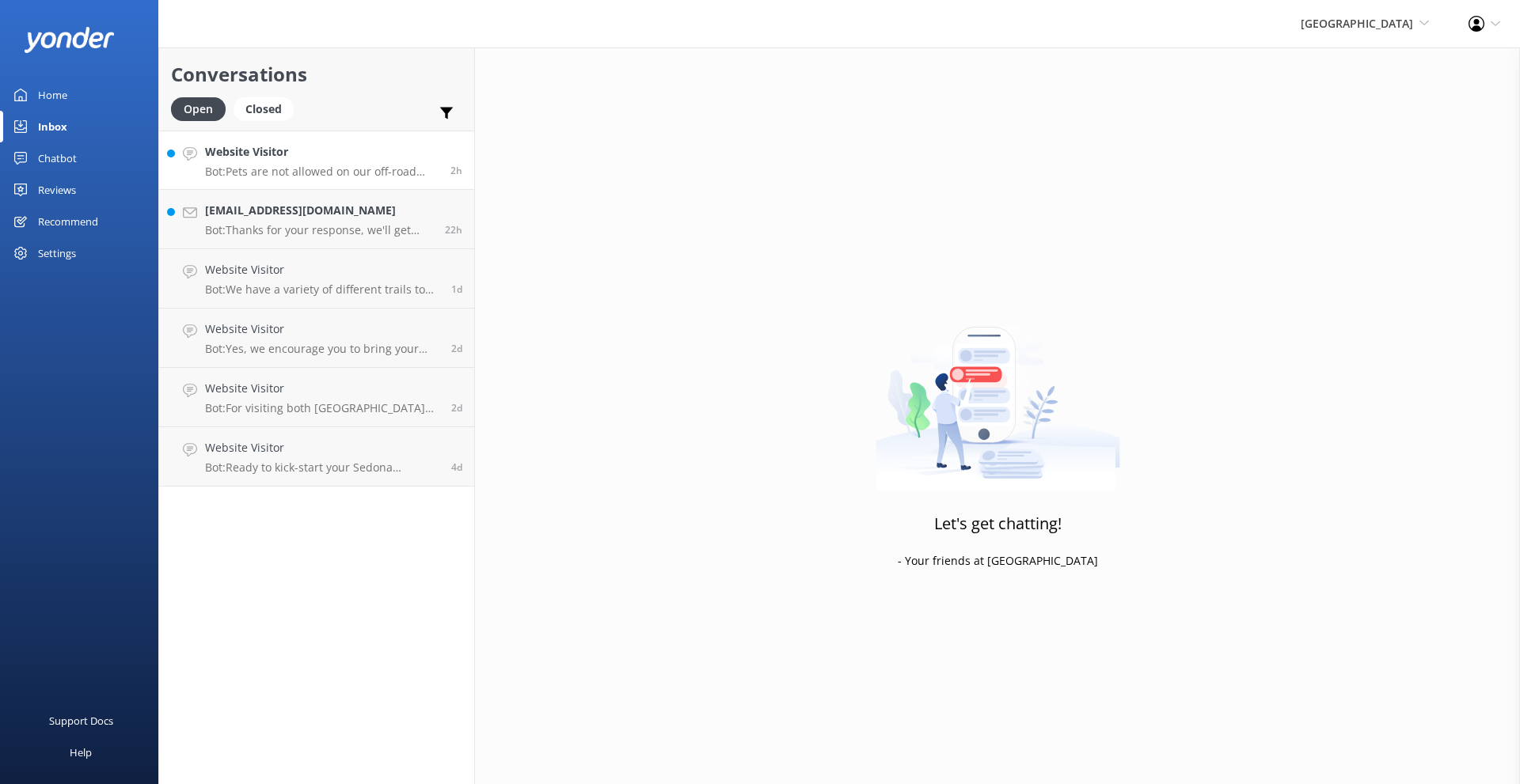
click at [383, 157] on h4 "Website Visitor" at bounding box center [322, 152] width 233 height 18
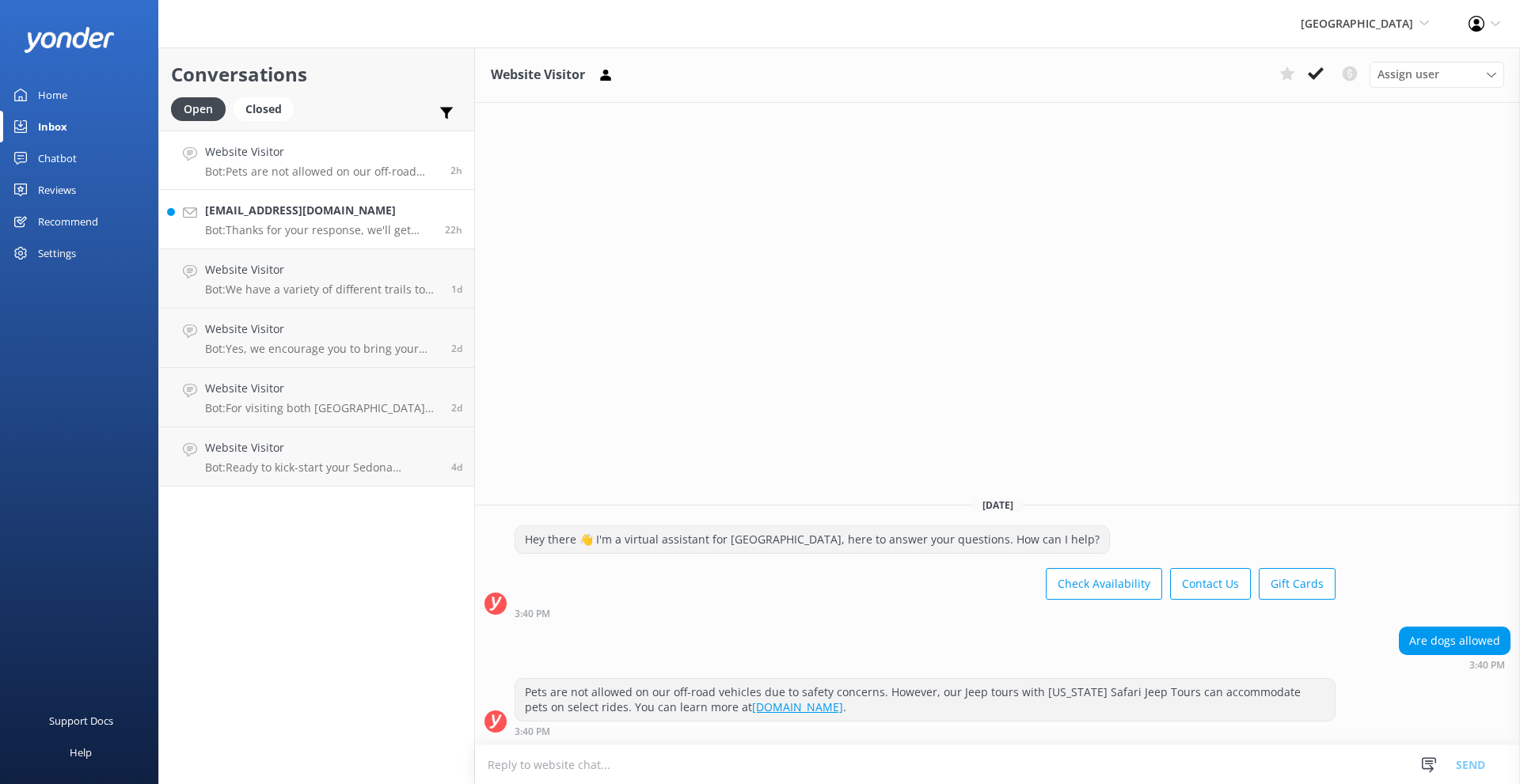
click at [344, 211] on h4 "100dallseung@gmail.com" at bounding box center [320, 210] width 228 height 18
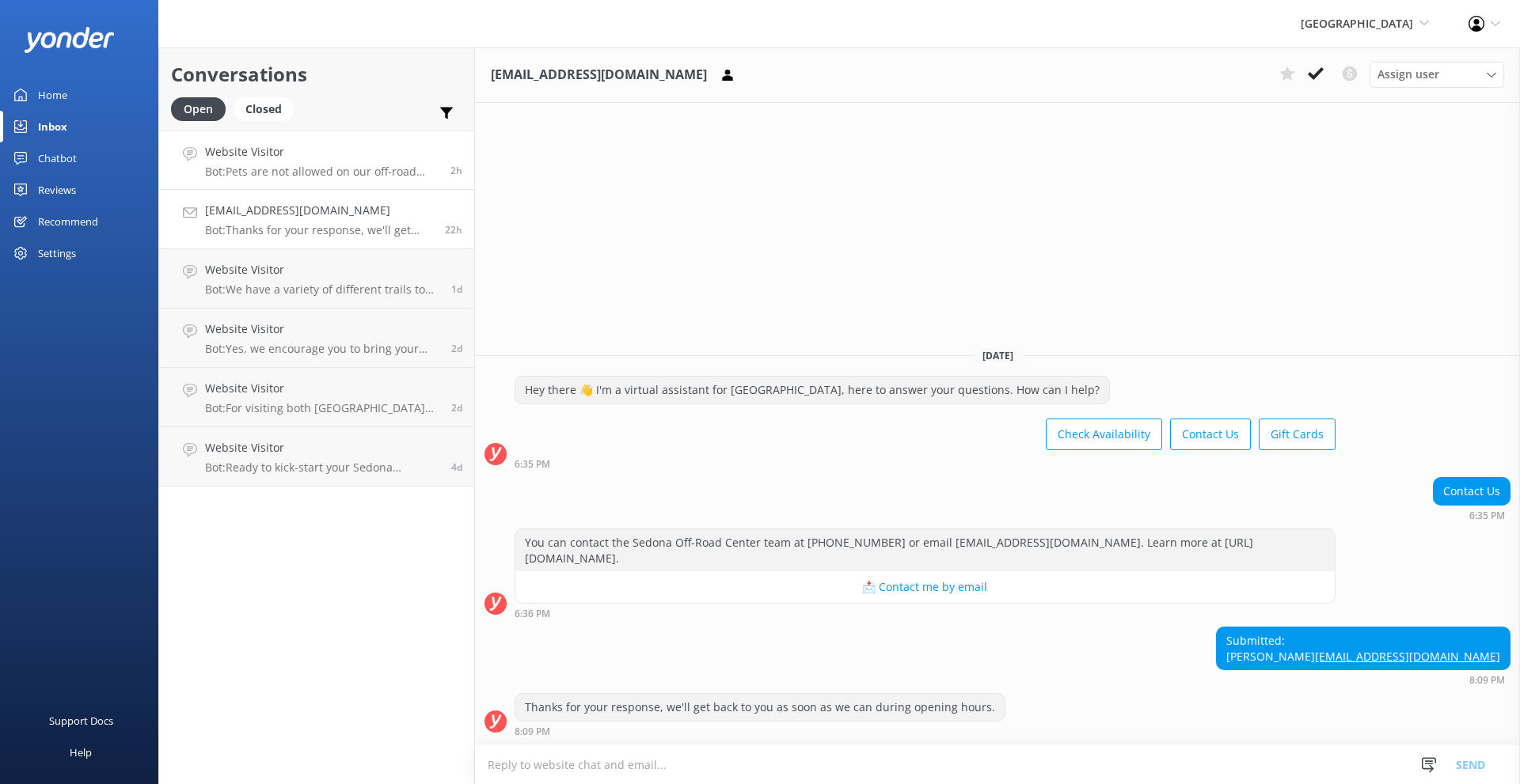
click at [274, 176] on p "Bot: Pets are not allowed on our off-road vehicles due to safety concerns. Howe…" at bounding box center [322, 172] width 233 height 14
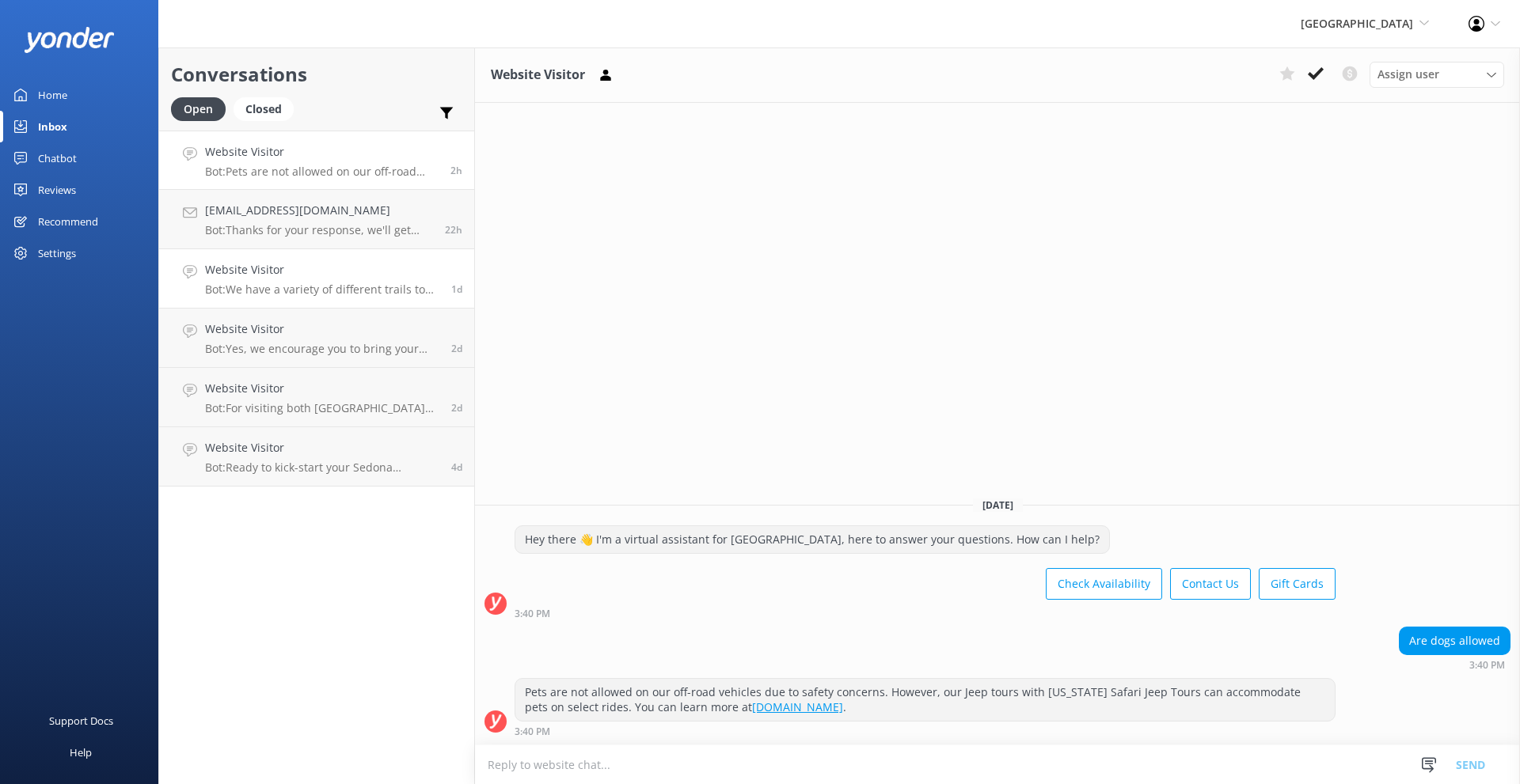
click at [315, 288] on p "Bot: We have a variety of different trails to recommend based on your experienc…" at bounding box center [323, 290] width 234 height 14
click at [294, 354] on p "Bot: Yes, we encourage you to bring your own water and snacks for your off-road…" at bounding box center [323, 349] width 234 height 14
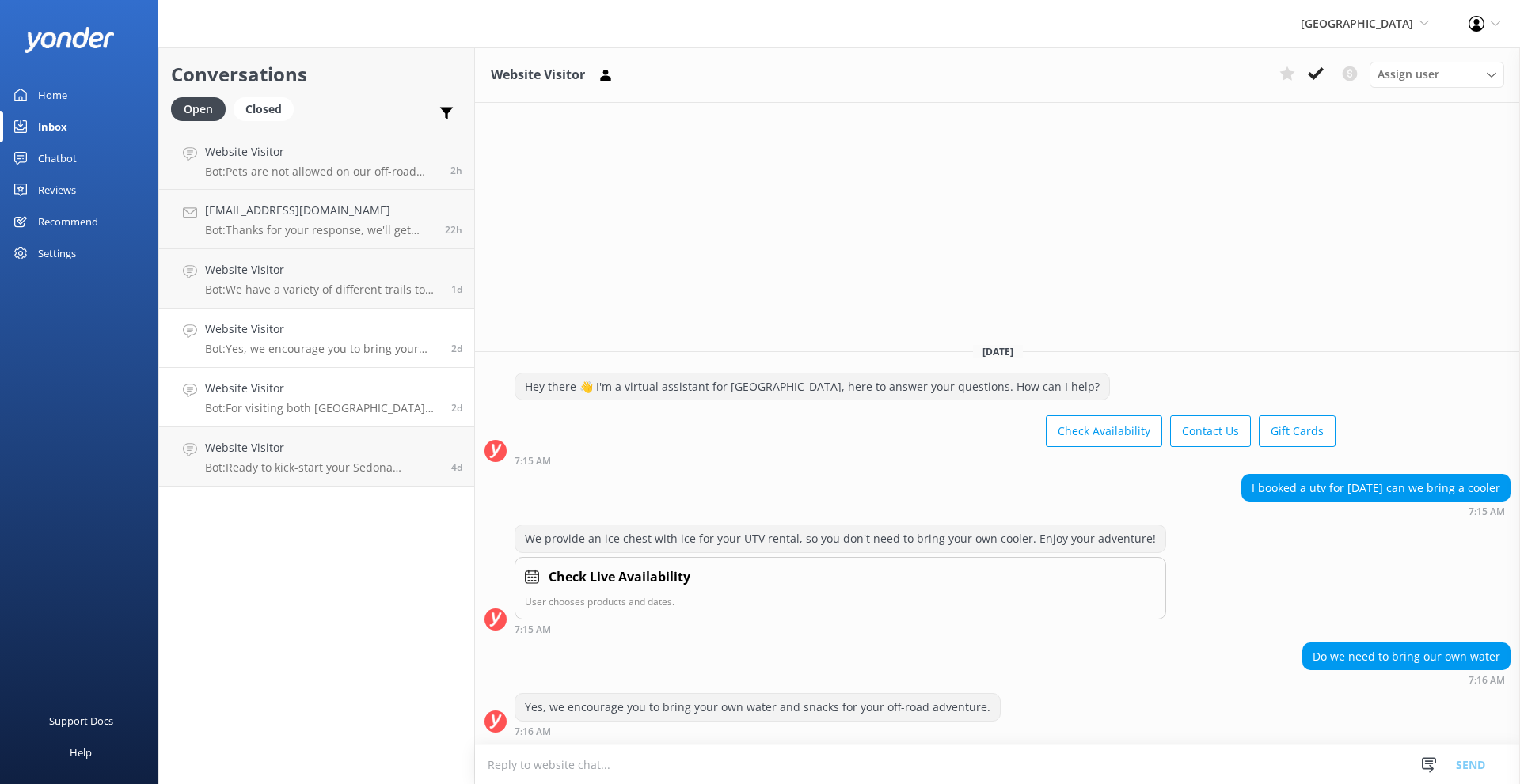
click at [287, 409] on p "Bot: For visiting both Devil's Bridge and Schnebly Hill, a half-day rental woul…" at bounding box center [323, 408] width 234 height 14
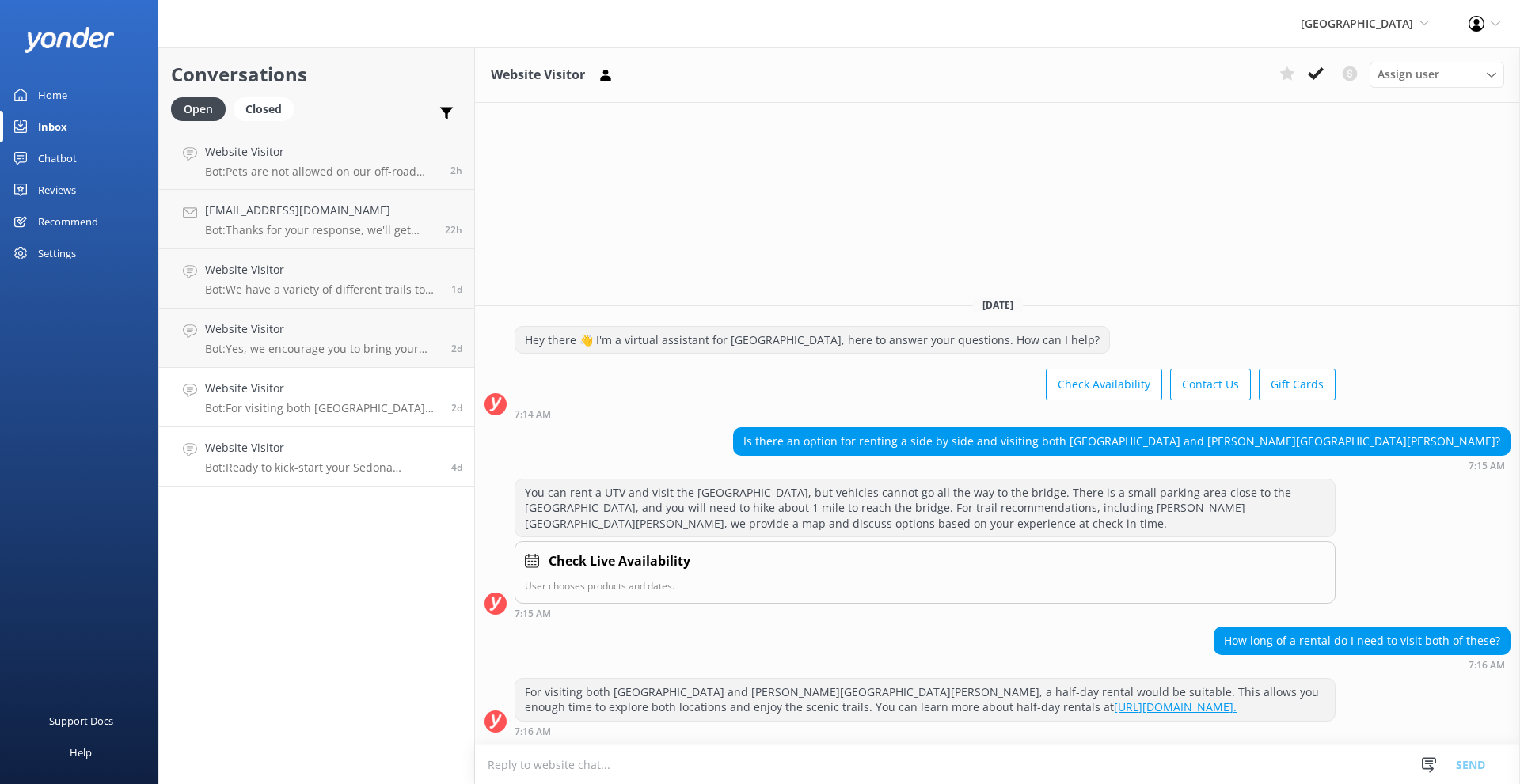
click at [287, 460] on p "Bot: Ready to kick-start your Sedona adventure? Book your self-guided UTV renta…" at bounding box center [323, 467] width 234 height 14
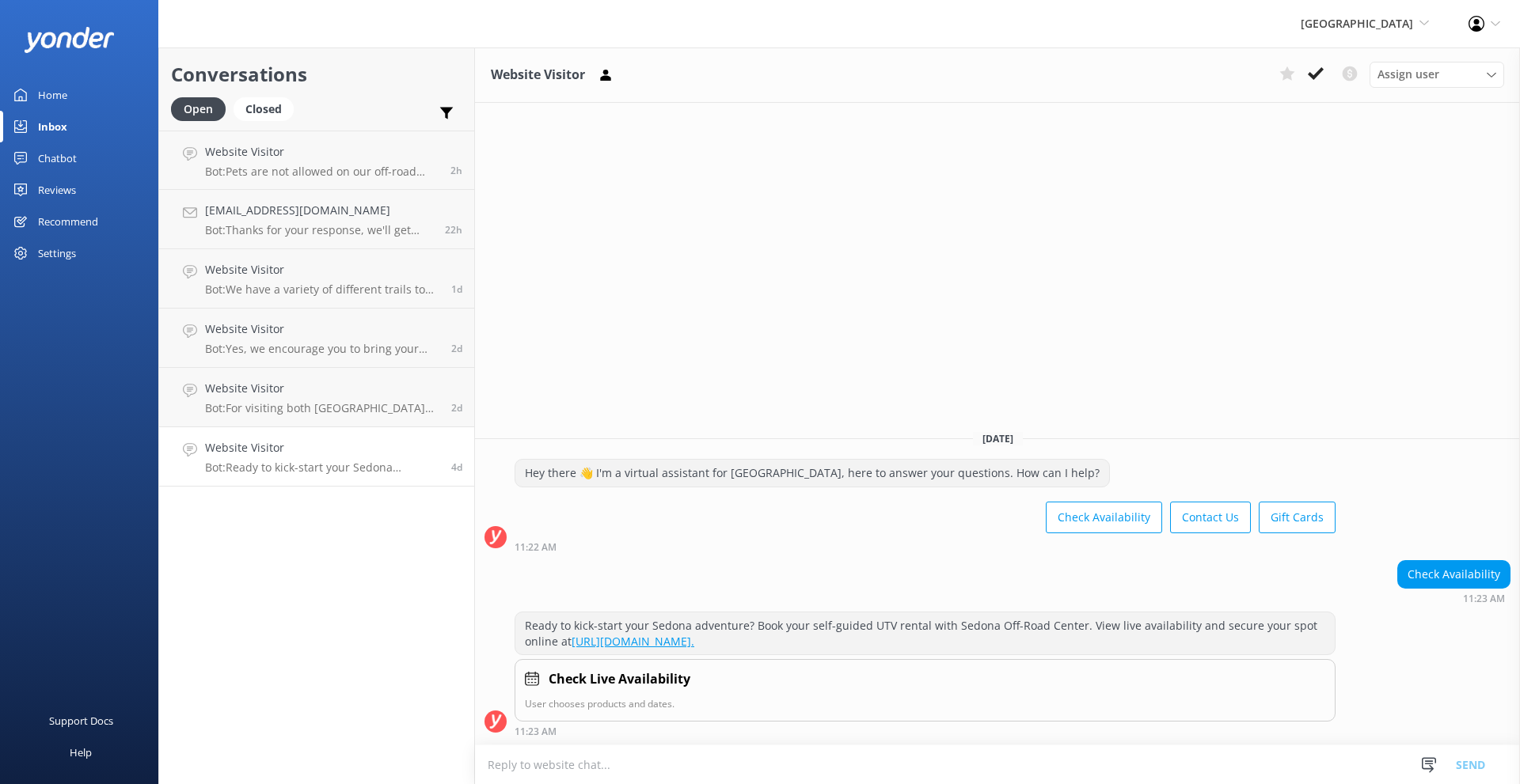
click at [60, 92] on div "Home" at bounding box center [53, 95] width 30 height 32
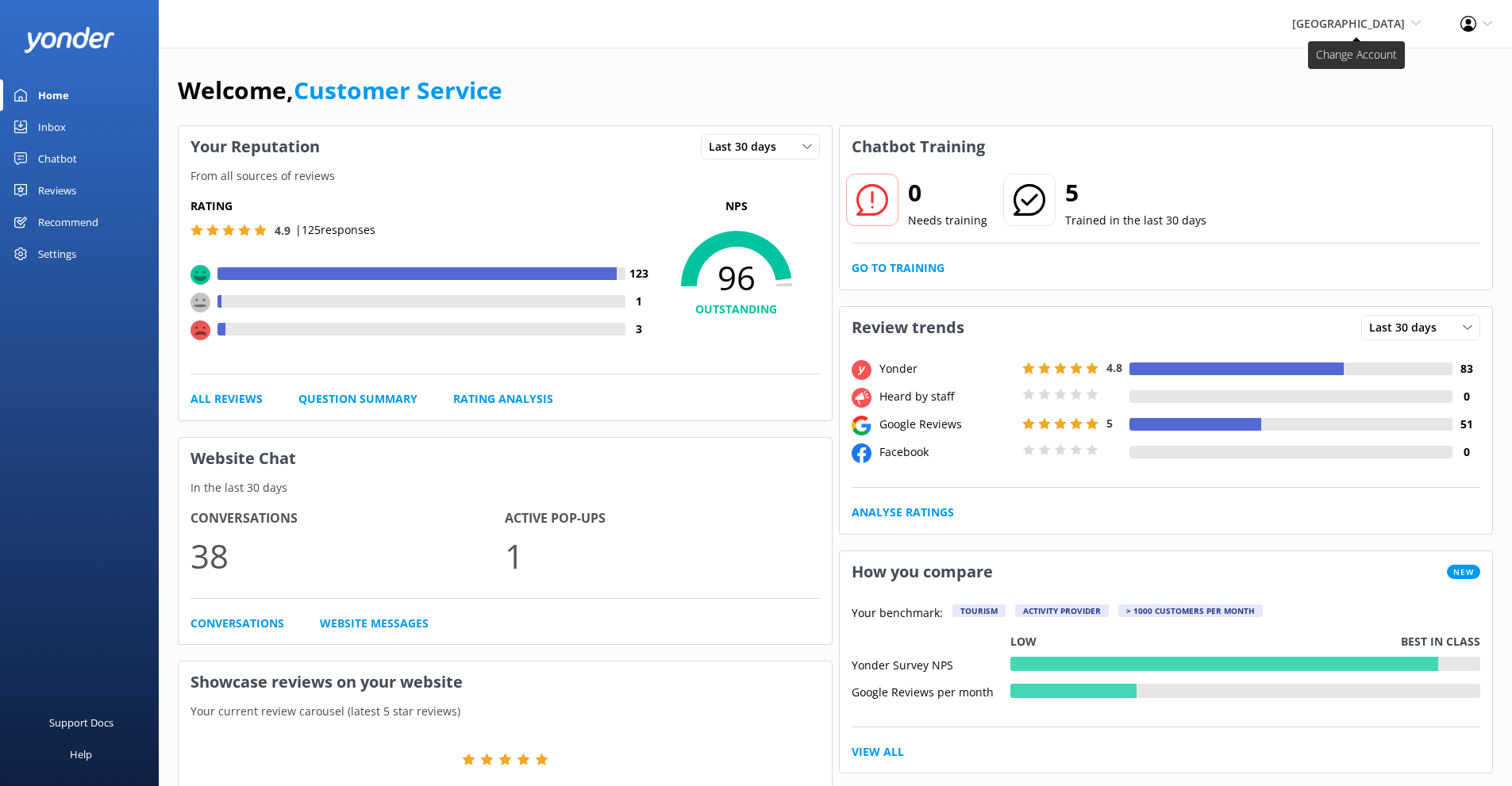
click at [1300, 33] on span "Sedona Off-Road Center Sedona Off-Road Center Arizona Safari Jeep Tours Arizona…" at bounding box center [1356, 24] width 128 height 18
click at [1312, 75] on link "[GEOGRAPHIC_DATA]" at bounding box center [1363, 68] width 159 height 38
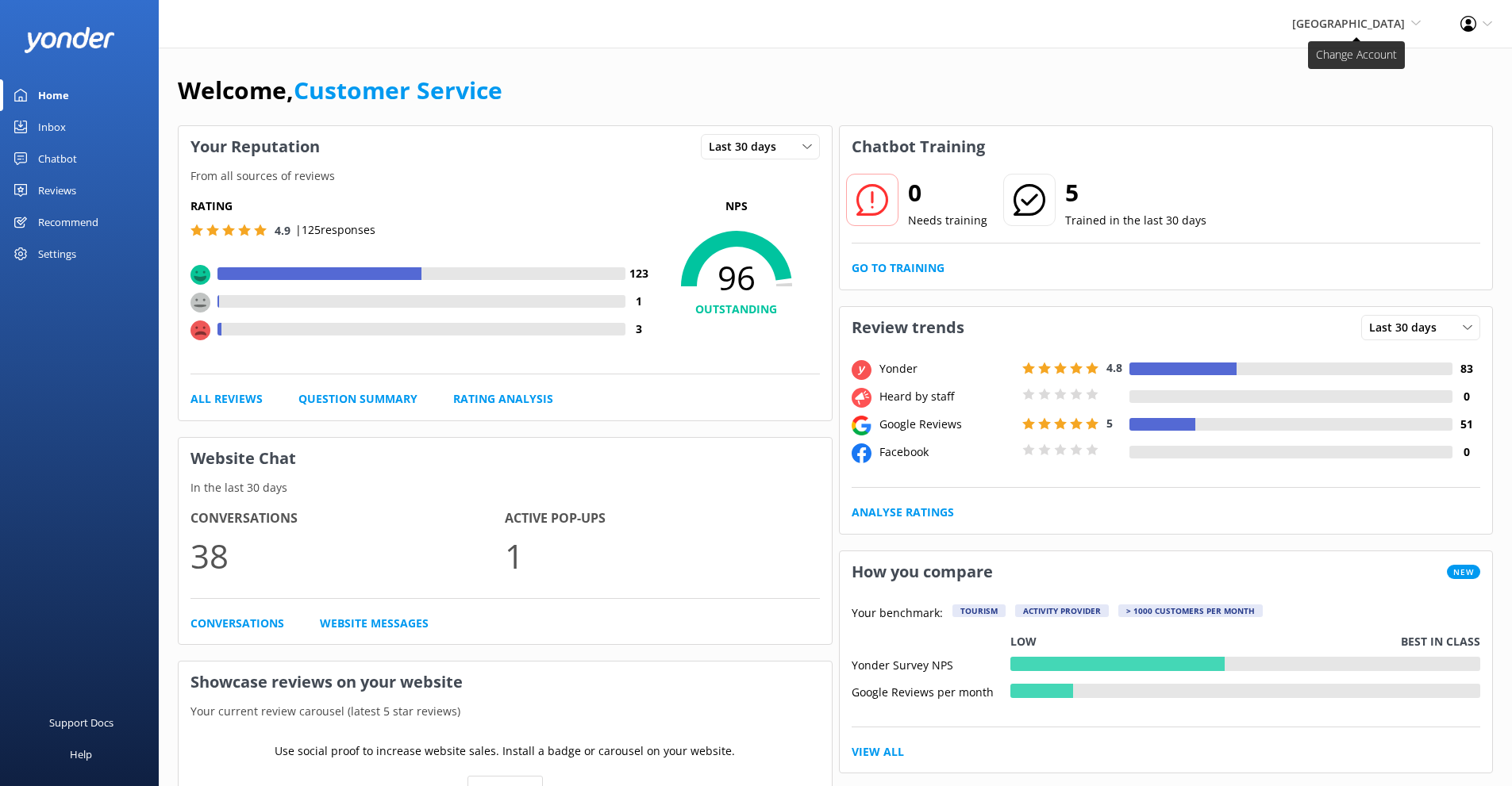
click at [1318, 19] on span "[GEOGRAPHIC_DATA]" at bounding box center [1348, 23] width 112 height 15
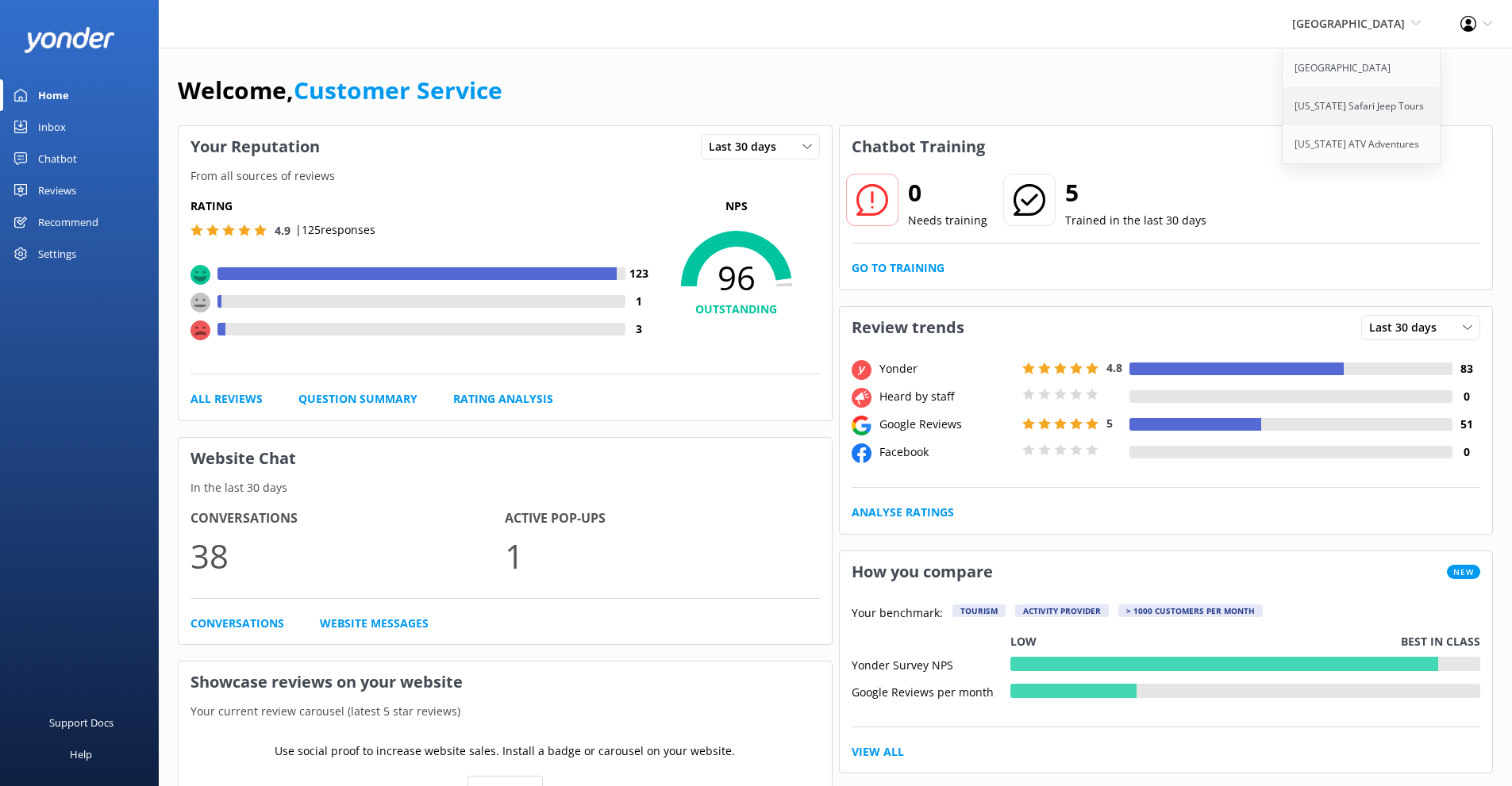
click at [1317, 107] on link "[US_STATE] Safari Jeep Tours" at bounding box center [1363, 106] width 159 height 38
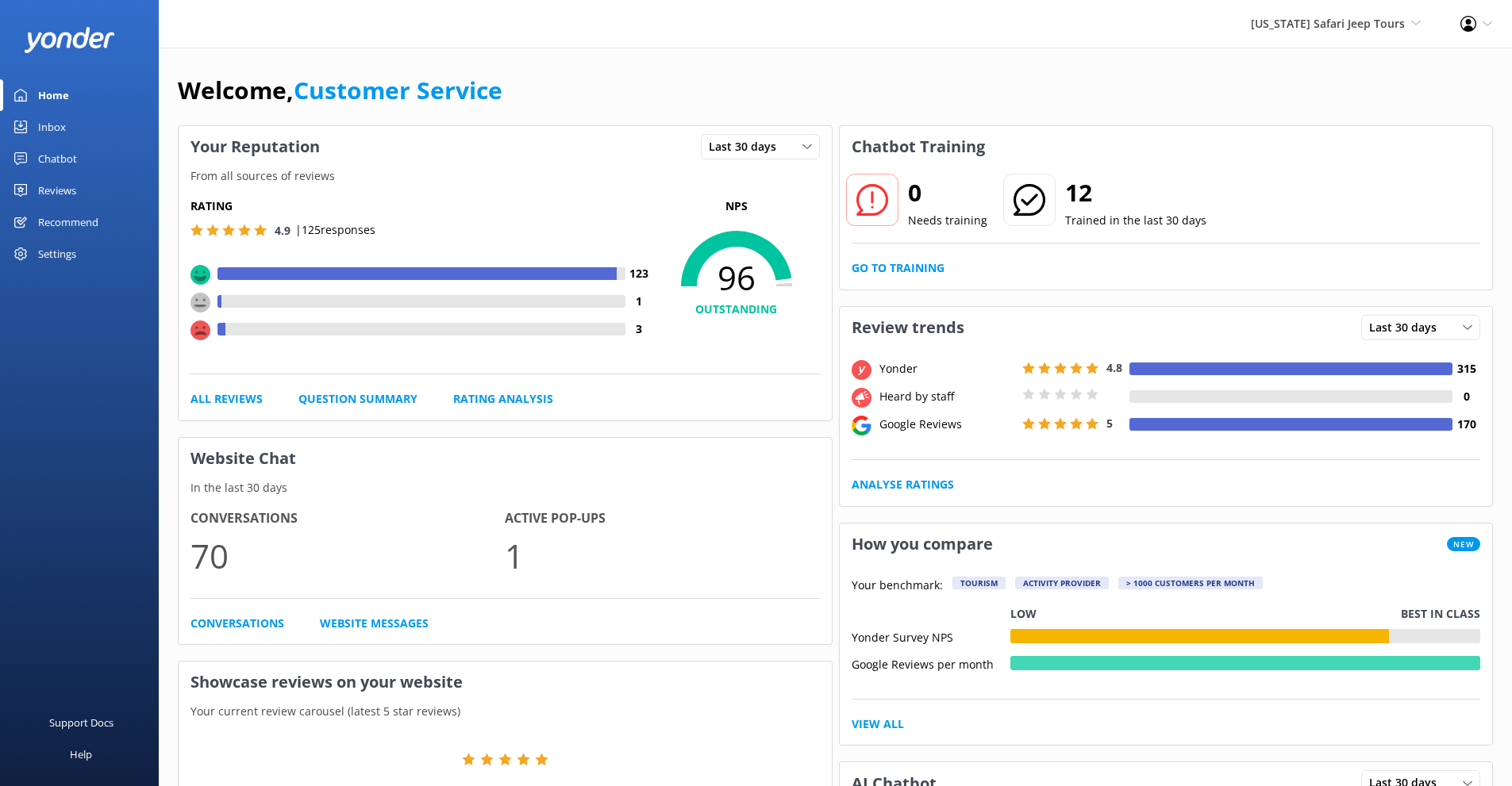
click at [72, 128] on link "Inbox" at bounding box center [80, 127] width 159 height 32
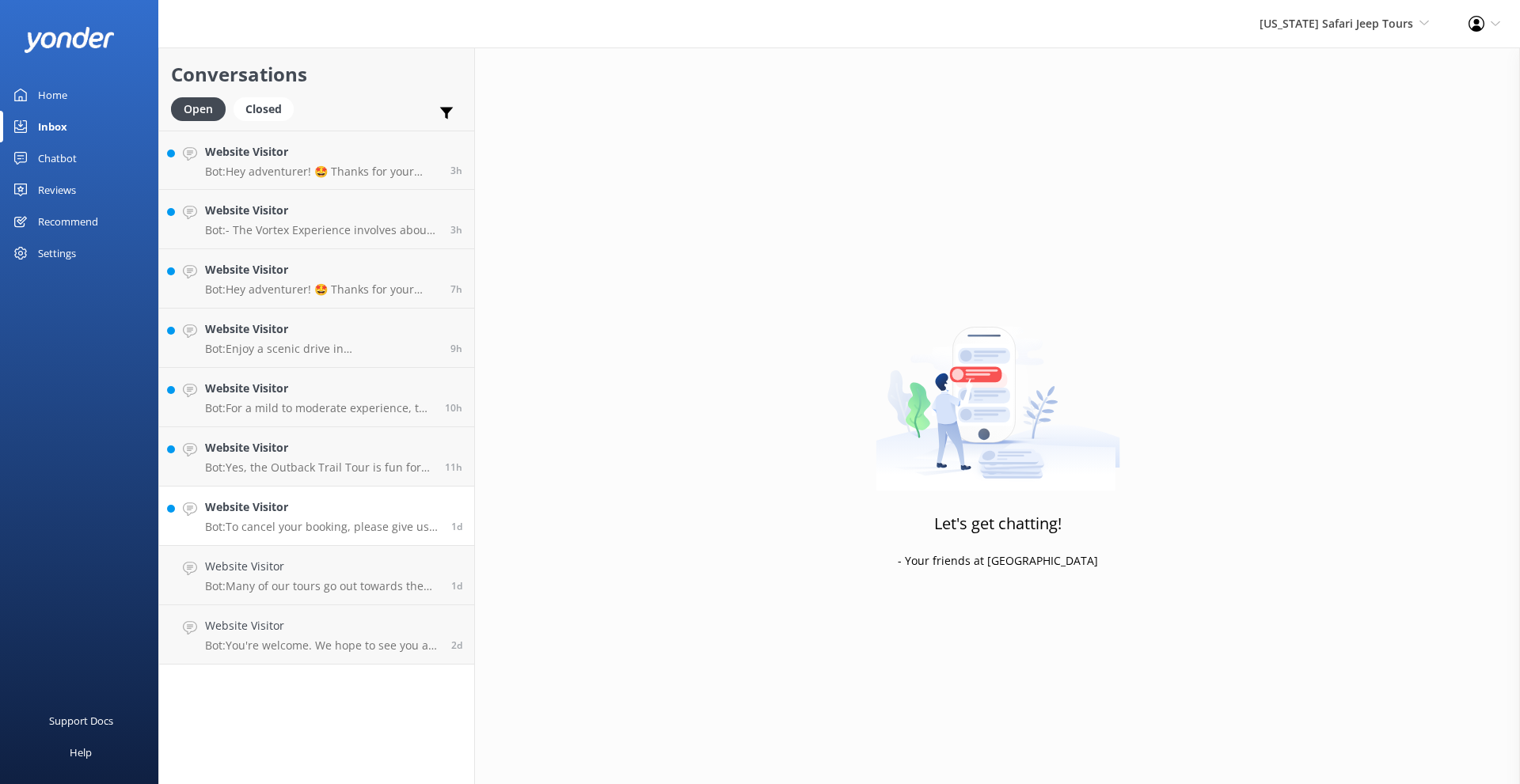
click at [397, 529] on p "Bot: To cancel your booking, please give us a call at 928-282-3012. Remember, y…" at bounding box center [323, 527] width 234 height 14
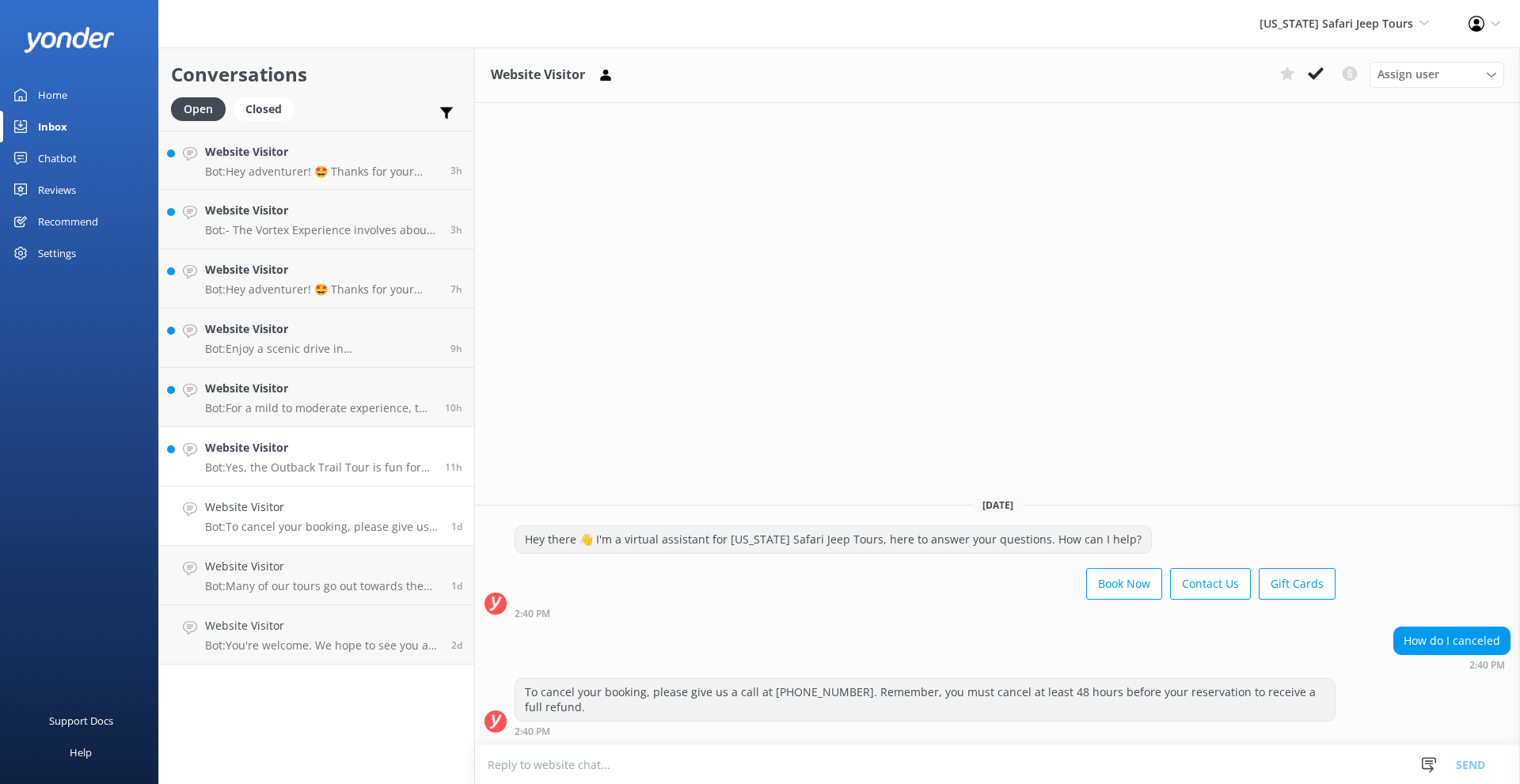
click at [373, 460] on p "Bot: Yes, the Outback Trail Tour is fun for all ages over 2 years old. It offer…" at bounding box center [320, 467] width 228 height 14
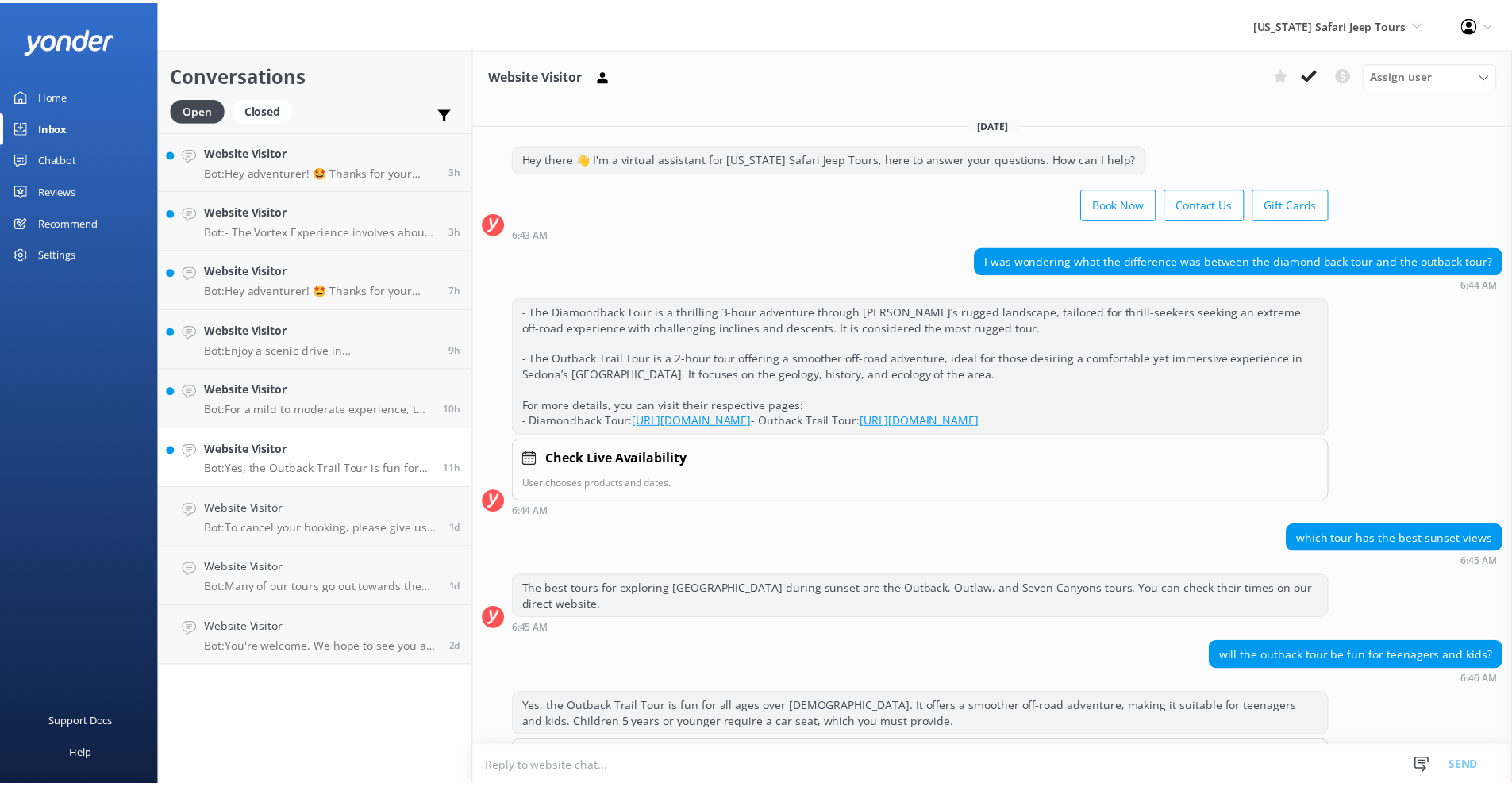
scroll to position [81, 0]
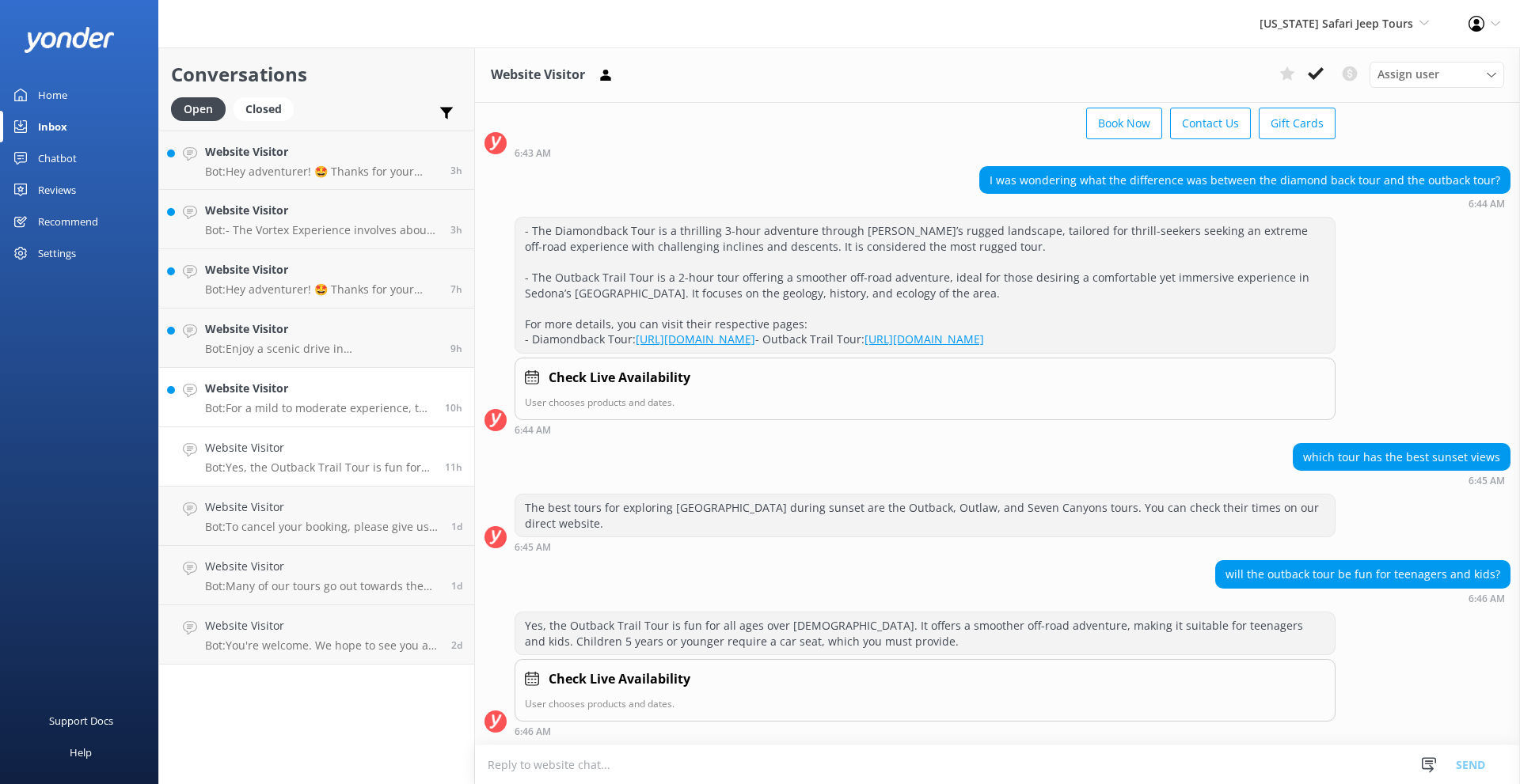
click at [292, 405] on p "Bot: For a mild to moderate experience, the Outback Trail Jeep Tour is a great …" at bounding box center [320, 408] width 228 height 14
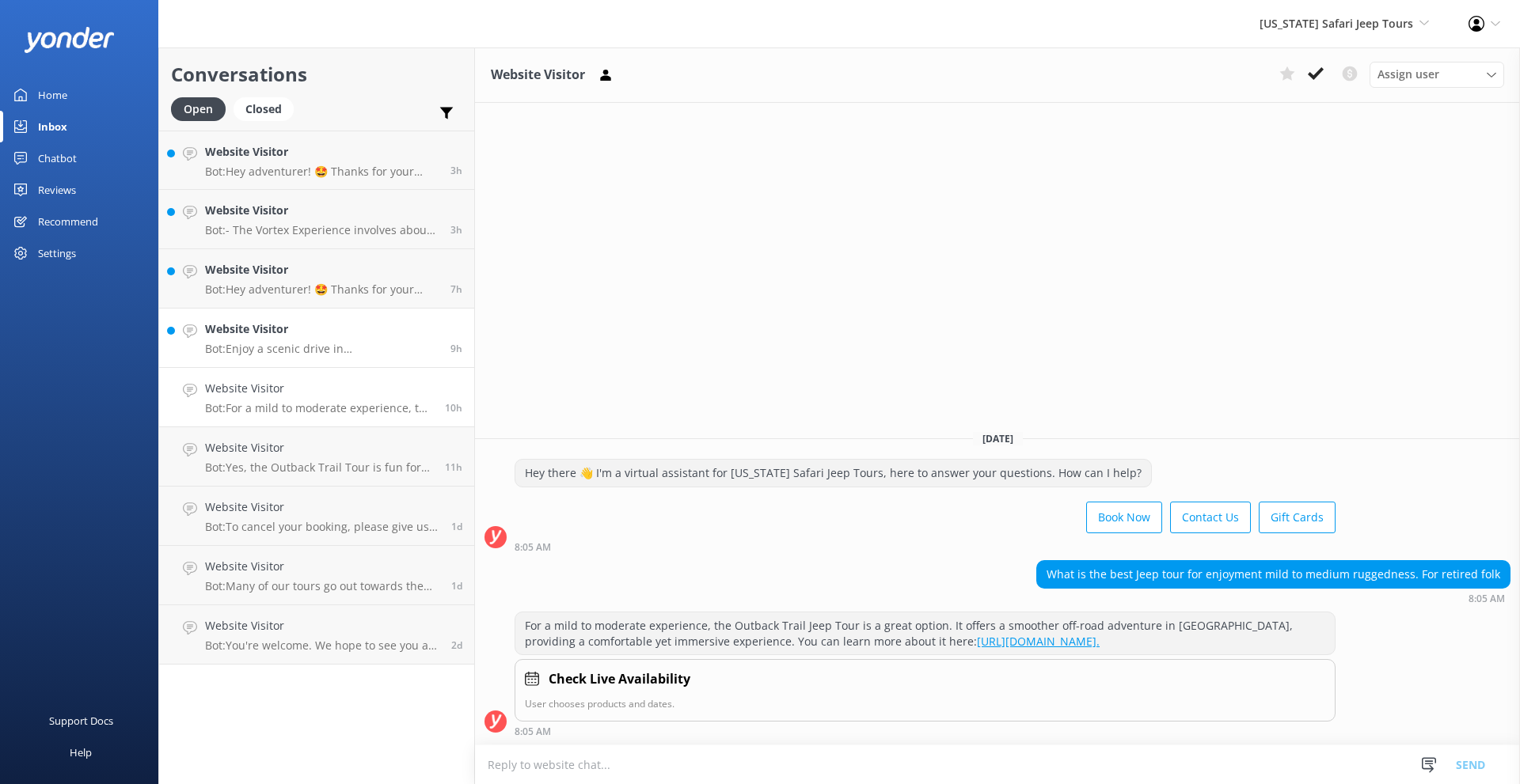
click at [334, 327] on h4 "Website Visitor" at bounding box center [322, 329] width 233 height 18
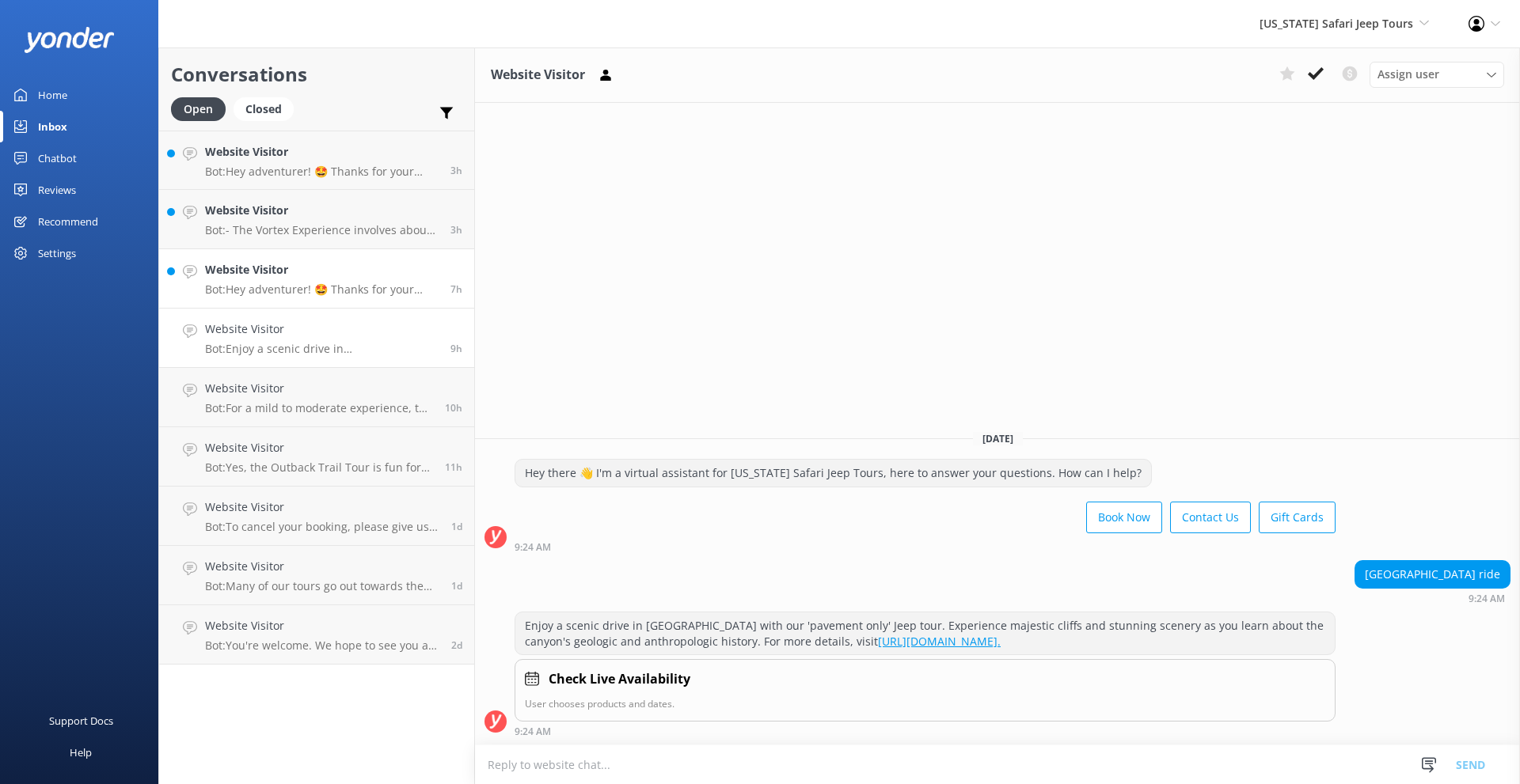
click at [365, 268] on h4 "Website Visitor" at bounding box center [322, 270] width 233 height 18
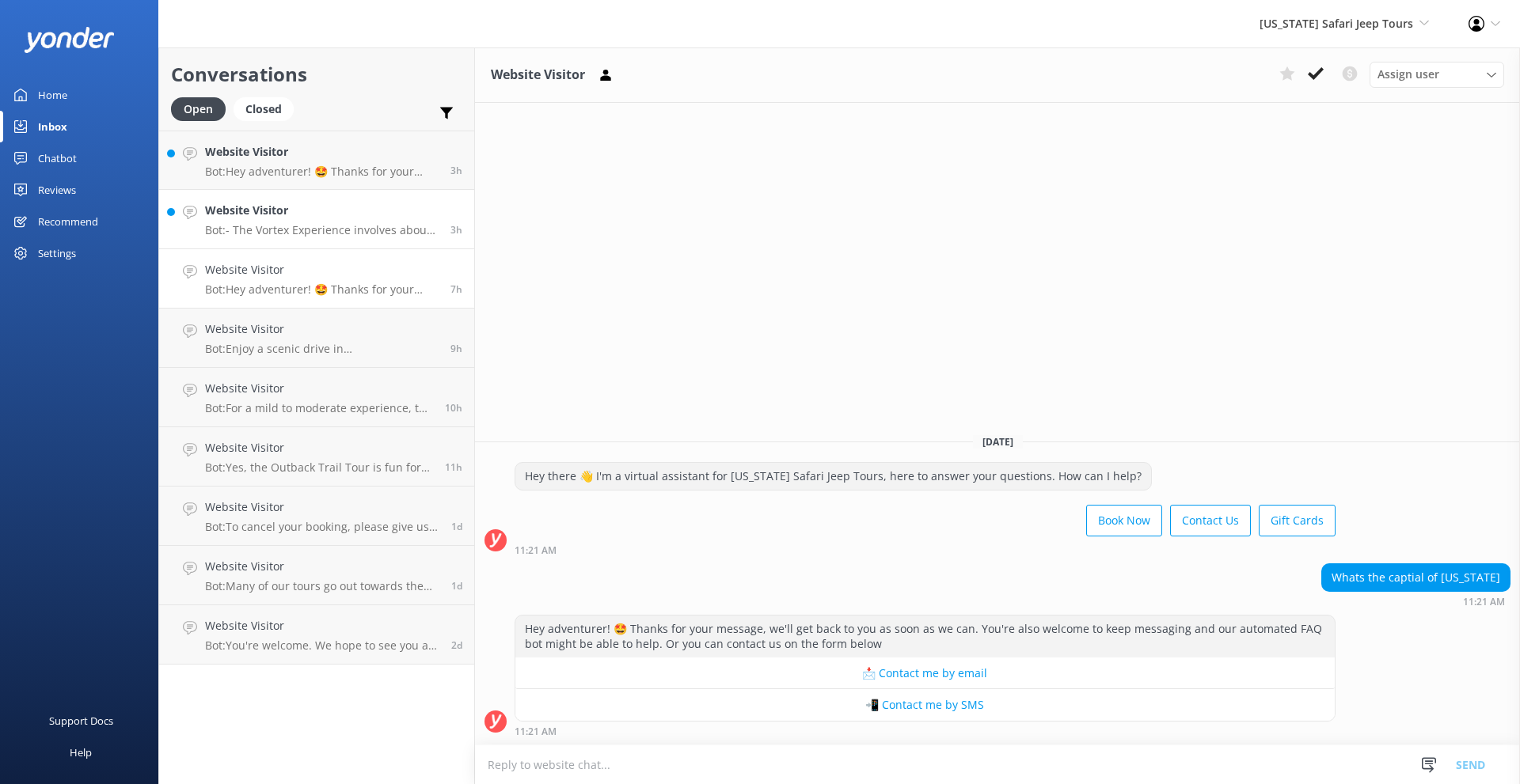
click at [335, 226] on p "Bot: - The Vortex Experience involves about 1 mile of walking, with light hikin…" at bounding box center [322, 230] width 233 height 14
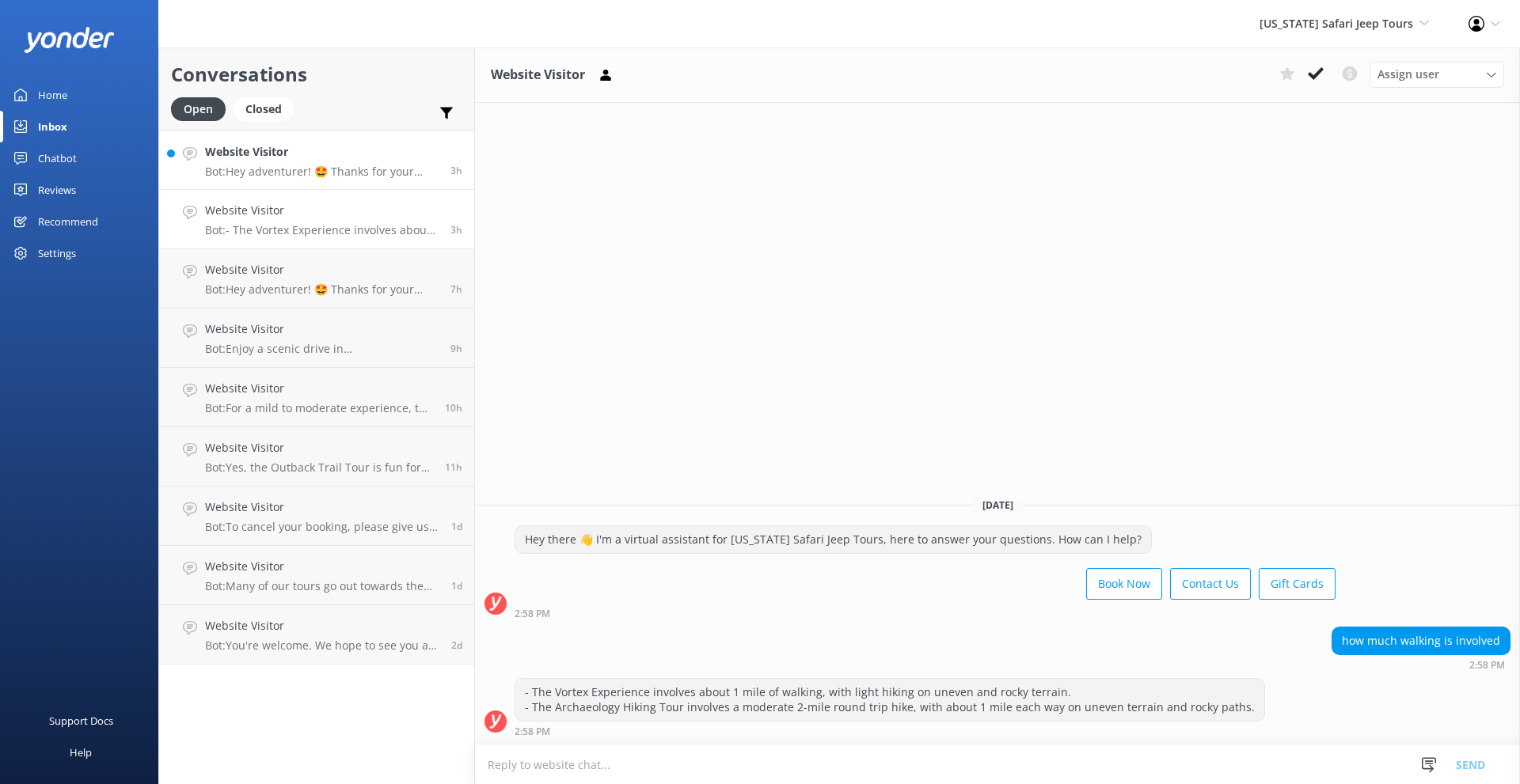
click at [304, 163] on div "Website Visitor Bot: Hey adventurer! 🤩 Thanks for your message, we'll get back …" at bounding box center [322, 160] width 233 height 34
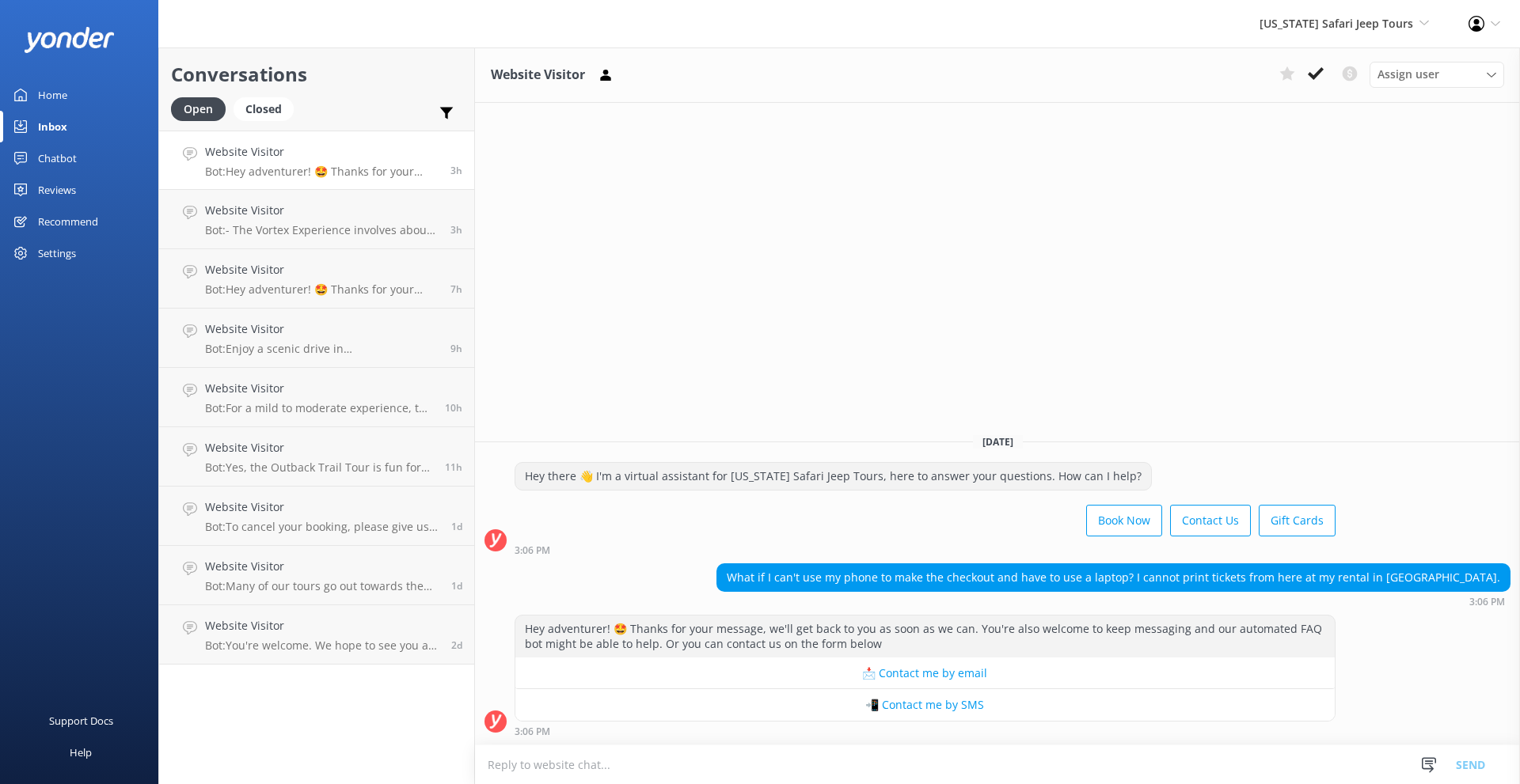
click at [675, 761] on textarea at bounding box center [998, 764] width 1045 height 39
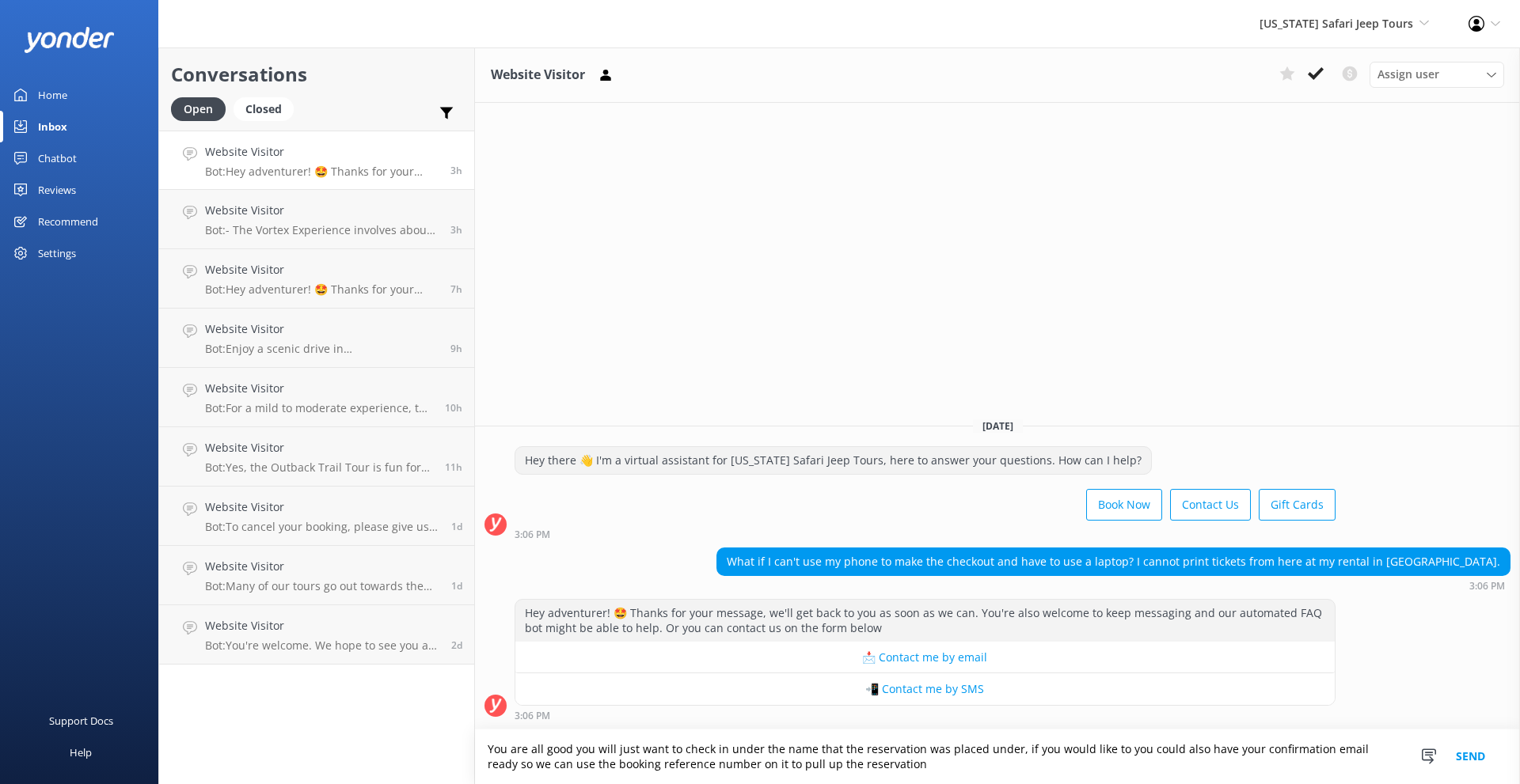
click at [573, 748] on textarea "You are all good you will just want to check in under the name that the reserva…" at bounding box center [998, 756] width 1045 height 55
click at [1012, 750] on textarea "You are all good, you will just want to check in under the name that the reserv…" at bounding box center [998, 756] width 1045 height 55
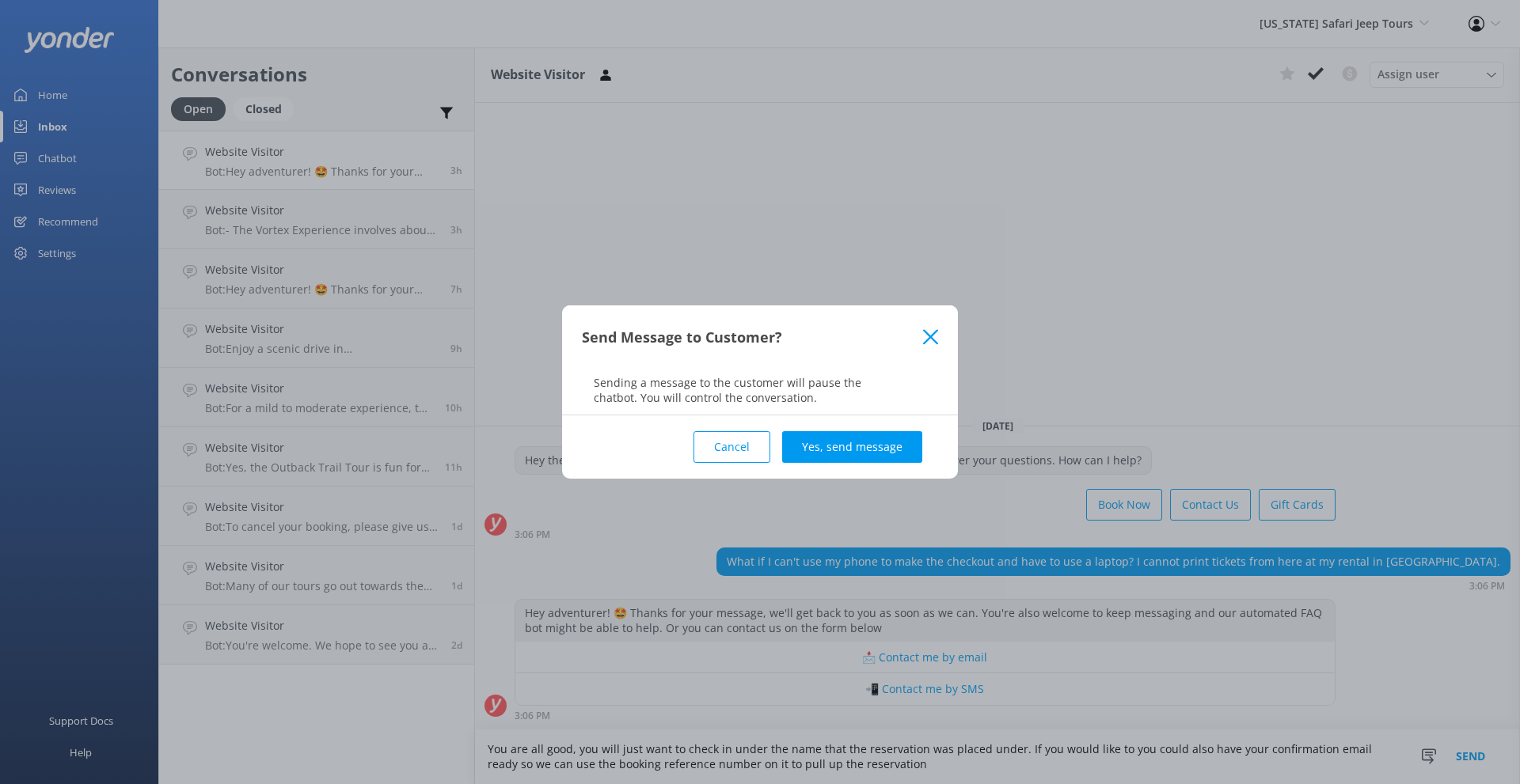
click at [765, 448] on button "Cancel" at bounding box center [732, 448] width 76 height 32
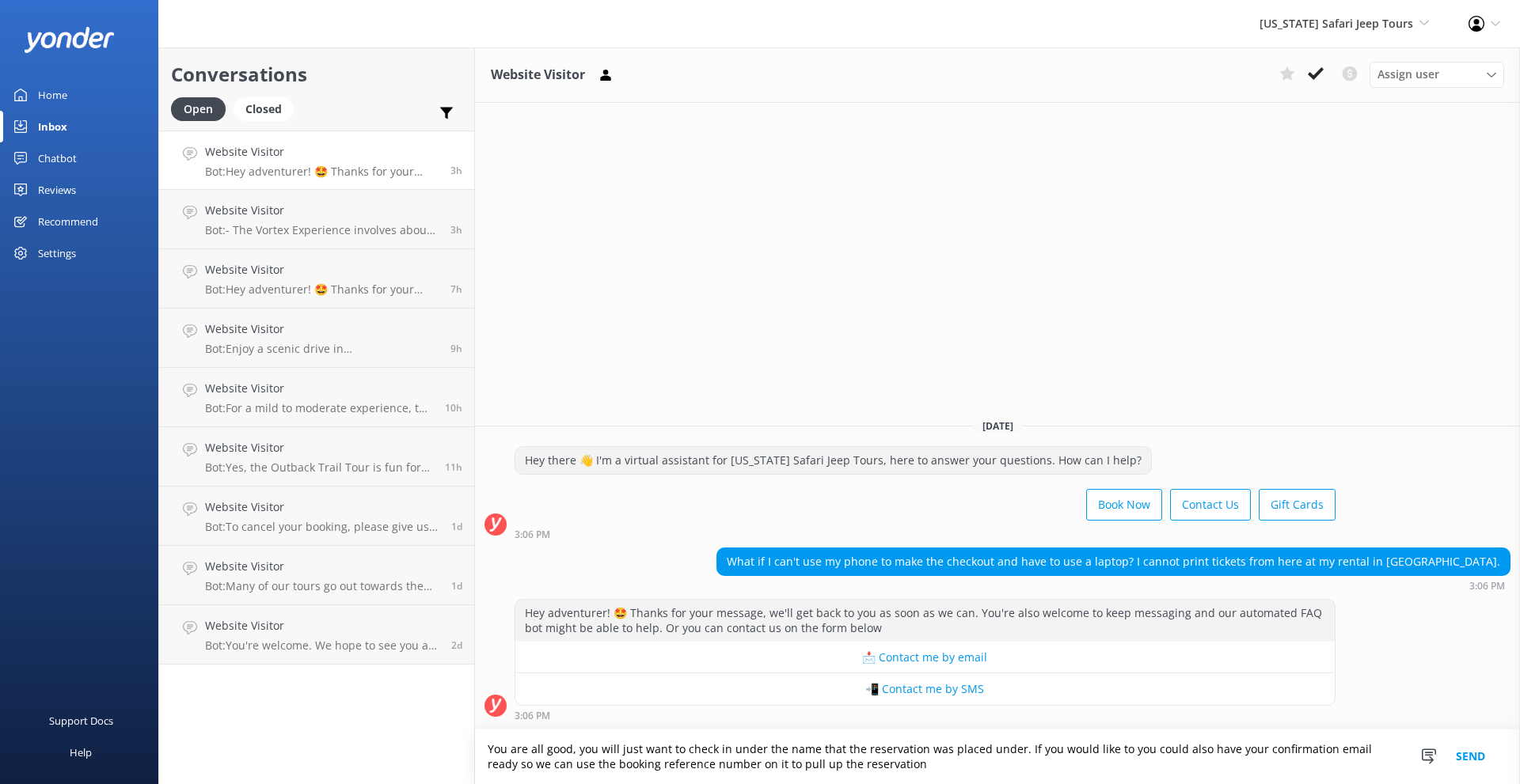
click at [999, 766] on textarea "You are all good, you will just want to check in under the name that the reserv…" at bounding box center [998, 756] width 1045 height 55
drag, startPoint x: 497, startPoint y: 765, endPoint x: 484, endPoint y: 764, distance: 13.0
click at [484, 764] on textarea "You are all good, you will just want to check in under the name that the reserv…" at bounding box center [998, 756] width 1045 height 55
click at [524, 741] on textarea "You are all good, you will just want to check in under the name that the reserv…" at bounding box center [998, 756] width 1045 height 55
click at [519, 768] on textarea "You are all good, you will just want to check in under the name that the reserv…" at bounding box center [998, 756] width 1045 height 55
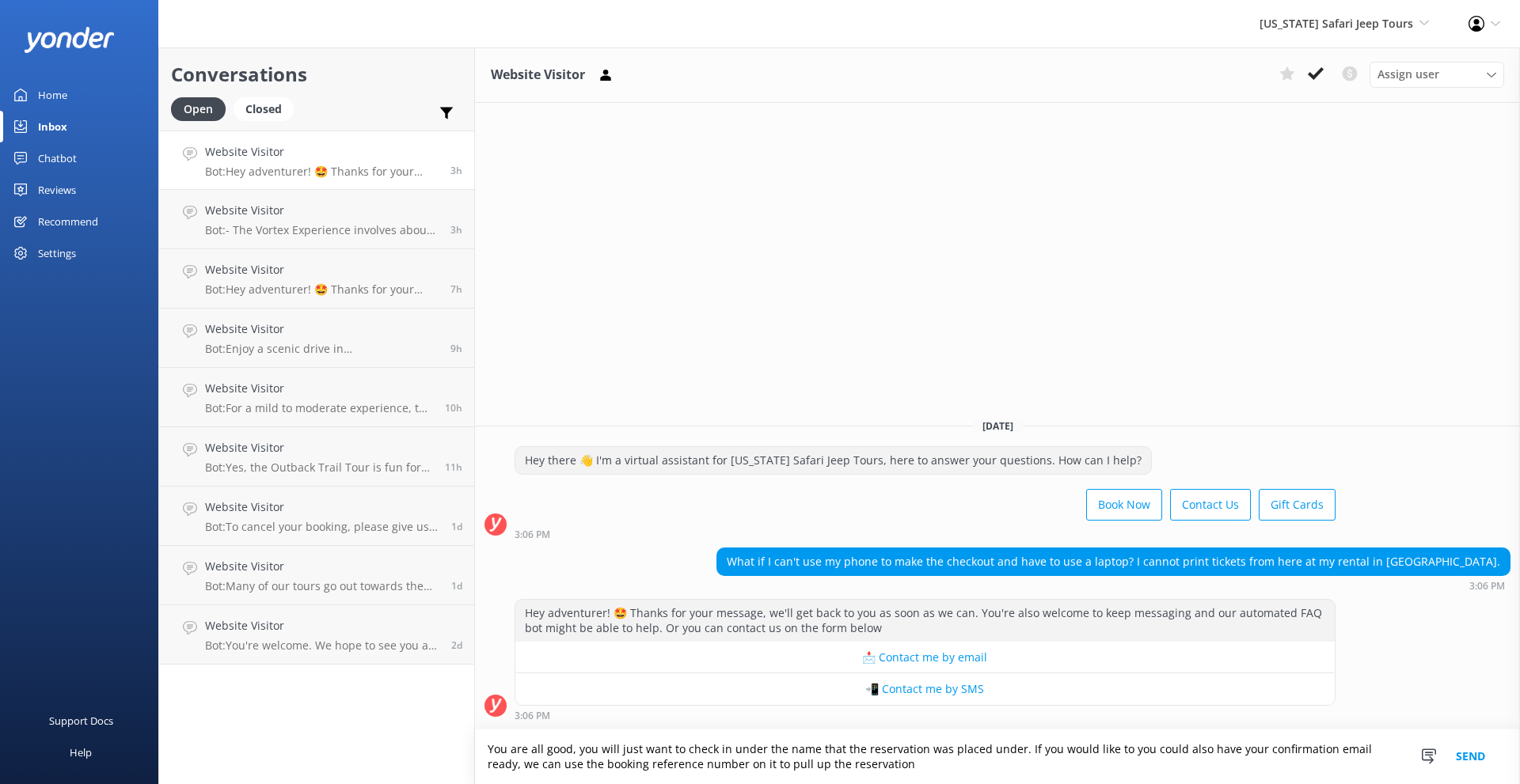
click at [523, 768] on textarea "You are all good, you will just want to check in under the name that the reserv…" at bounding box center [998, 756] width 1045 height 55
click at [947, 772] on textarea "You are all good, you will just want to check in under the name that the reserv…" at bounding box center [998, 756] width 1045 height 55
click at [754, 767] on textarea "You are all good, you will just want to check in under the name that the reserv…" at bounding box center [998, 756] width 1045 height 55
click at [963, 765] on textarea "You are all good, you will just want to check in under the name that the reserv…" at bounding box center [998, 756] width 1045 height 55
click at [977, 765] on textarea "You are all good, you will just want to check in under the name that the reserv…" at bounding box center [998, 756] width 1045 height 55
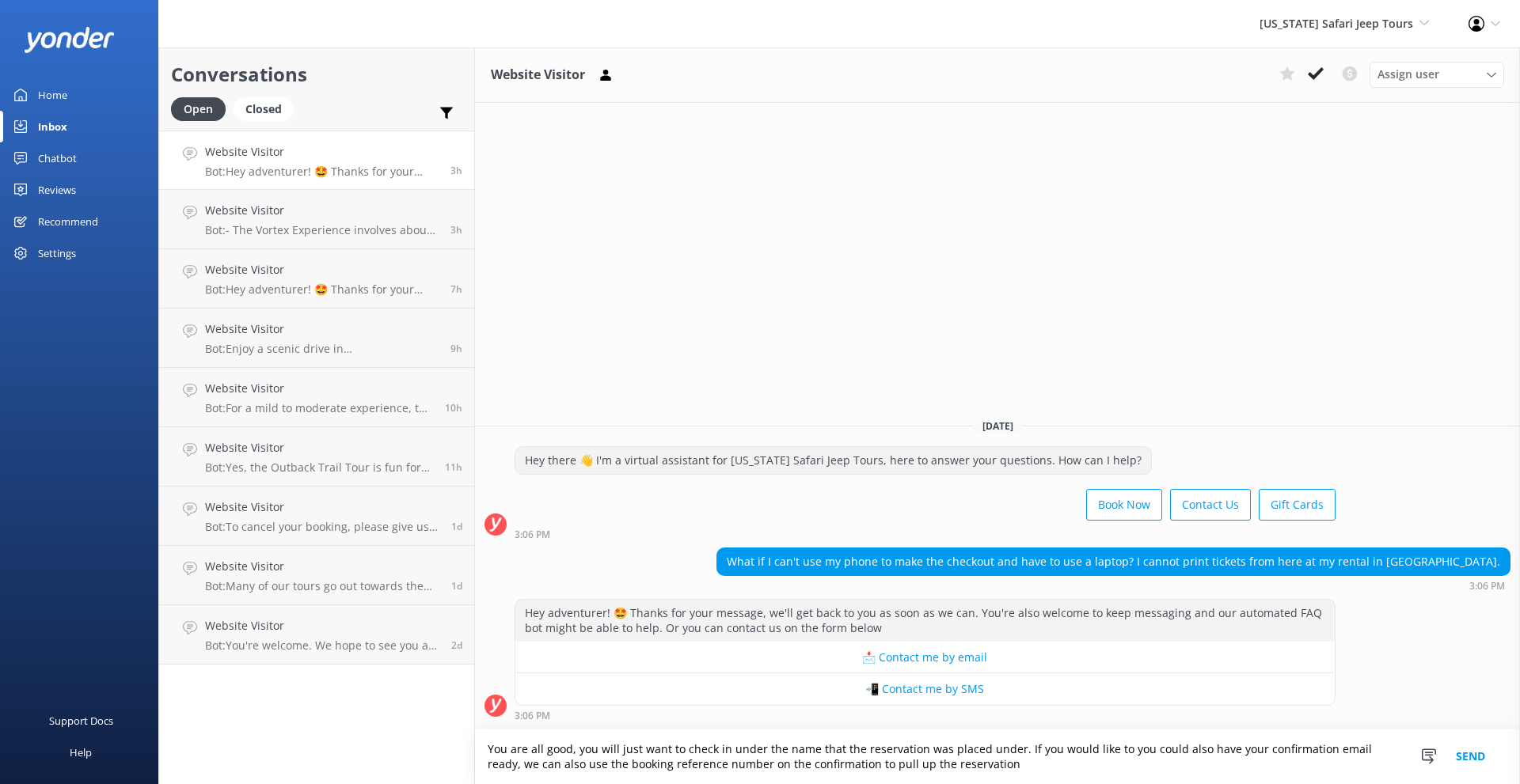
type textarea "You are all good, you will just want to check in under the name that the reserv…"
click at [1473, 751] on button "Send" at bounding box center [1471, 756] width 60 height 55
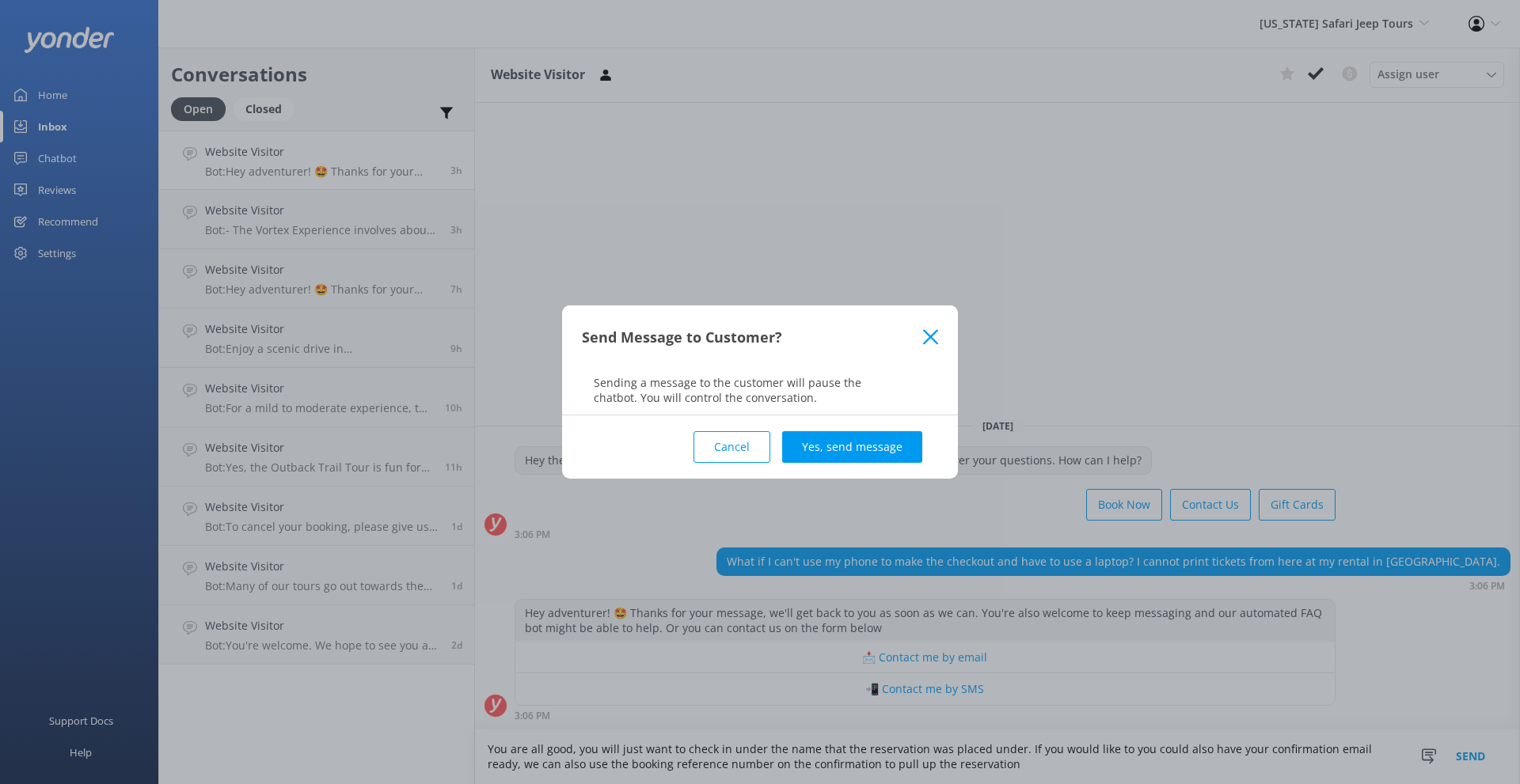
drag, startPoint x: 870, startPoint y: 430, endPoint x: 871, endPoint y: 442, distance: 12.0
click at [870, 431] on div "Cancel Yes, send message" at bounding box center [760, 448] width 356 height 64
click at [871, 452] on button "Yes, send message" at bounding box center [852, 448] width 140 height 32
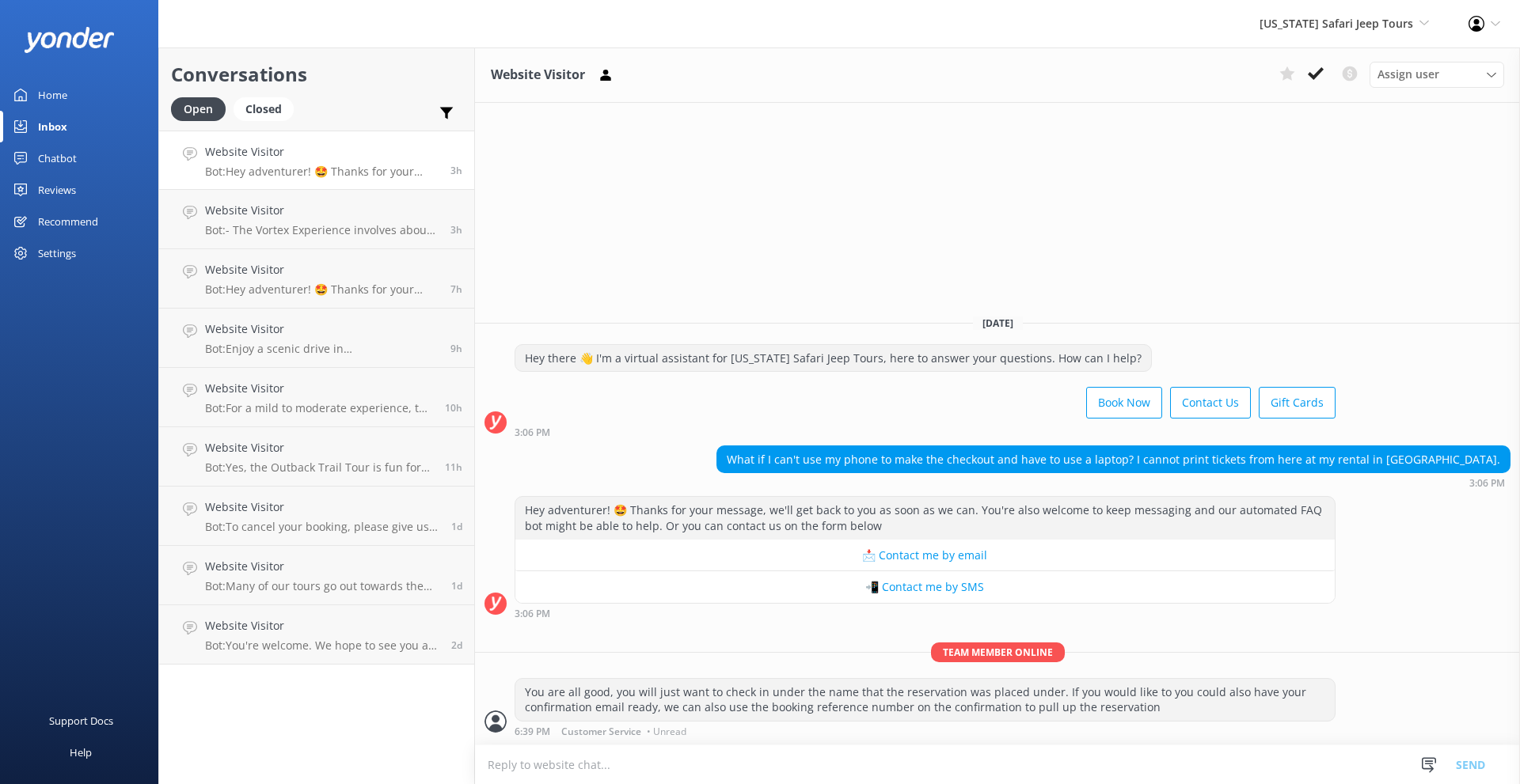
click at [69, 92] on link "Home" at bounding box center [79, 95] width 159 height 32
